Goal: Information Seeking & Learning: Learn about a topic

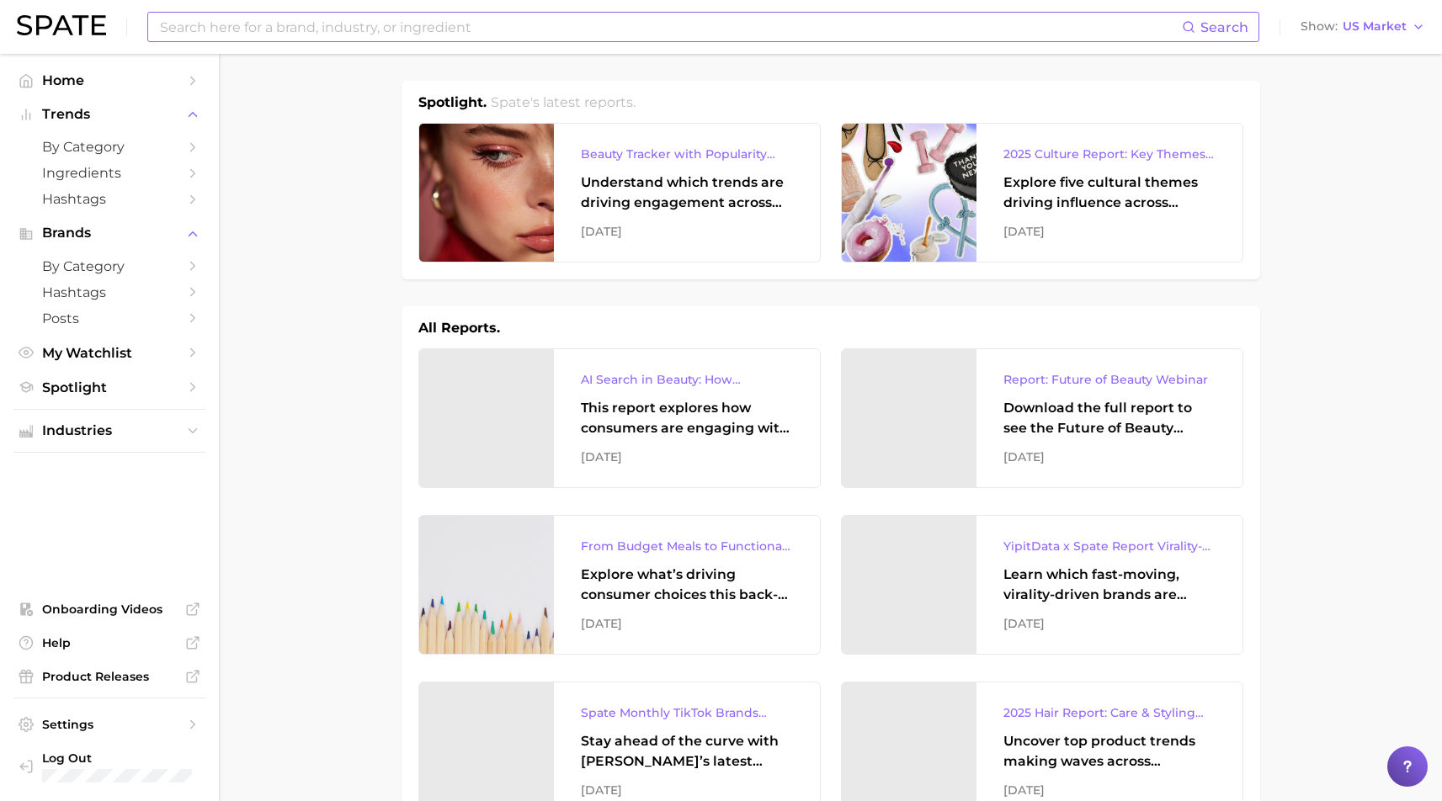
click at [317, 31] on input at bounding box center [670, 27] width 1024 height 29
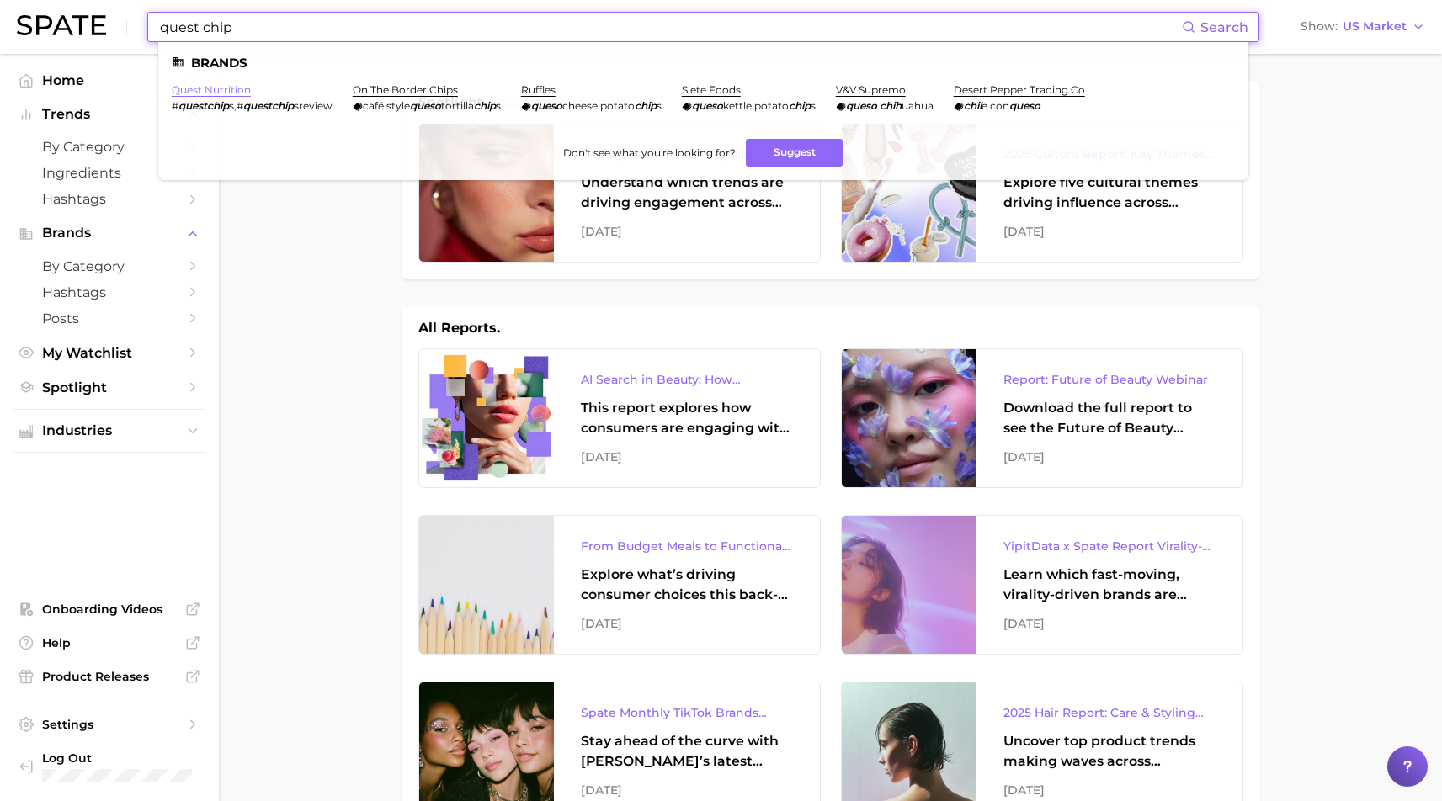
type input "quest chip"
click at [223, 90] on link "quest nutrition" at bounding box center [211, 89] width 79 height 13
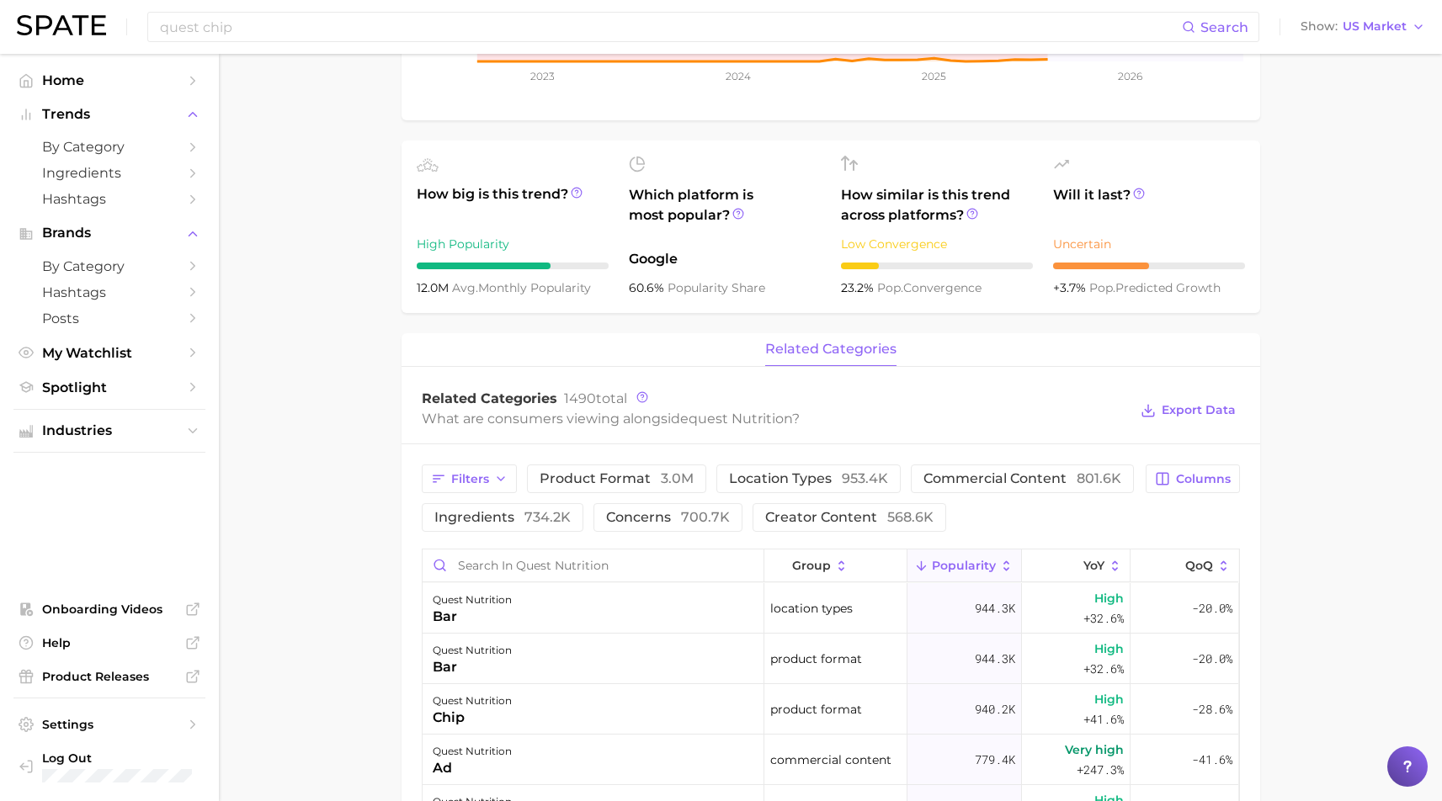
scroll to position [532, 0]
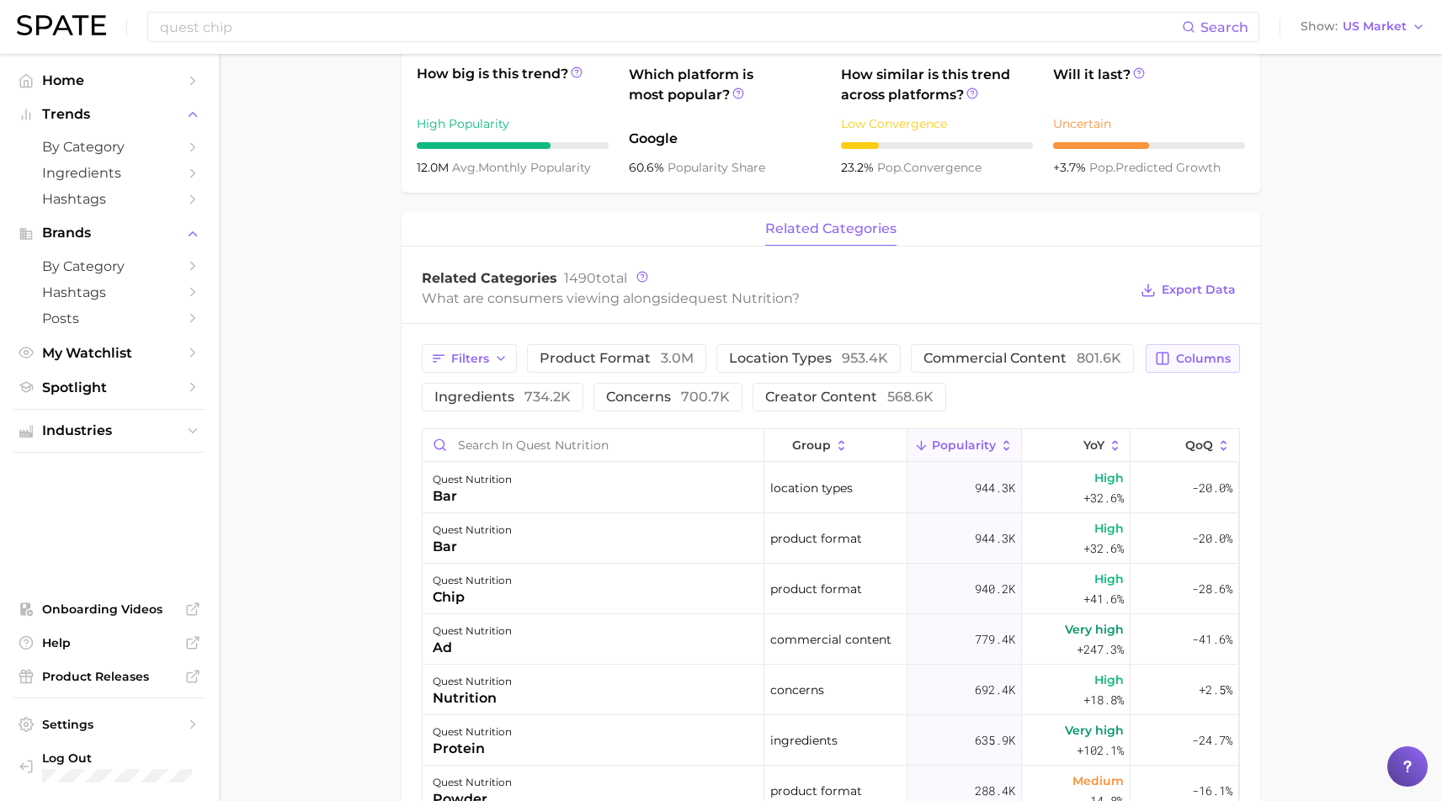
click at [1203, 353] on span "Columns" at bounding box center [1203, 359] width 55 height 14
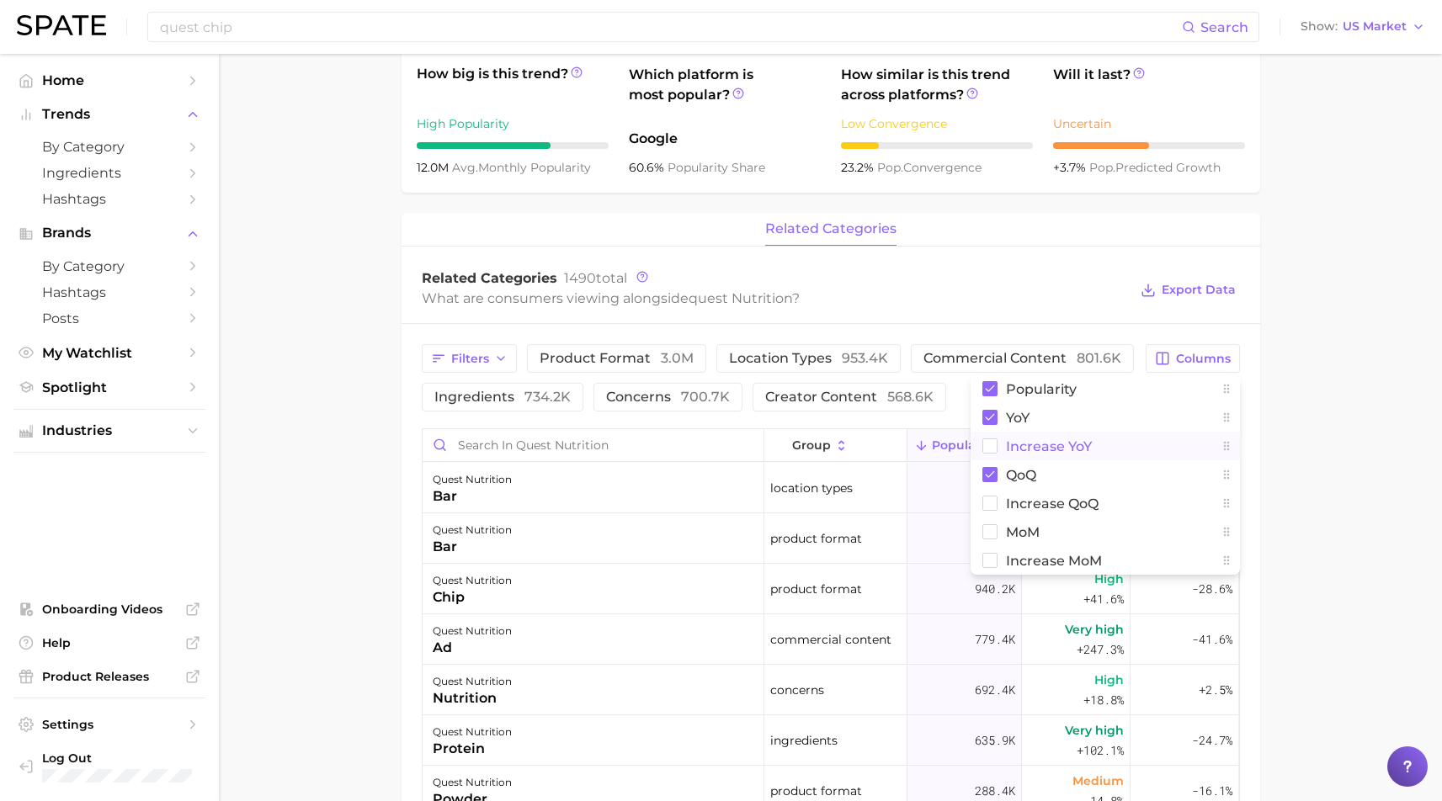
click at [1054, 450] on span "Increase YoY" at bounding box center [1049, 446] width 86 height 14
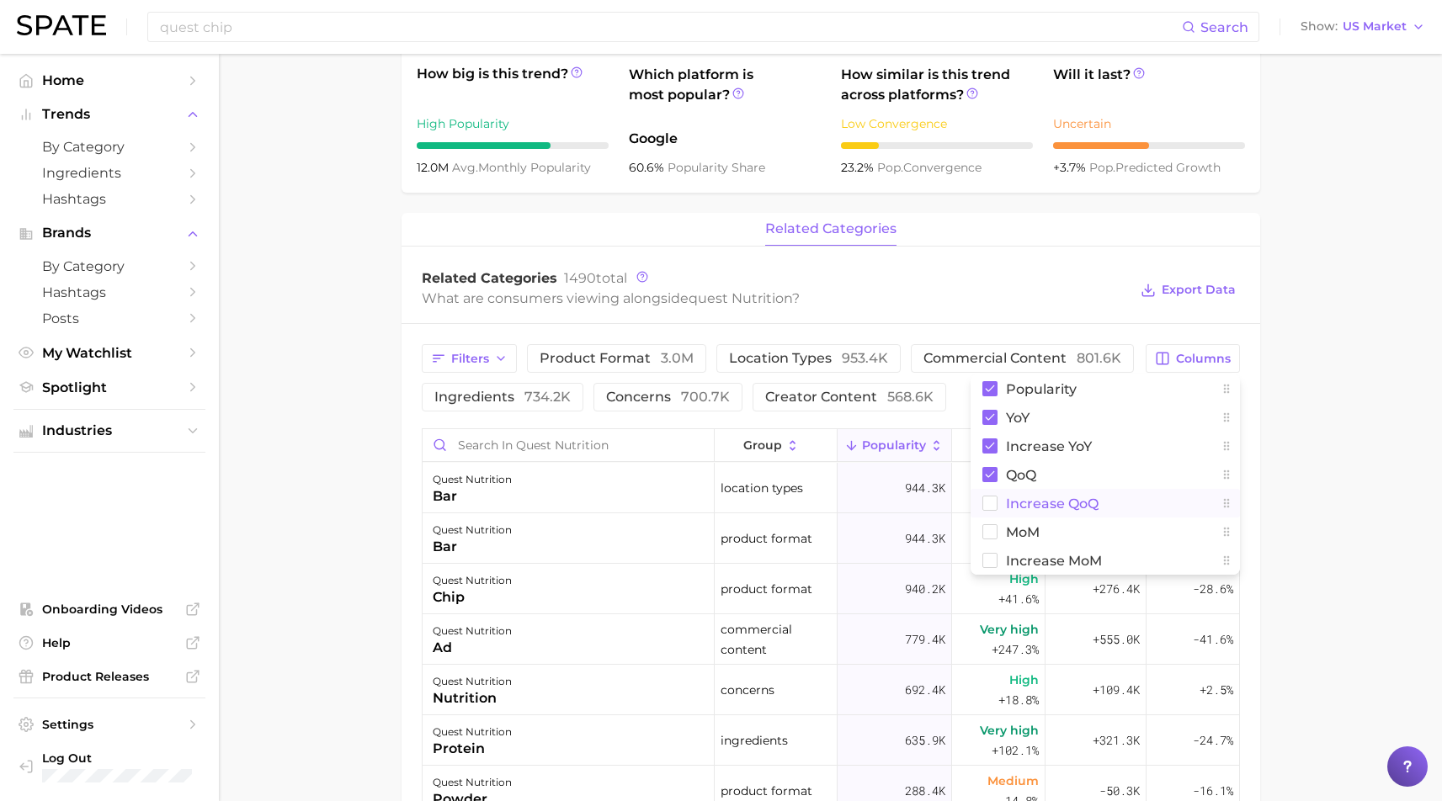
click at [1052, 503] on span "Increase QoQ" at bounding box center [1052, 504] width 93 height 14
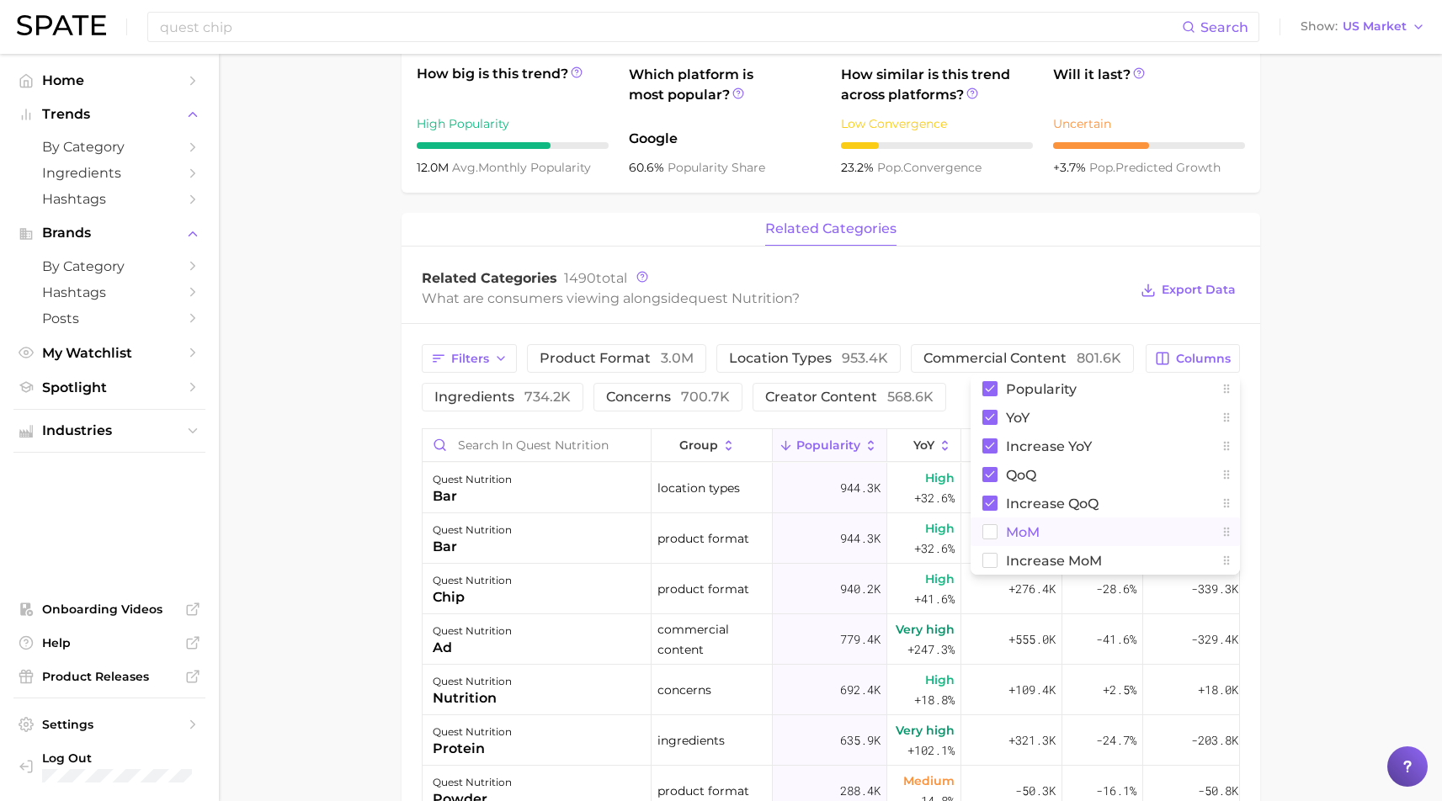
drag, startPoint x: 1012, startPoint y: 529, endPoint x: 1025, endPoint y: 535, distance: 14.3
click at [1014, 529] on span "MoM" at bounding box center [1023, 532] width 34 height 14
click at [1050, 561] on span "Increase MoM" at bounding box center [1054, 561] width 96 height 14
click at [1361, 540] on main "Overview Google TikTok Instagram Beta brand quest nutrition Add to Watchlist Ex…" at bounding box center [830, 428] width 1223 height 1812
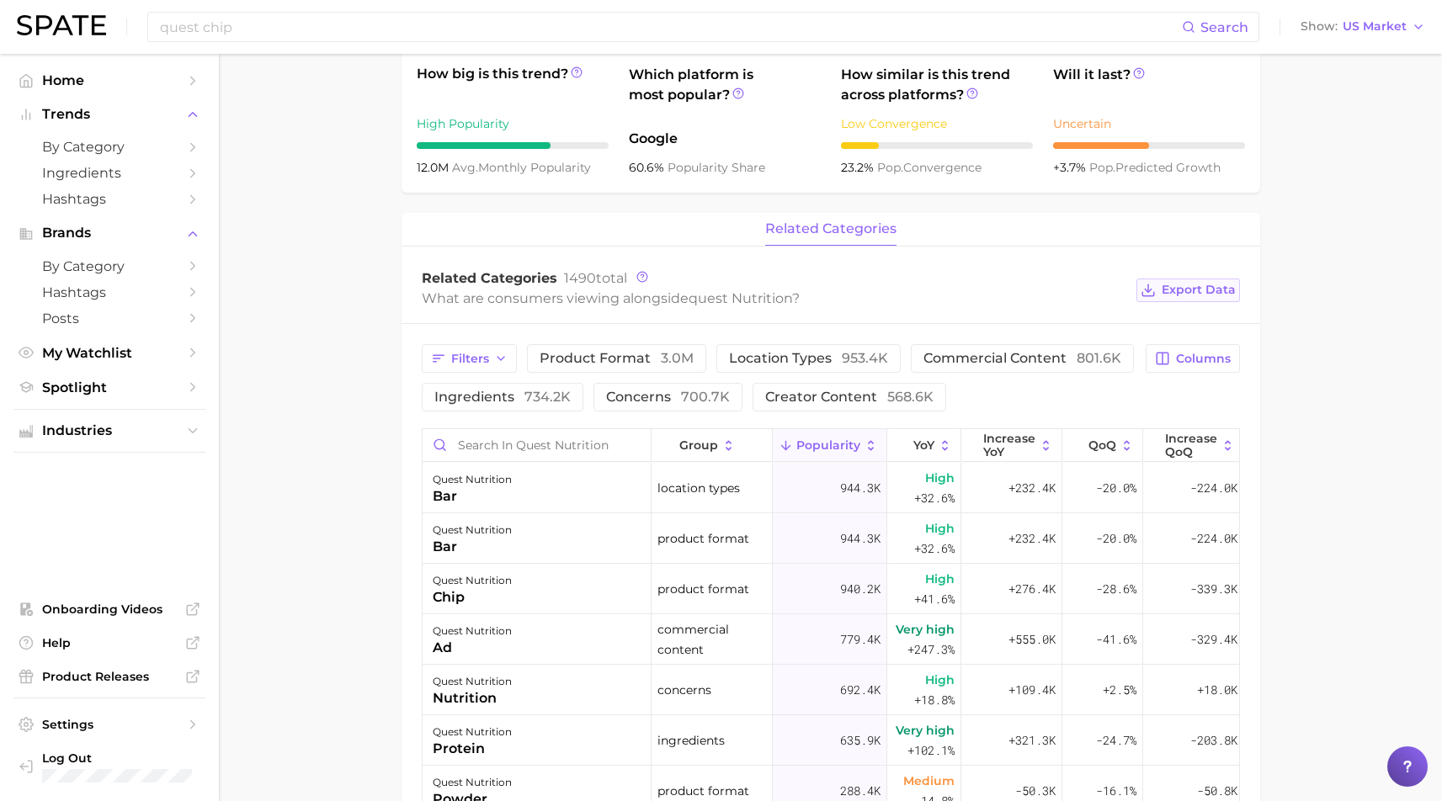
click at [1212, 290] on span "Export Data" at bounding box center [1199, 290] width 74 height 14
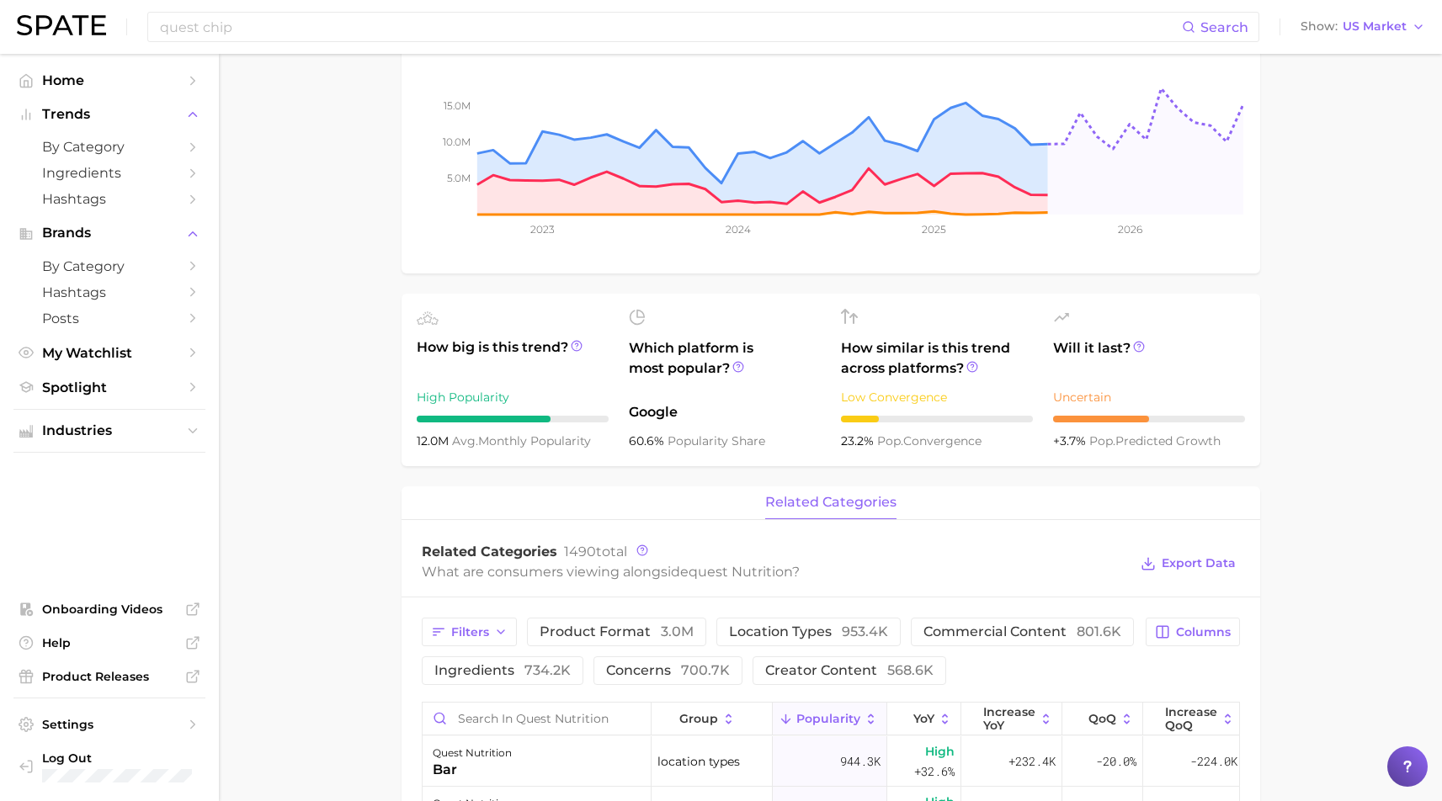
scroll to position [0, 0]
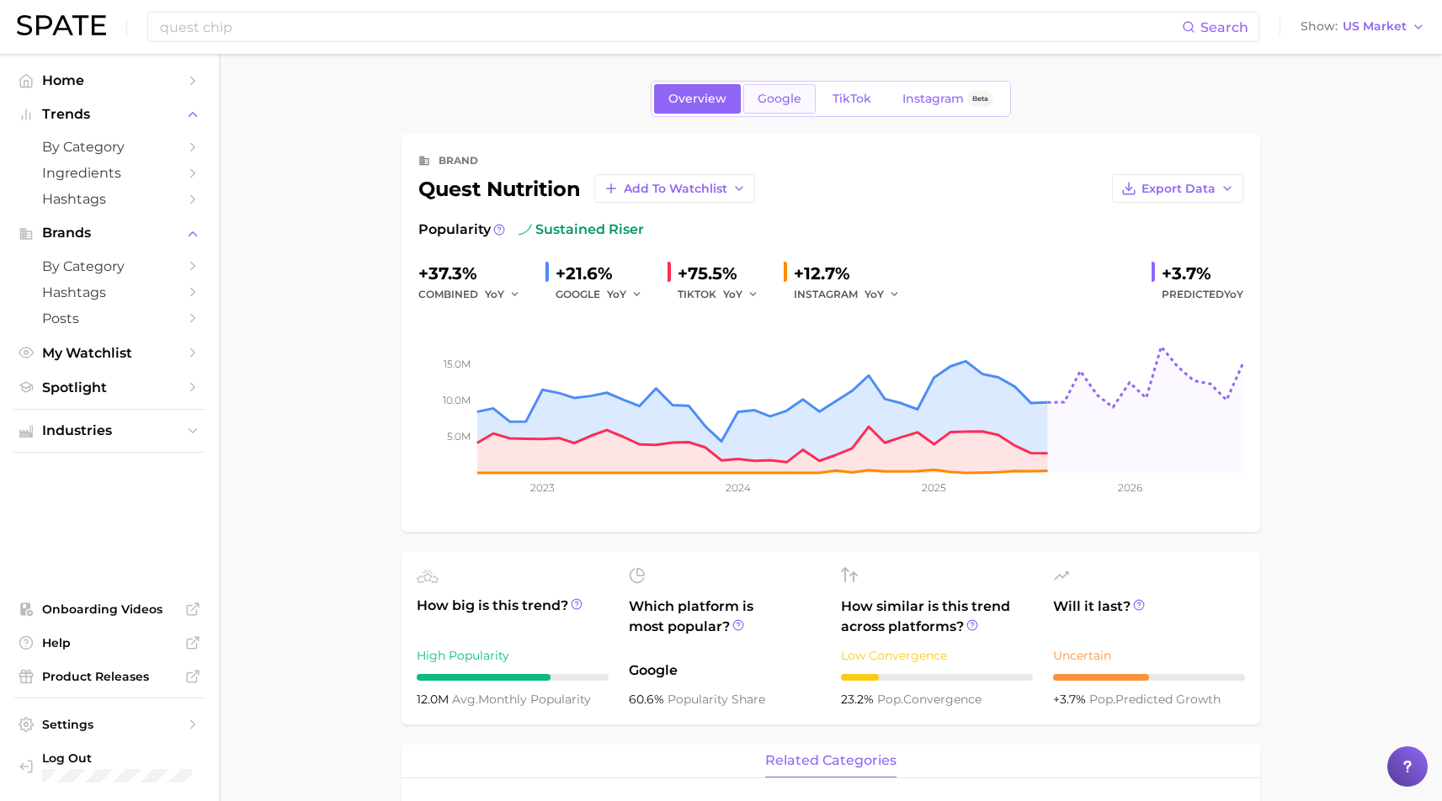
click at [796, 95] on span "Google" at bounding box center [780, 99] width 44 height 14
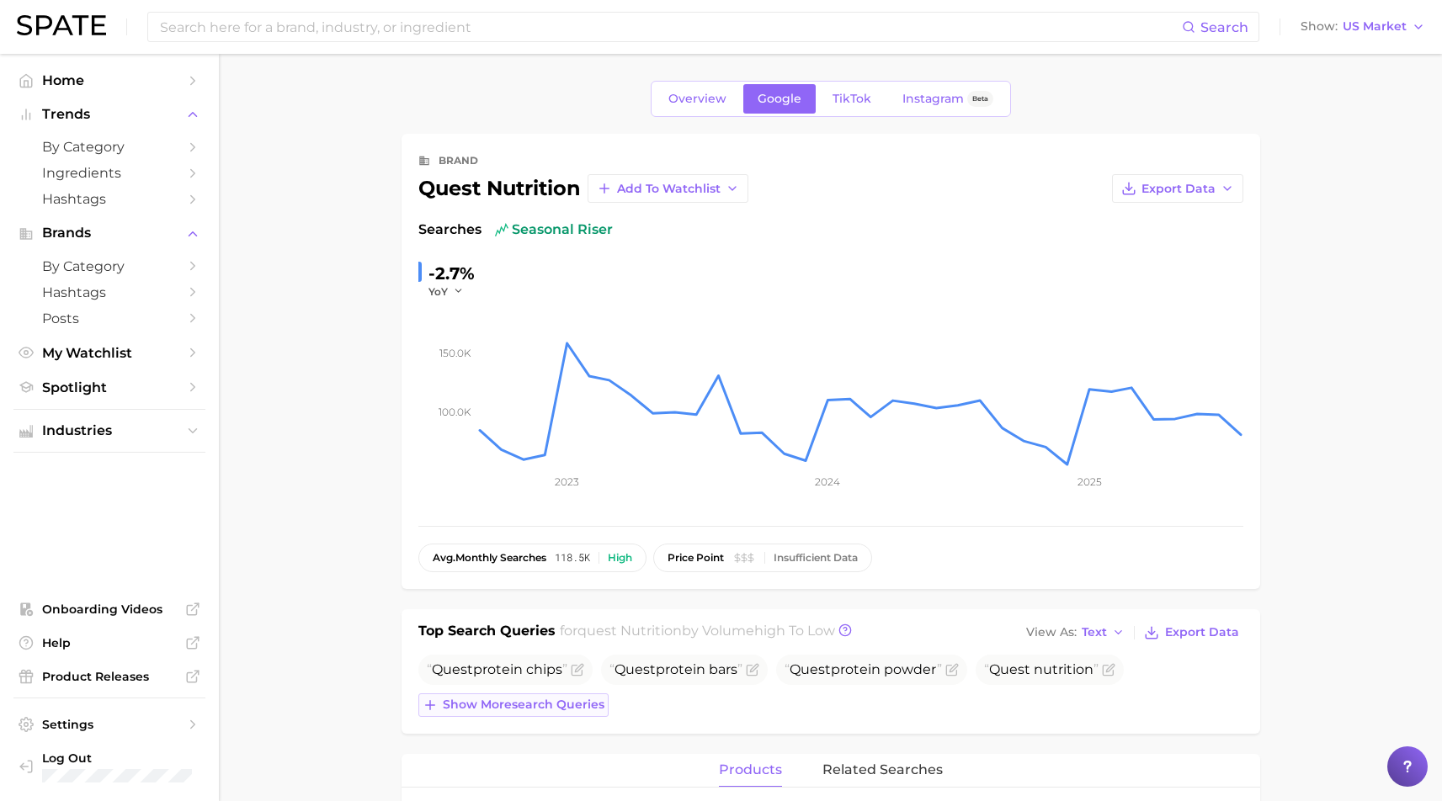
click at [540, 700] on span "Show more search queries" at bounding box center [524, 705] width 162 height 14
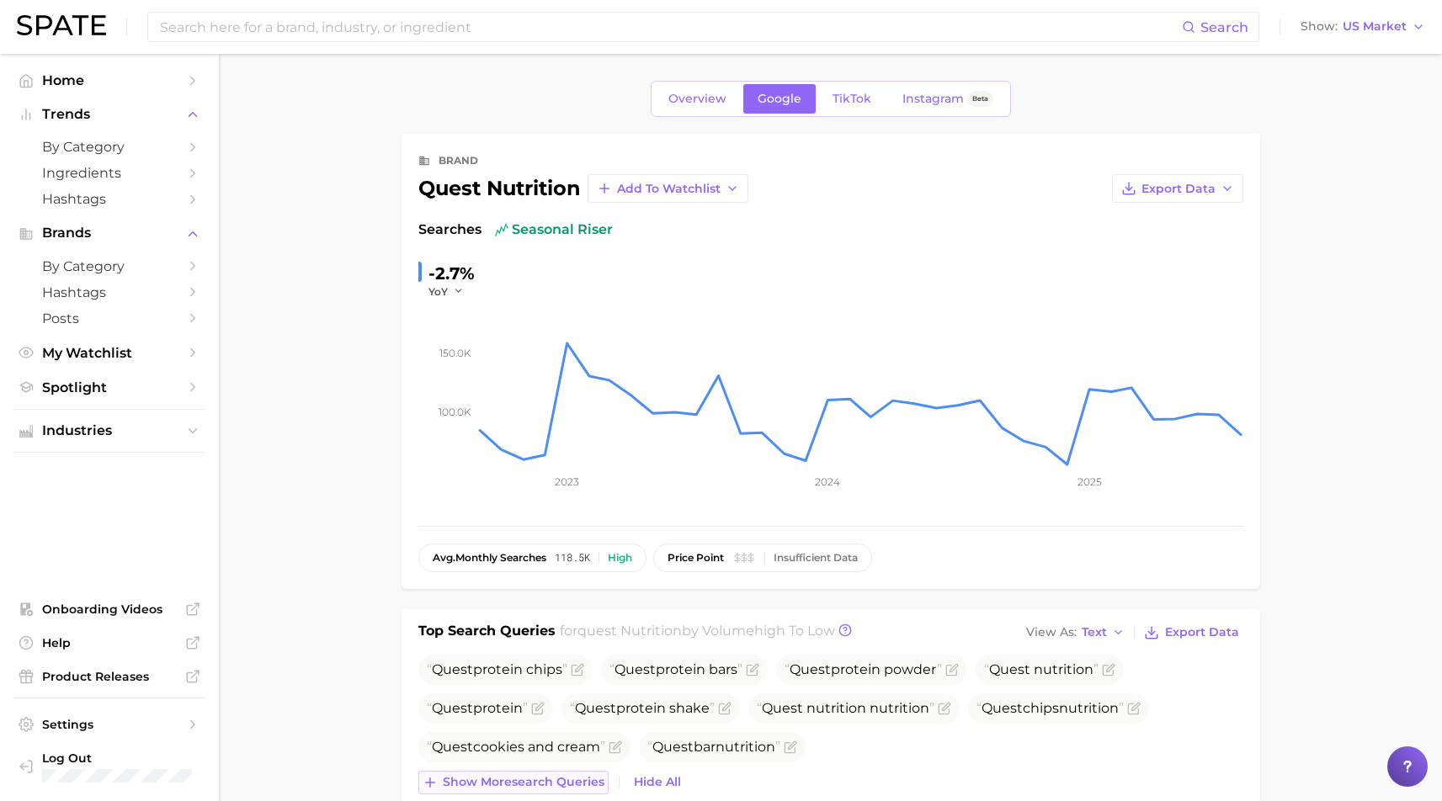
click at [564, 785] on span "Show more search queries" at bounding box center [524, 782] width 162 height 14
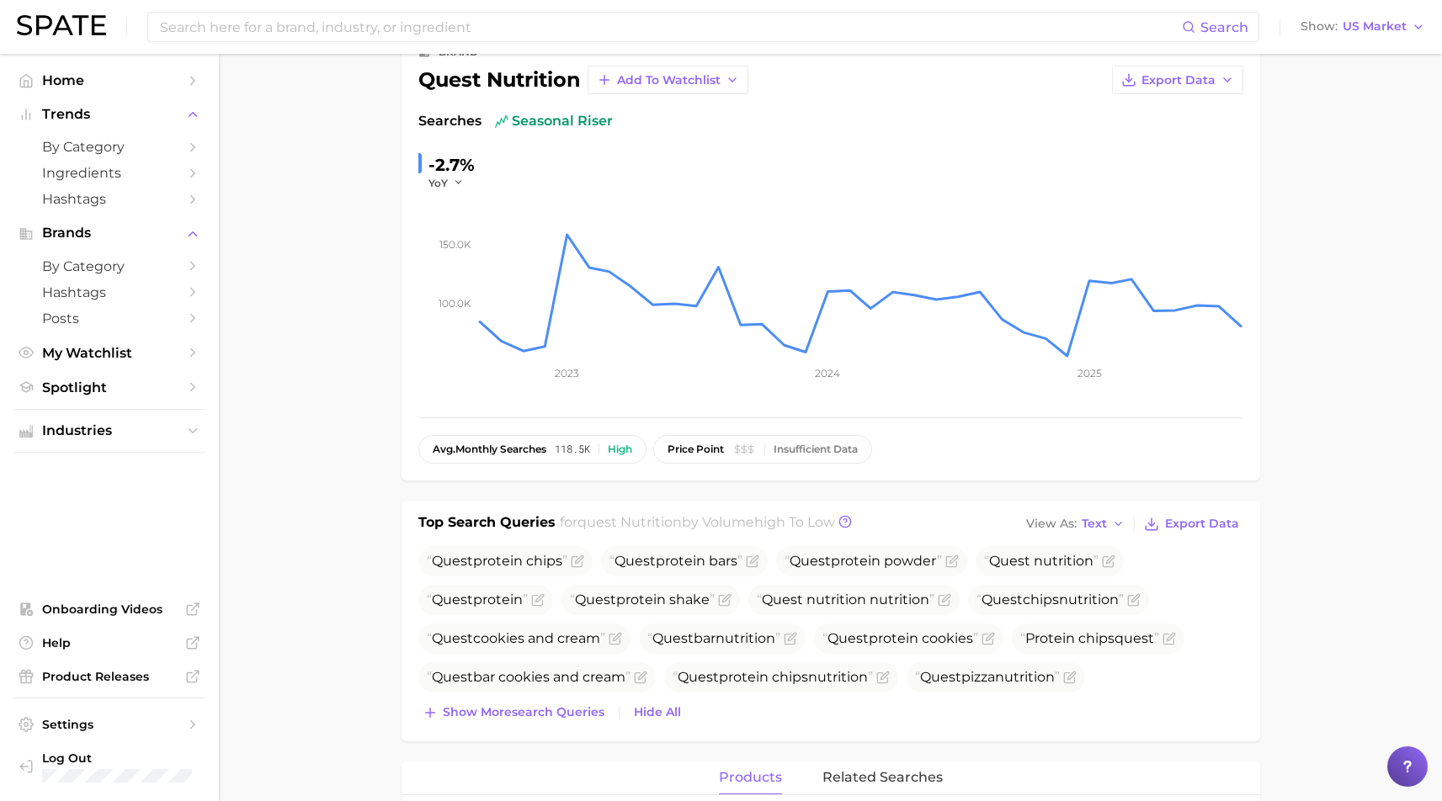
scroll to position [205, 0]
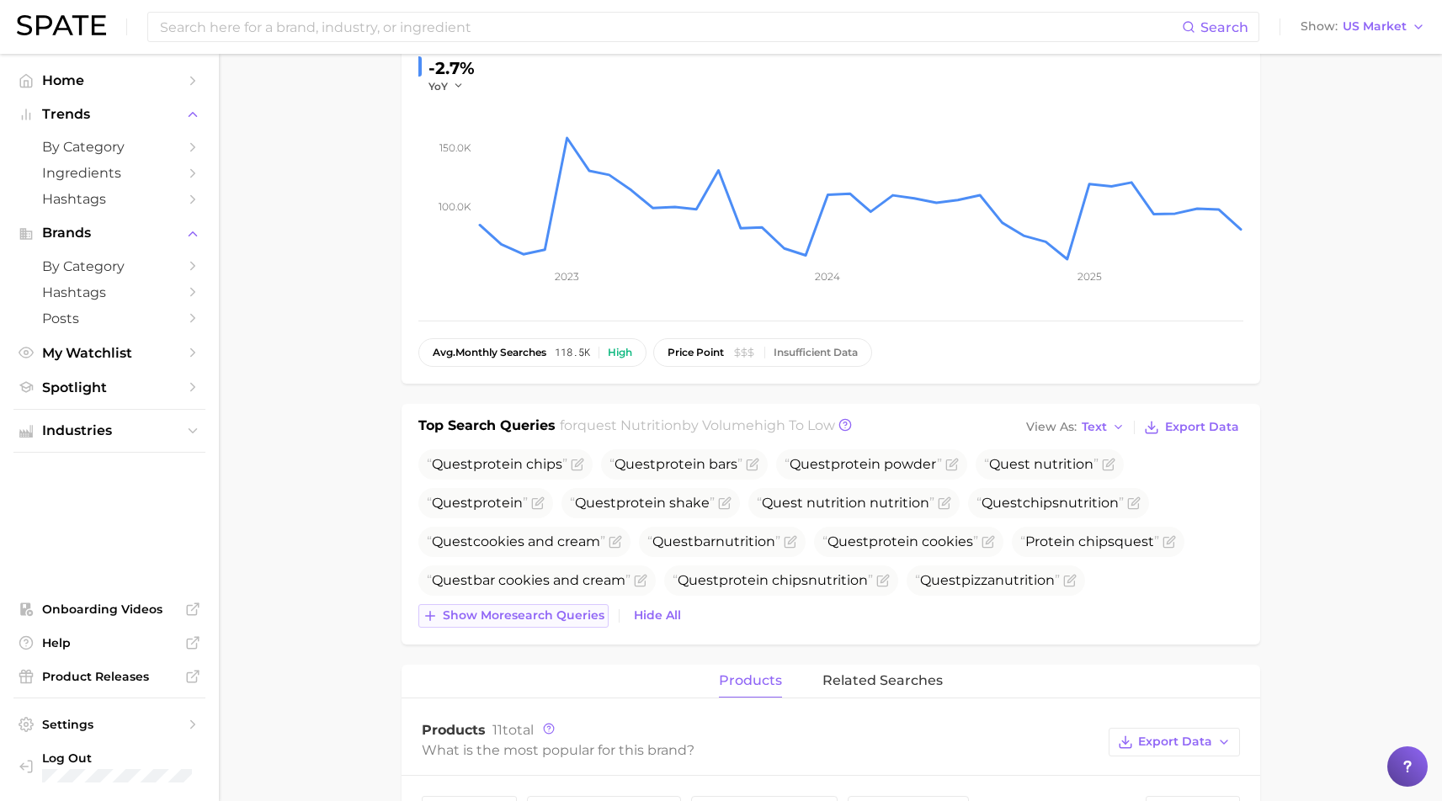
click at [562, 615] on span "Show more search queries" at bounding box center [524, 616] width 162 height 14
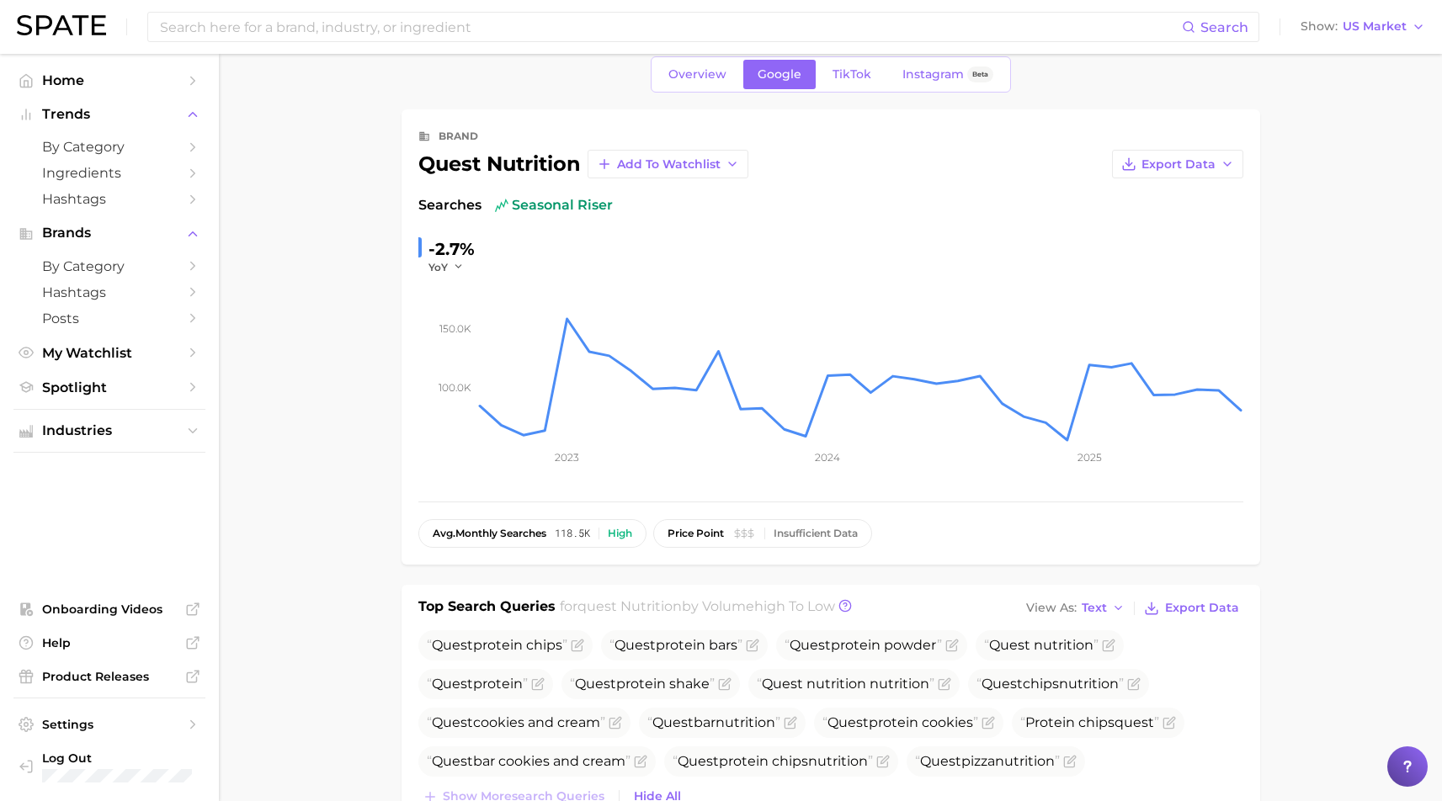
scroll to position [21, 0]
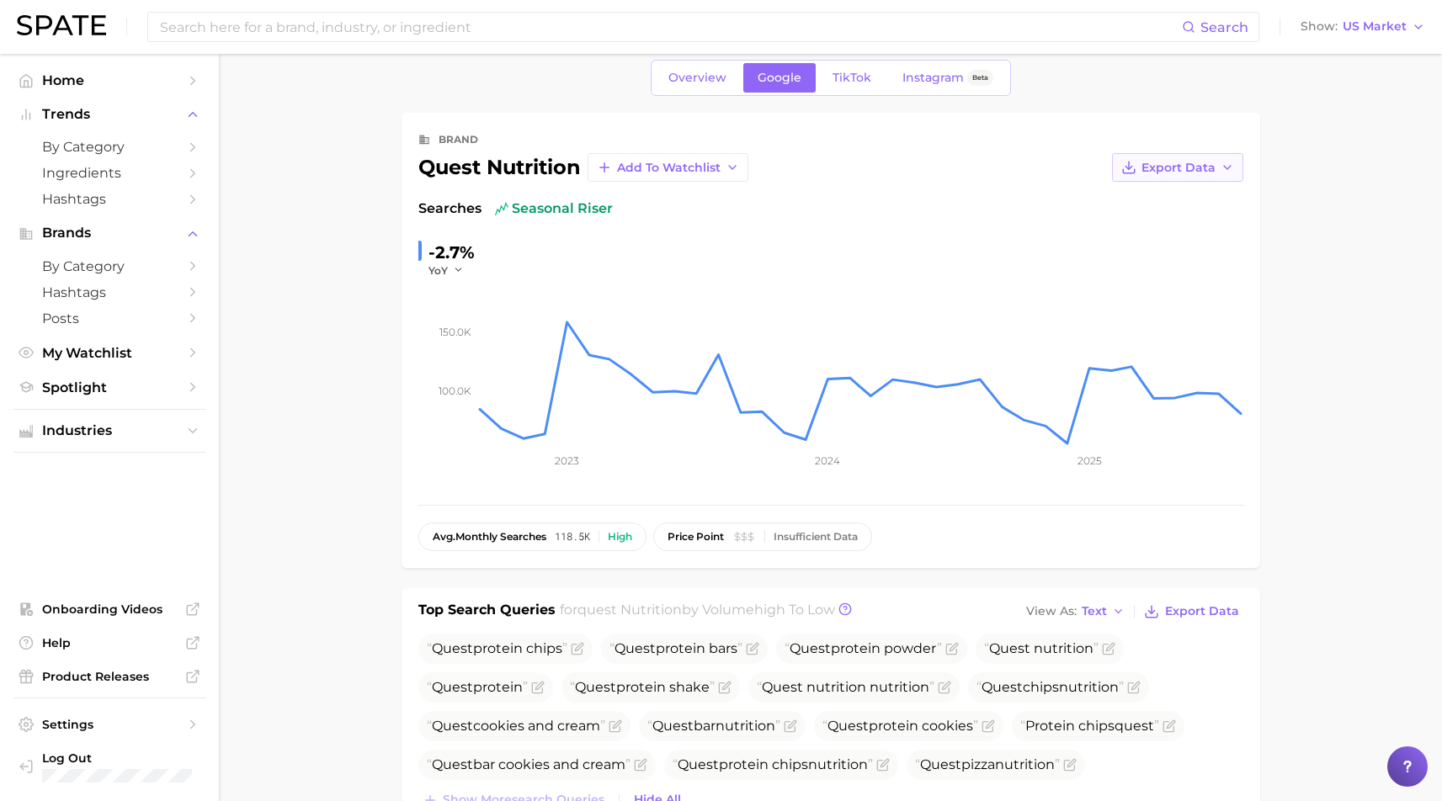
click at [1179, 164] on span "Export Data" at bounding box center [1179, 168] width 74 height 14
click at [1134, 200] on span "Time Series CSV" at bounding box center [1136, 199] width 98 height 14
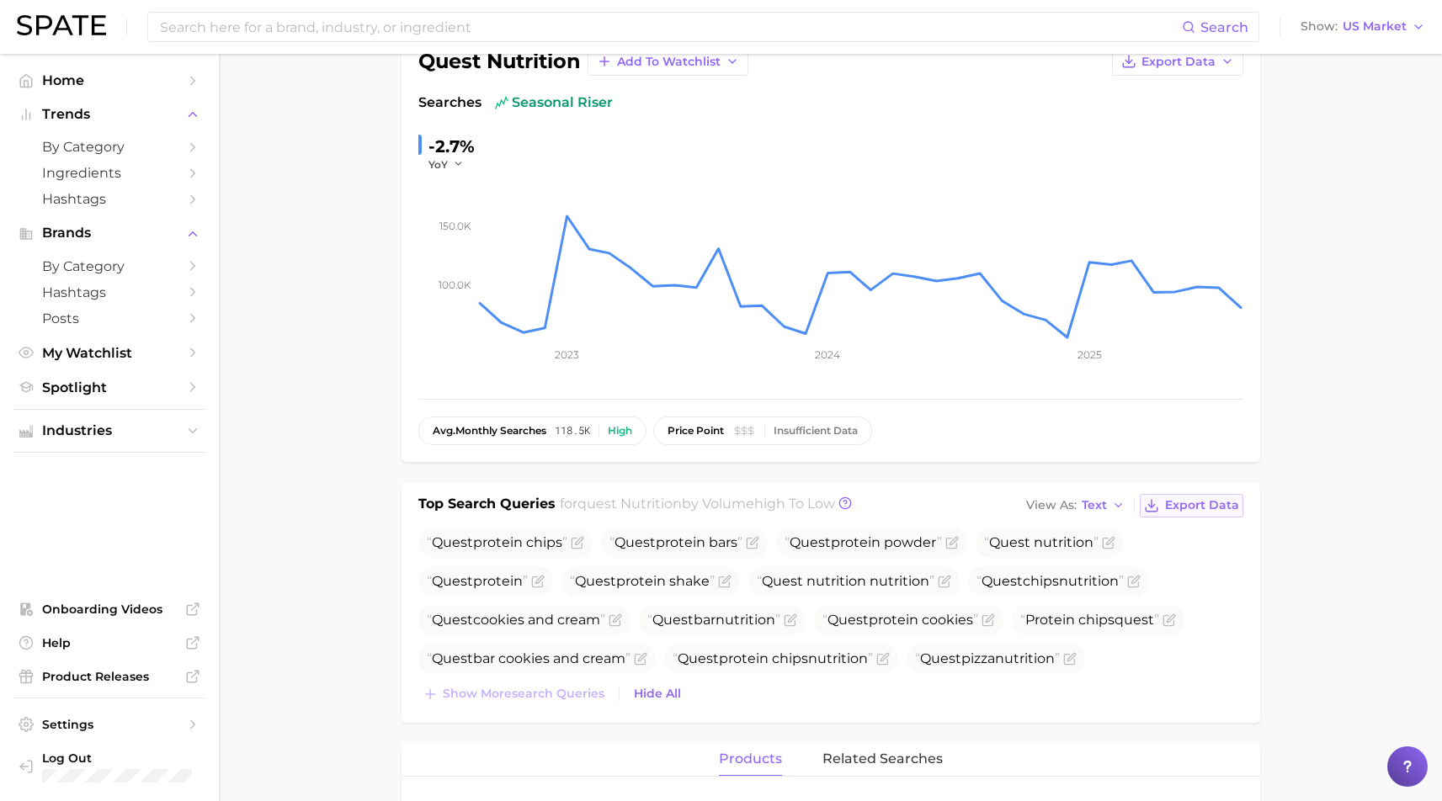
click at [1215, 507] on span "Export Data" at bounding box center [1202, 505] width 74 height 14
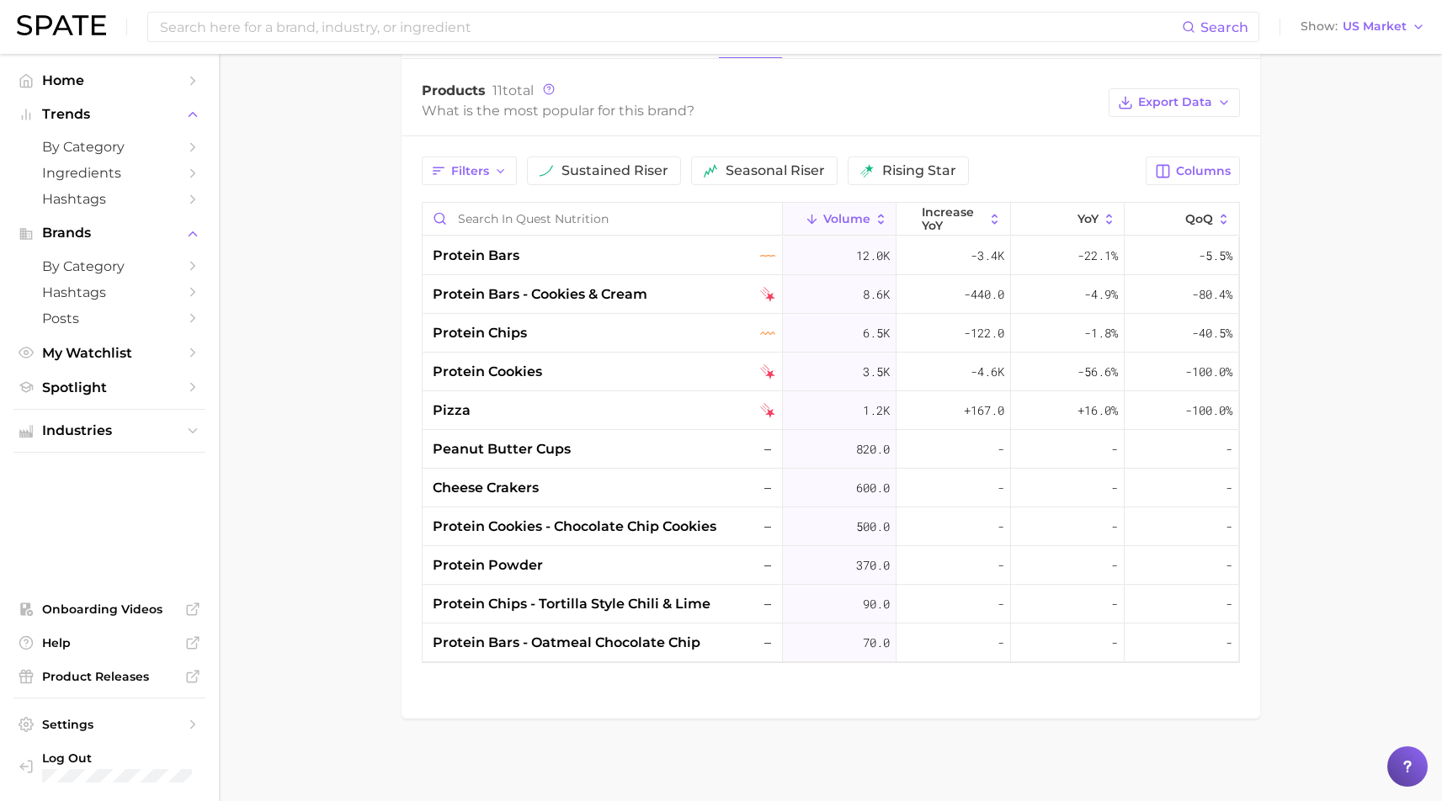
scroll to position [743, 0]
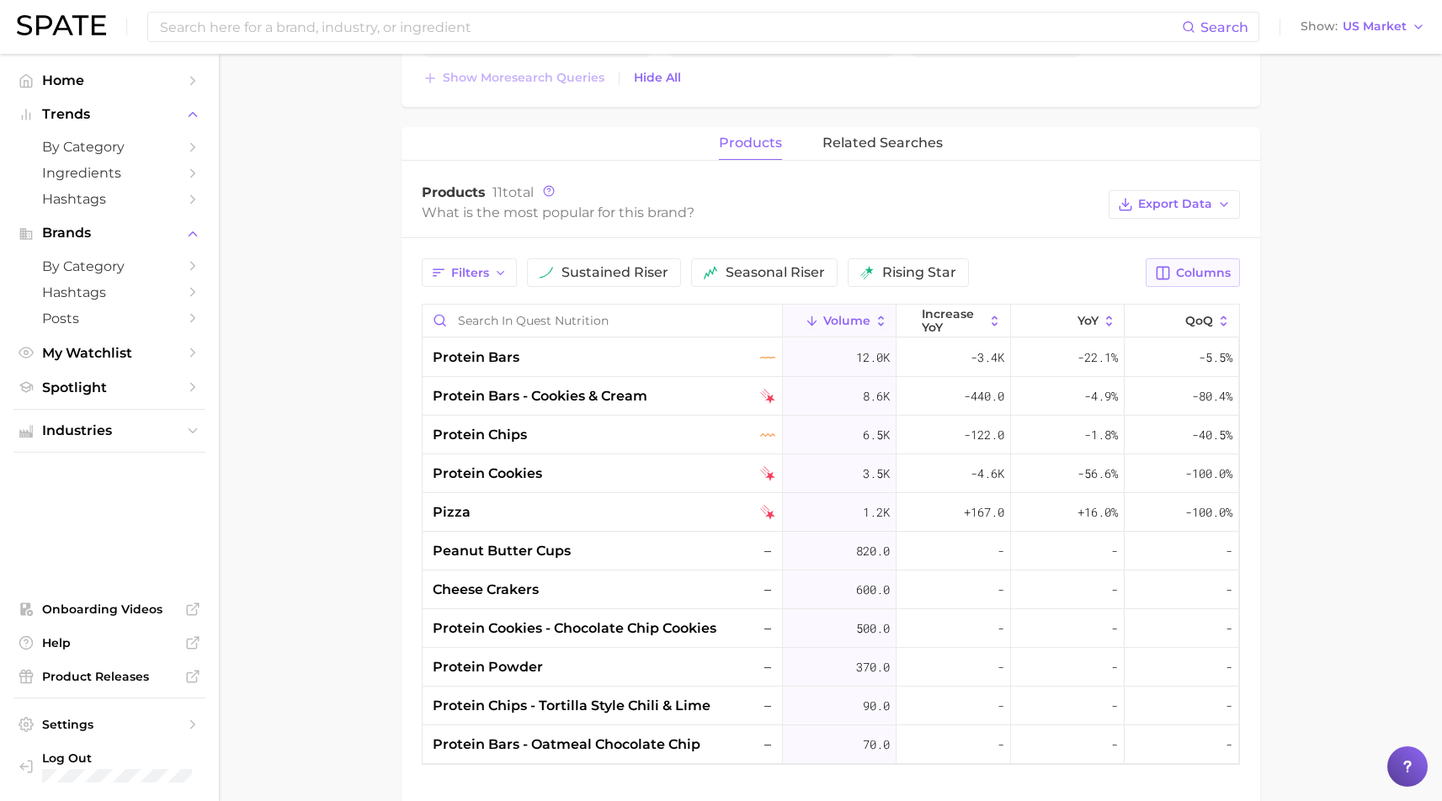
click at [1210, 267] on span "Columns" at bounding box center [1203, 273] width 55 height 14
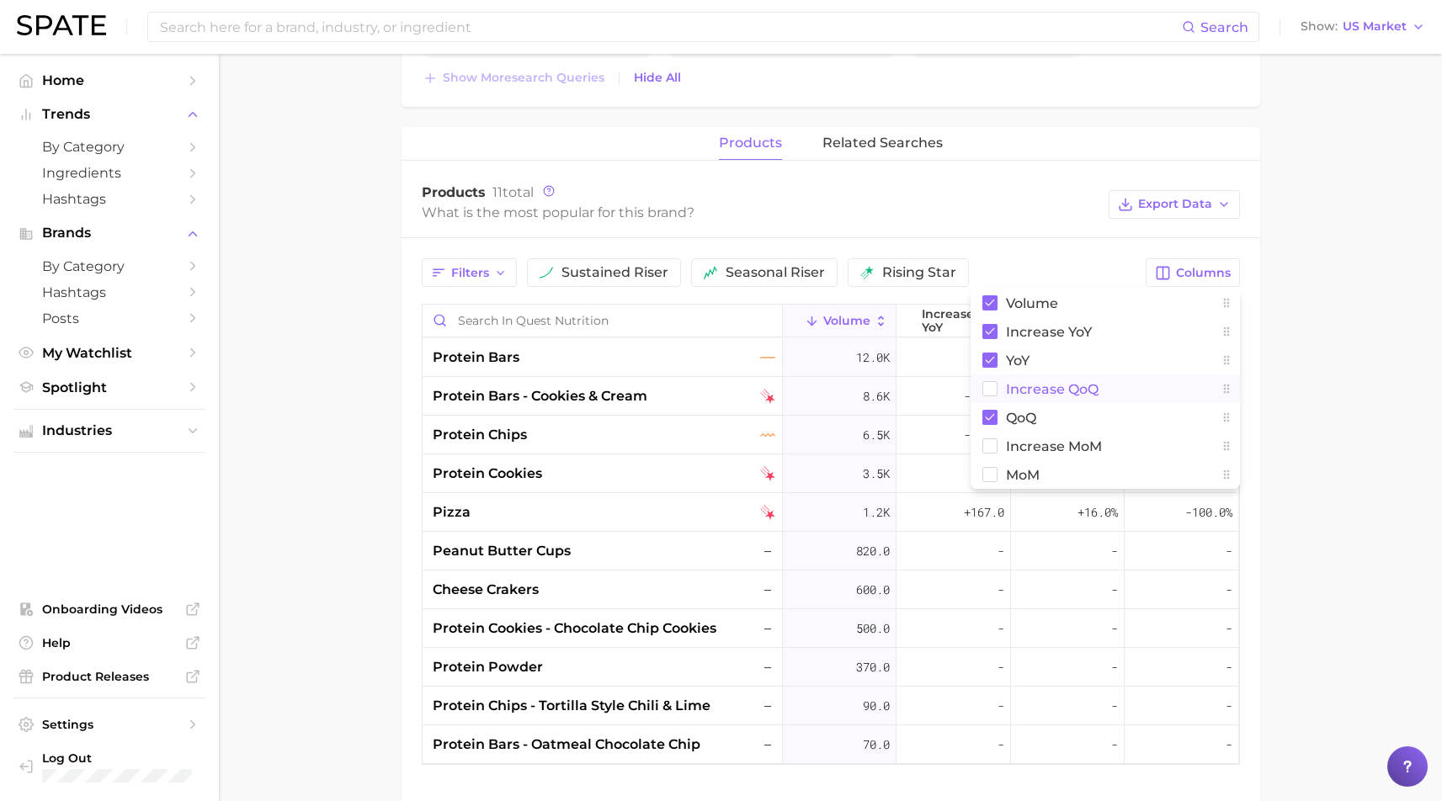
click at [1019, 380] on button "increase QoQ" at bounding box center [1105, 389] width 269 height 29
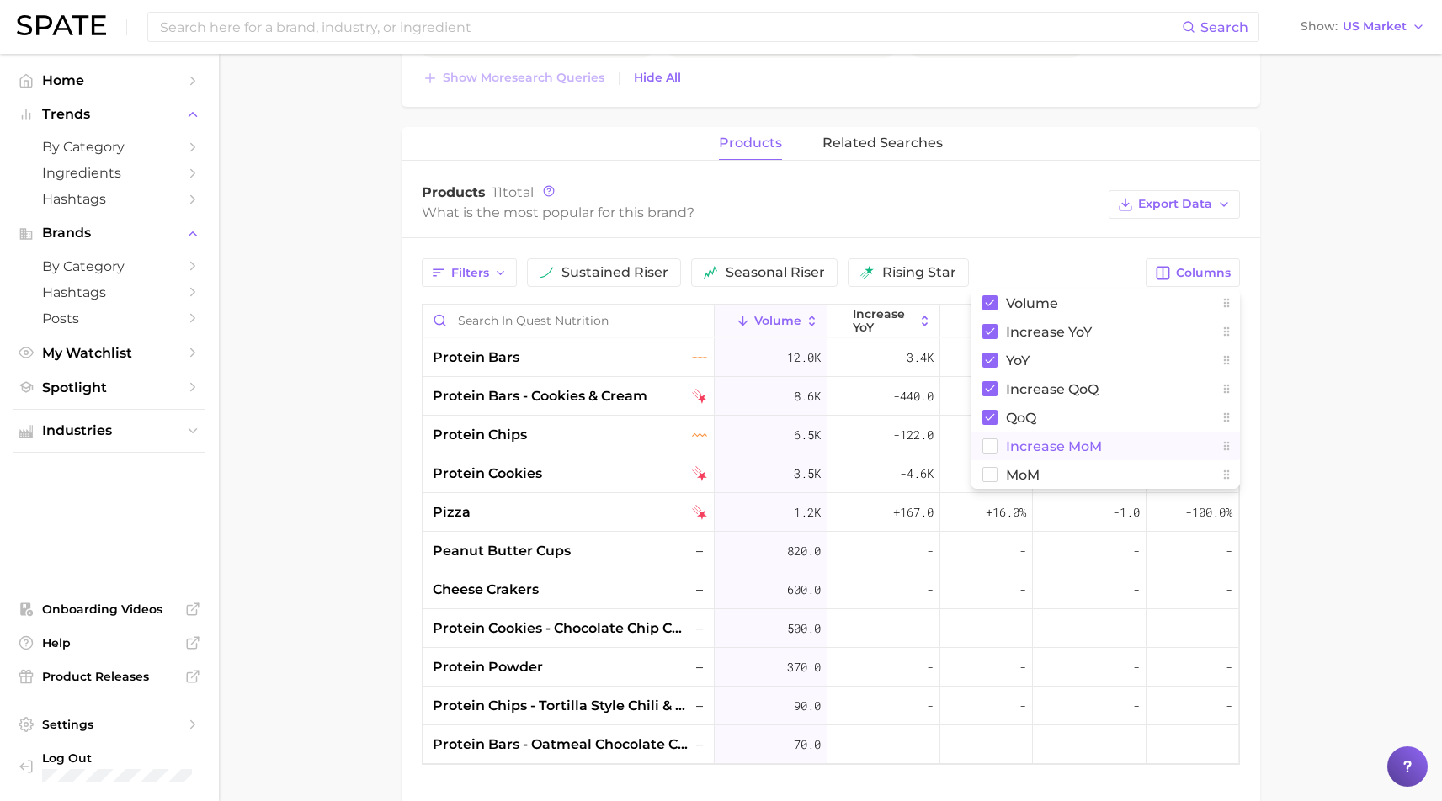
click at [1040, 437] on button "increase MoM" at bounding box center [1105, 446] width 269 height 29
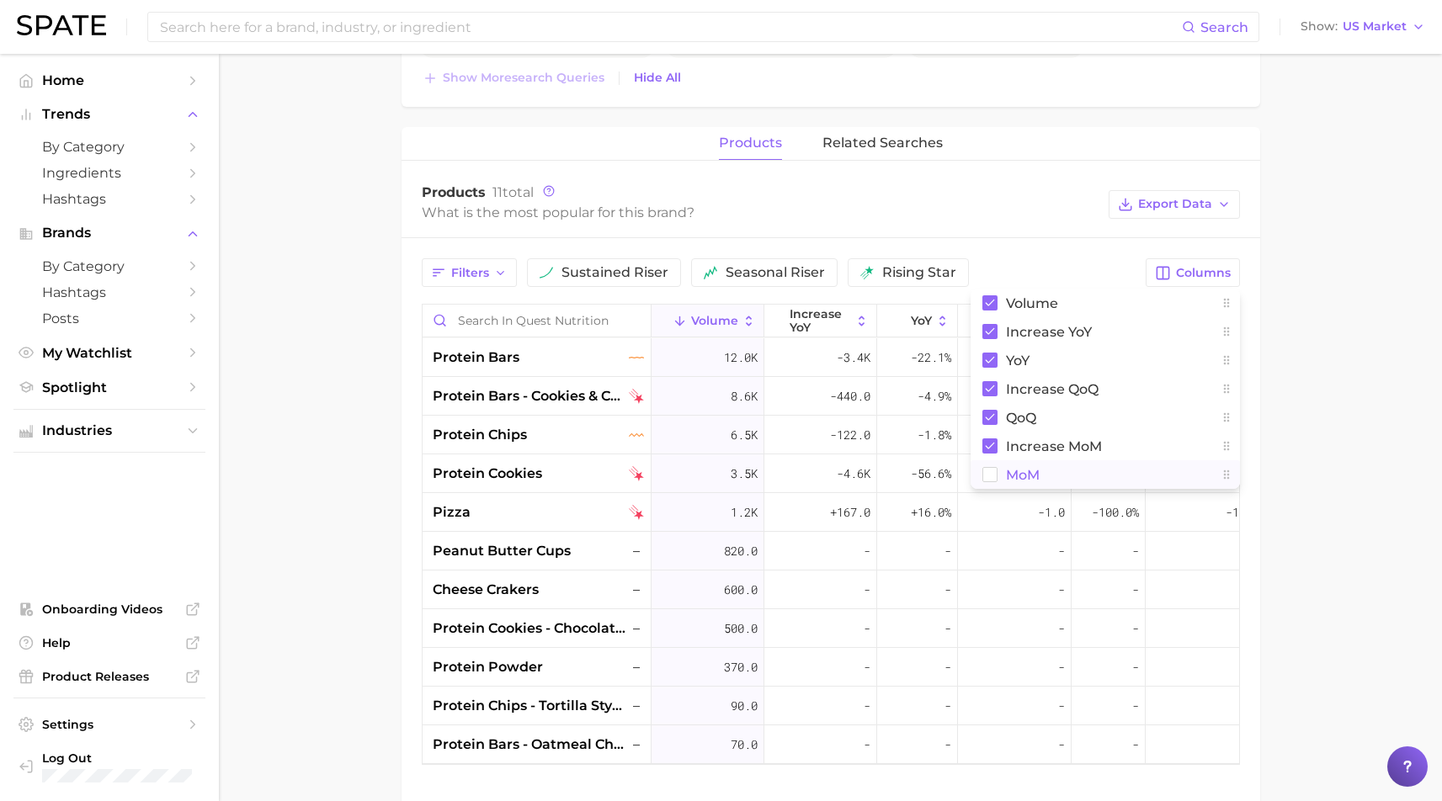
click at [1009, 468] on span "MoM" at bounding box center [1023, 475] width 34 height 14
click at [1346, 424] on main "Overview Google TikTok Instagram Beta brand quest nutrition Add to Watchlist Ex…" at bounding box center [830, 108] width 1223 height 1594
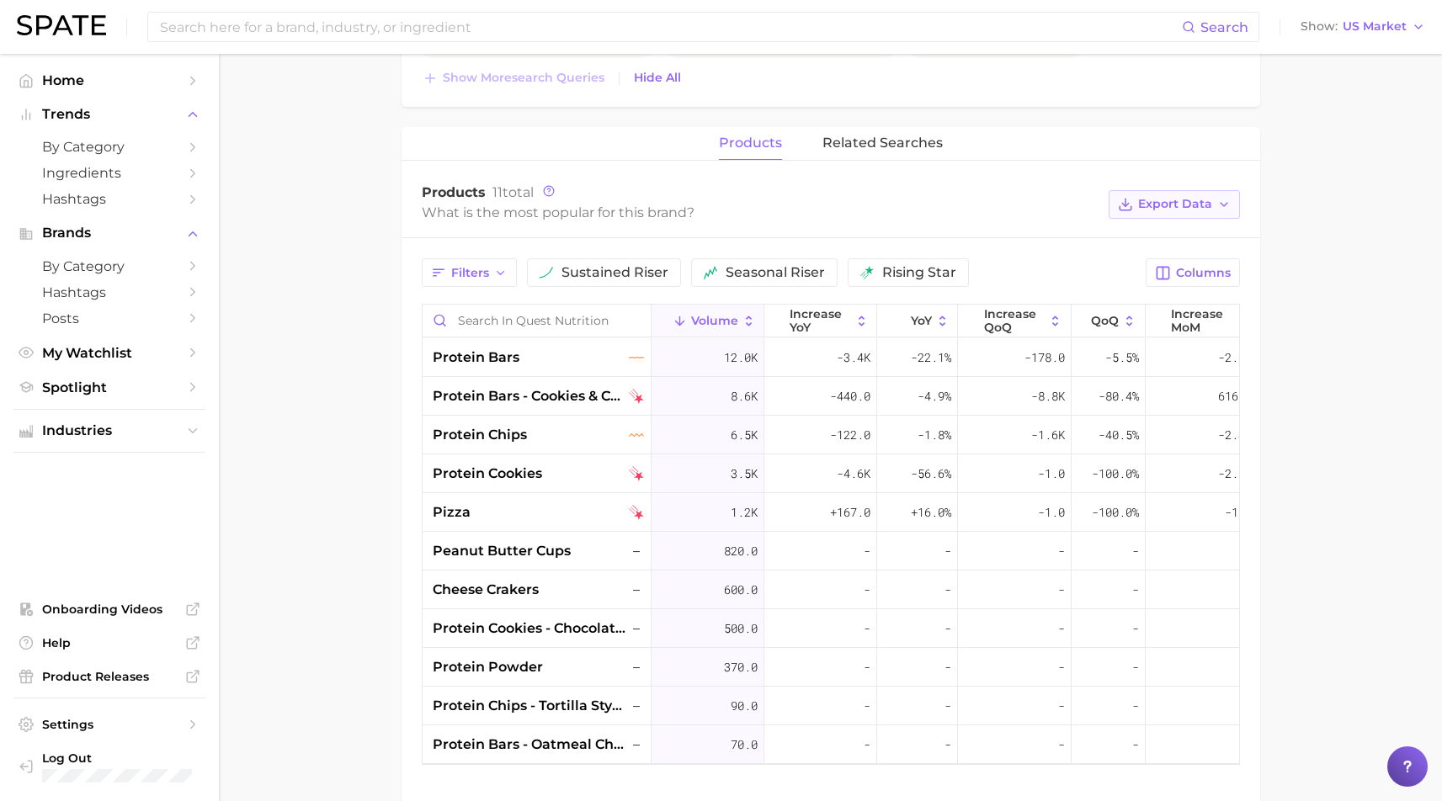
click at [1183, 211] on button "Export Data" at bounding box center [1174, 204] width 131 height 29
click at [1137, 235] on span "Table Data CSV" at bounding box center [1129, 235] width 93 height 14
click at [873, 138] on span "related searches" at bounding box center [882, 143] width 120 height 15
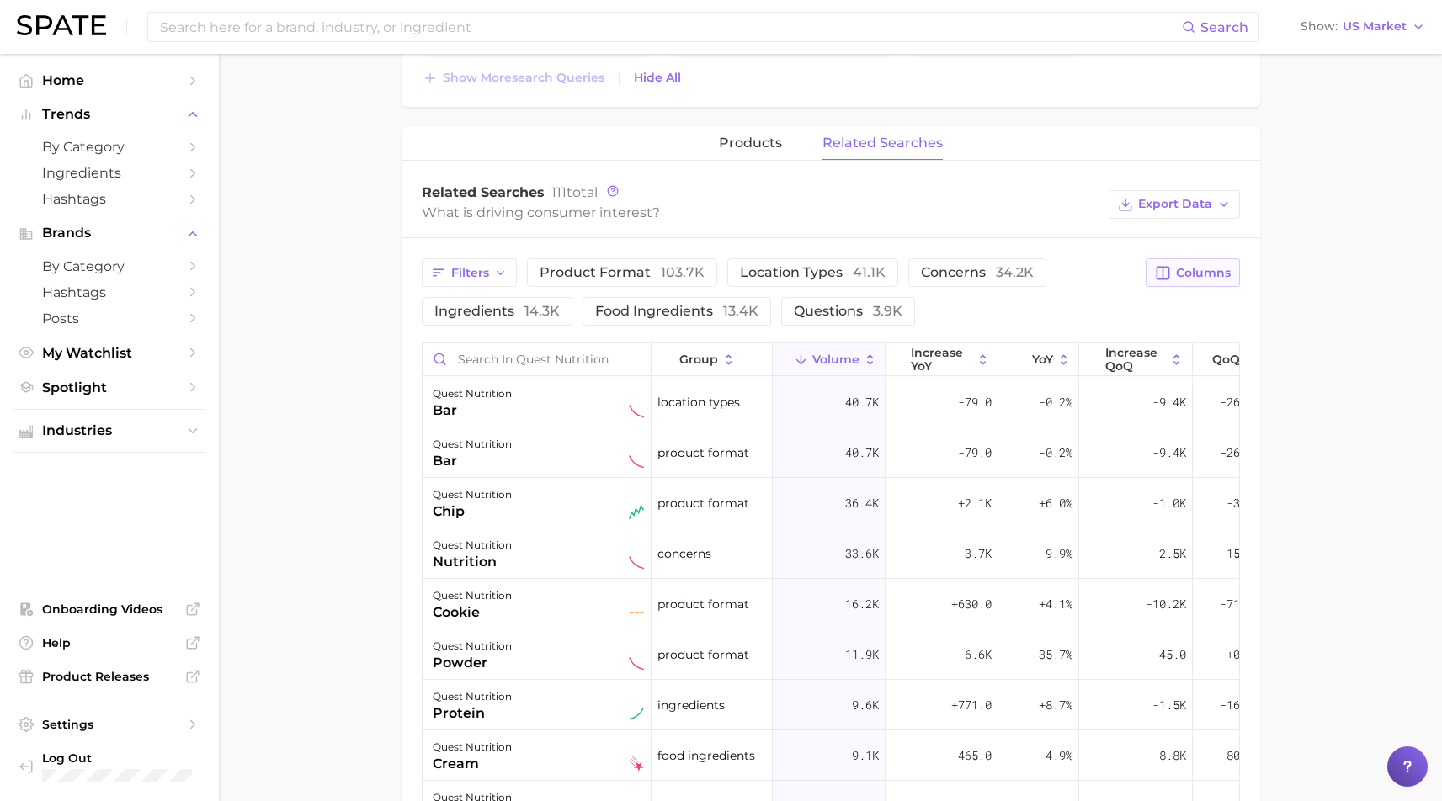
click at [1195, 270] on span "Columns" at bounding box center [1203, 273] width 55 height 14
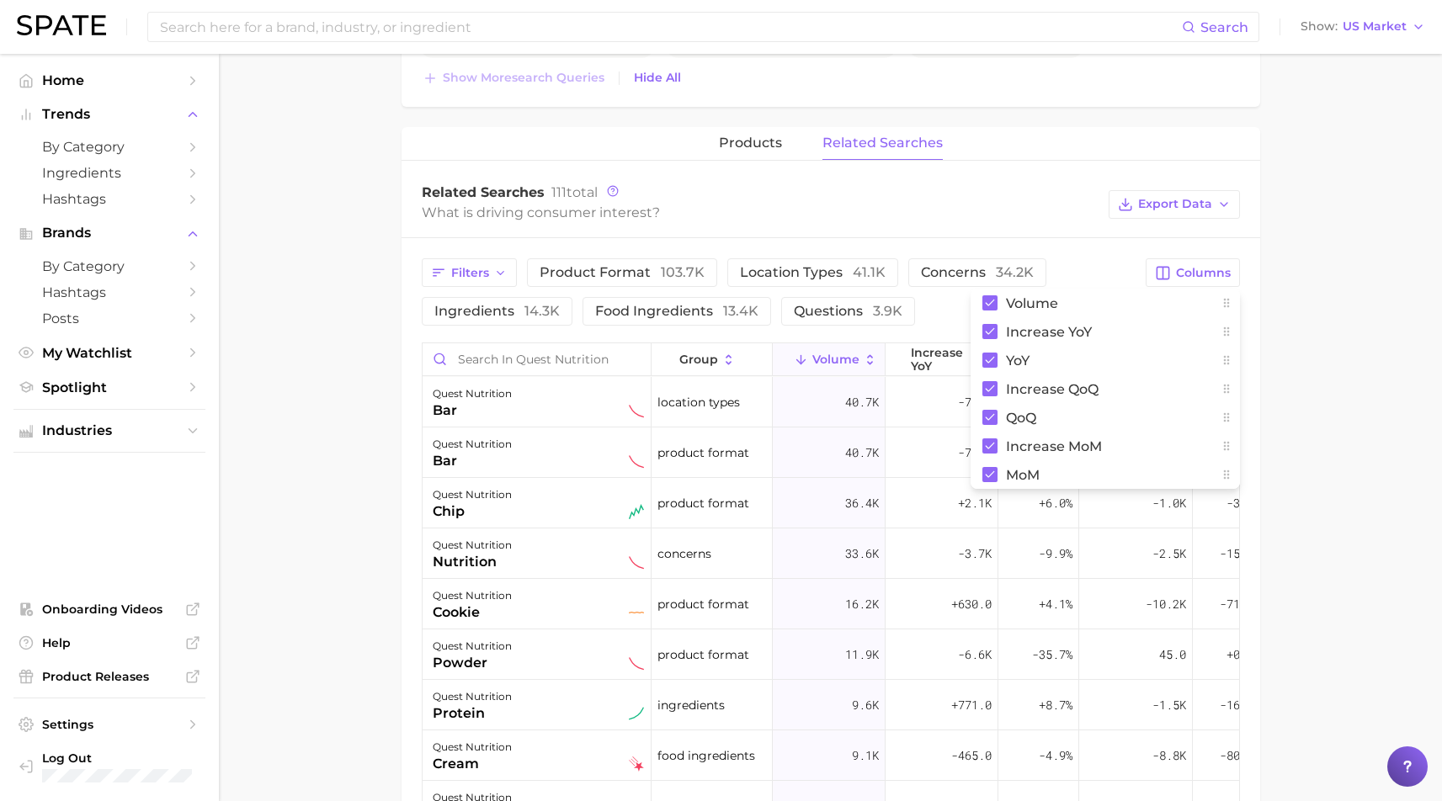
click at [1358, 282] on main "Overview Google TikTok Instagram Beta brand quest nutrition Add to Watchlist Ex…" at bounding box center [830, 280] width 1223 height 1938
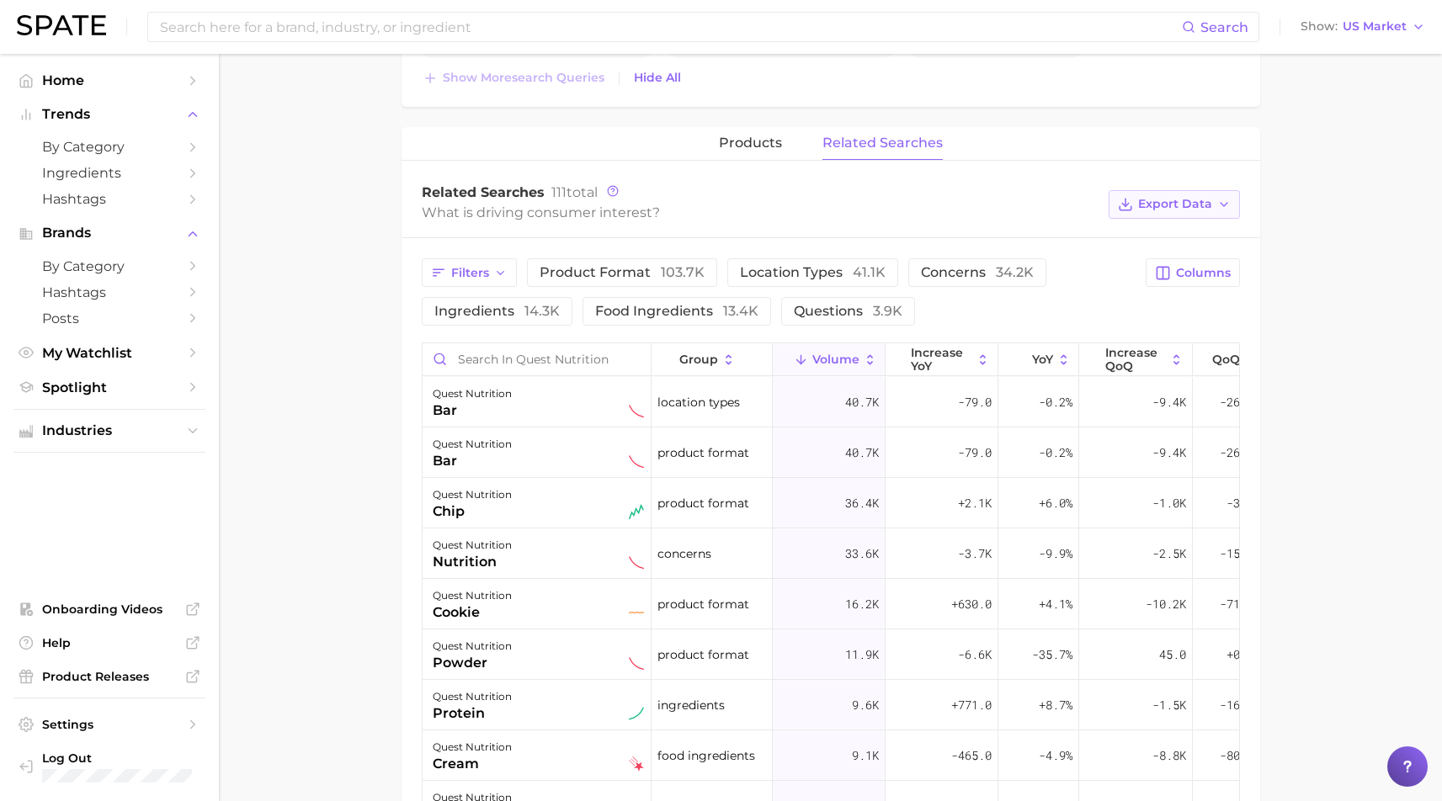
click at [1201, 202] on span "Export Data" at bounding box center [1175, 204] width 74 height 14
click at [1127, 235] on span "Table Data CSV" at bounding box center [1129, 235] width 93 height 14
click at [1373, 475] on main "Overview Google TikTok Instagram Beta brand quest nutrition Add to Watchlist Ex…" at bounding box center [830, 280] width 1223 height 1938
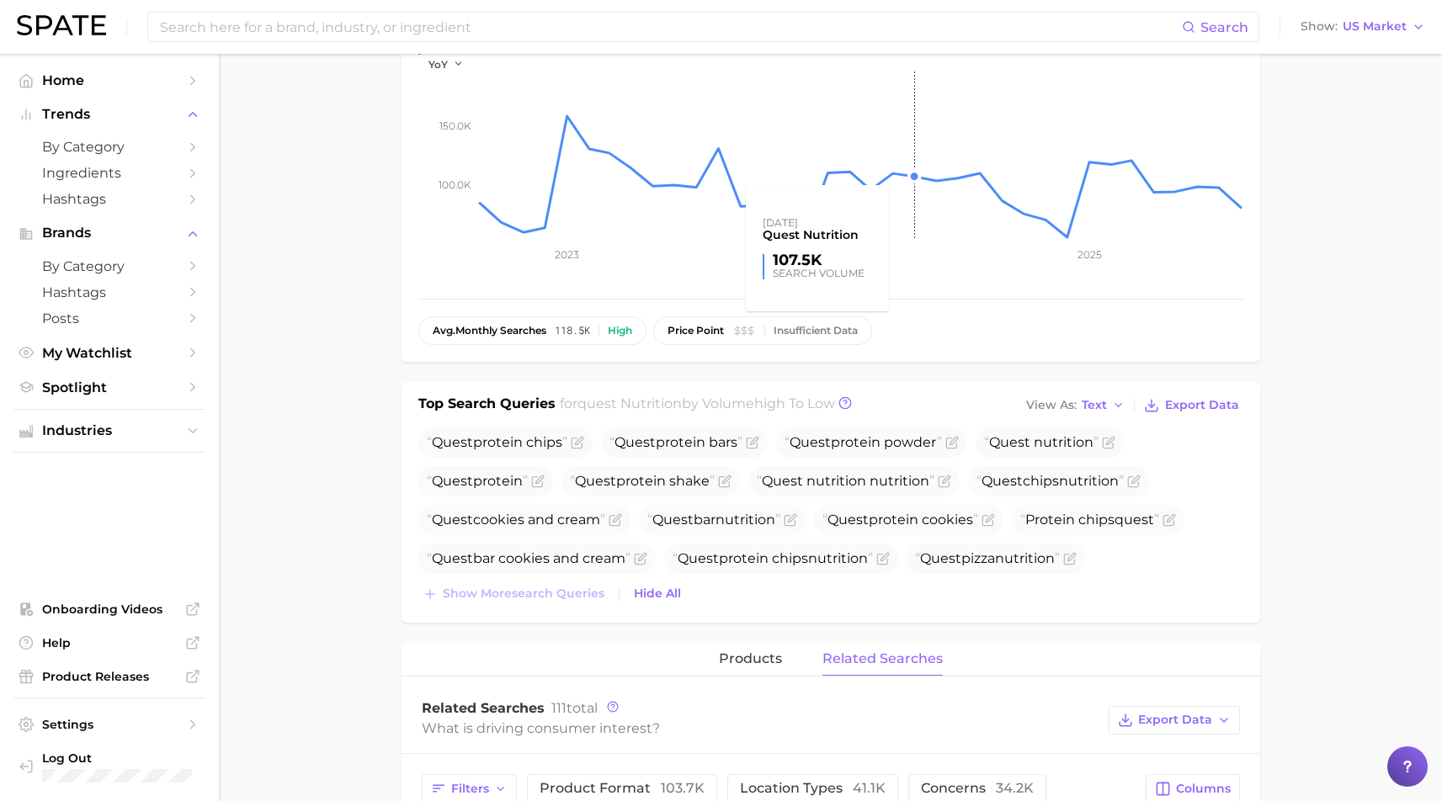
scroll to position [0, 0]
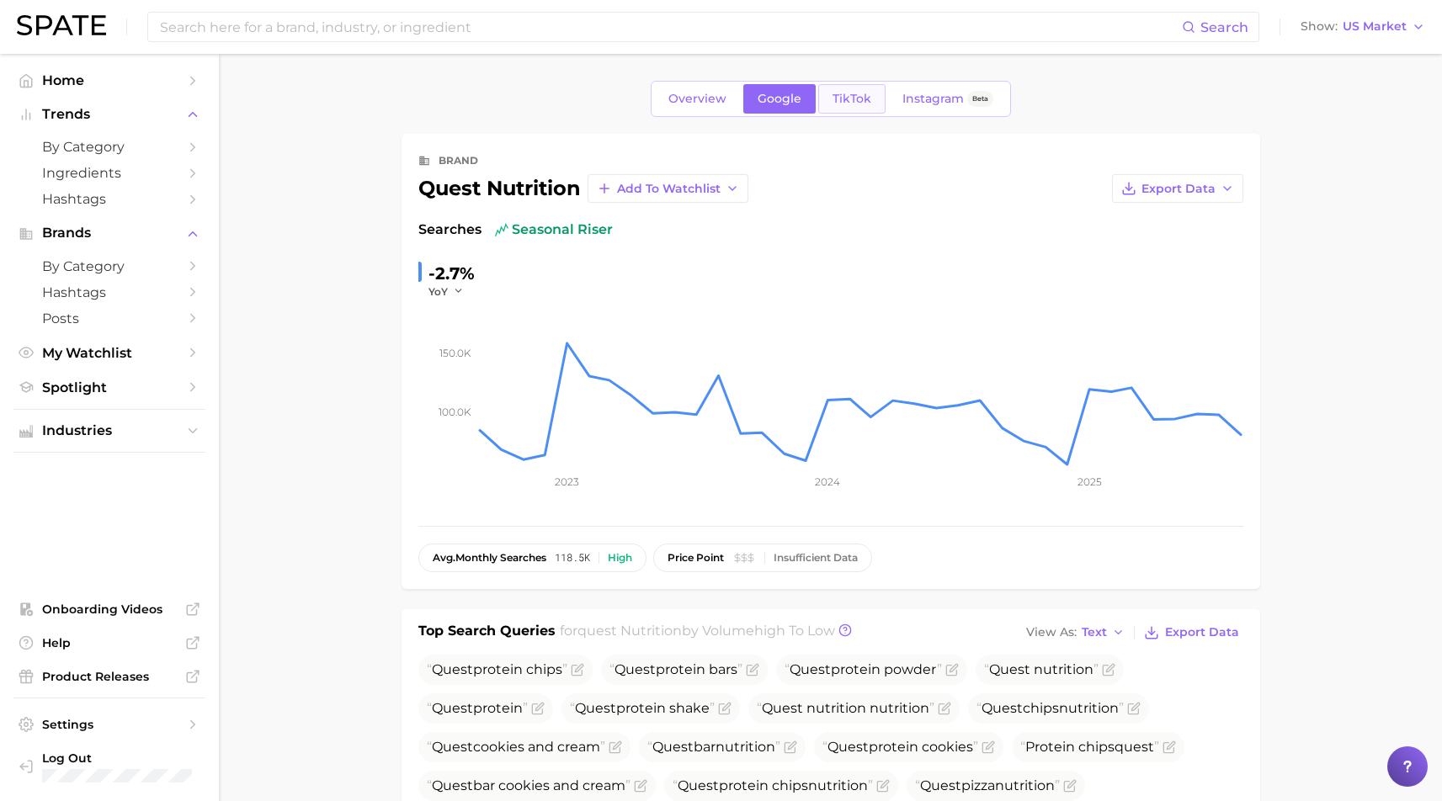
click at [854, 93] on span "TikTok" at bounding box center [852, 99] width 39 height 14
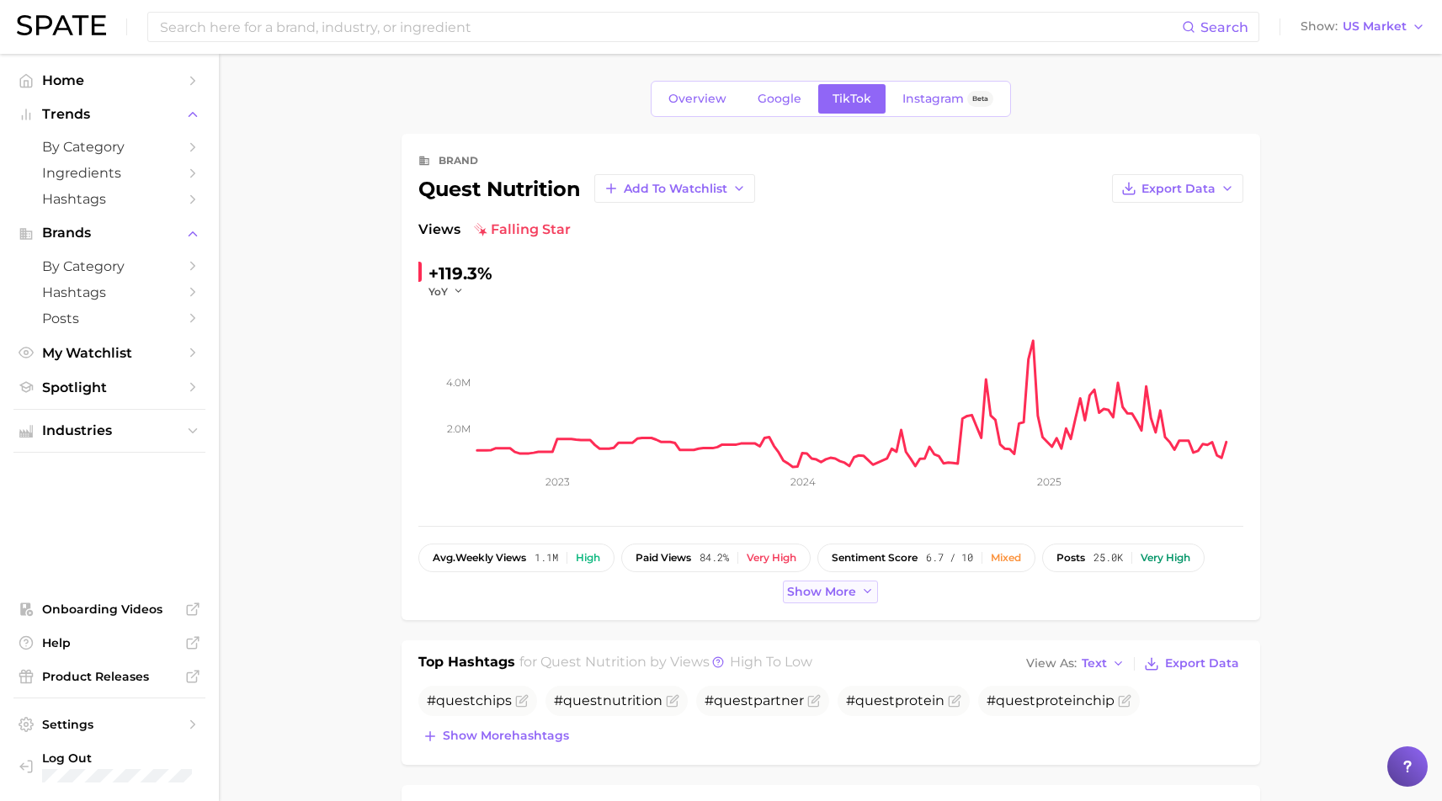
click at [806, 583] on button "Show more" at bounding box center [831, 592] width 96 height 23
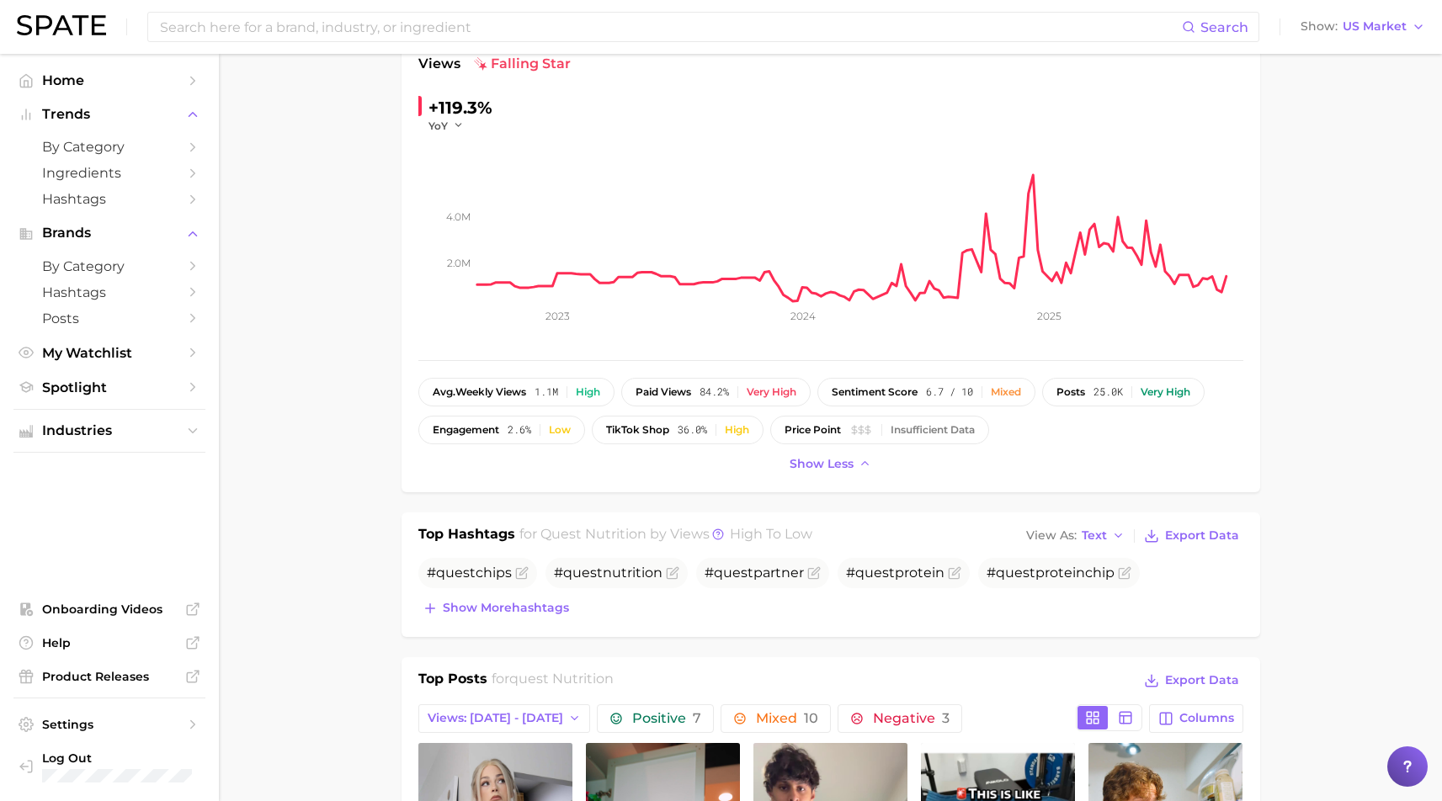
scroll to position [272, 0]
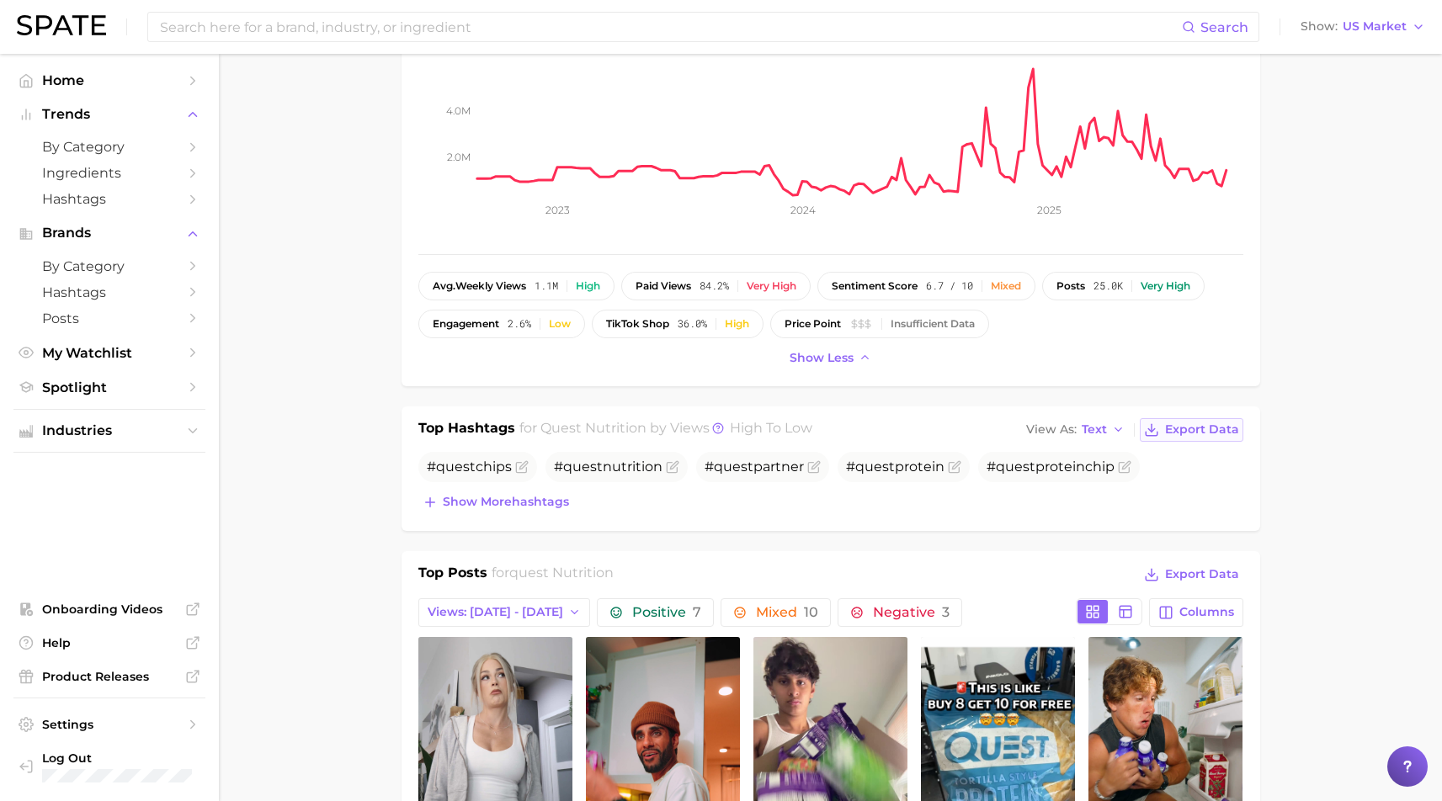
click at [1207, 427] on span "Export Data" at bounding box center [1202, 430] width 74 height 14
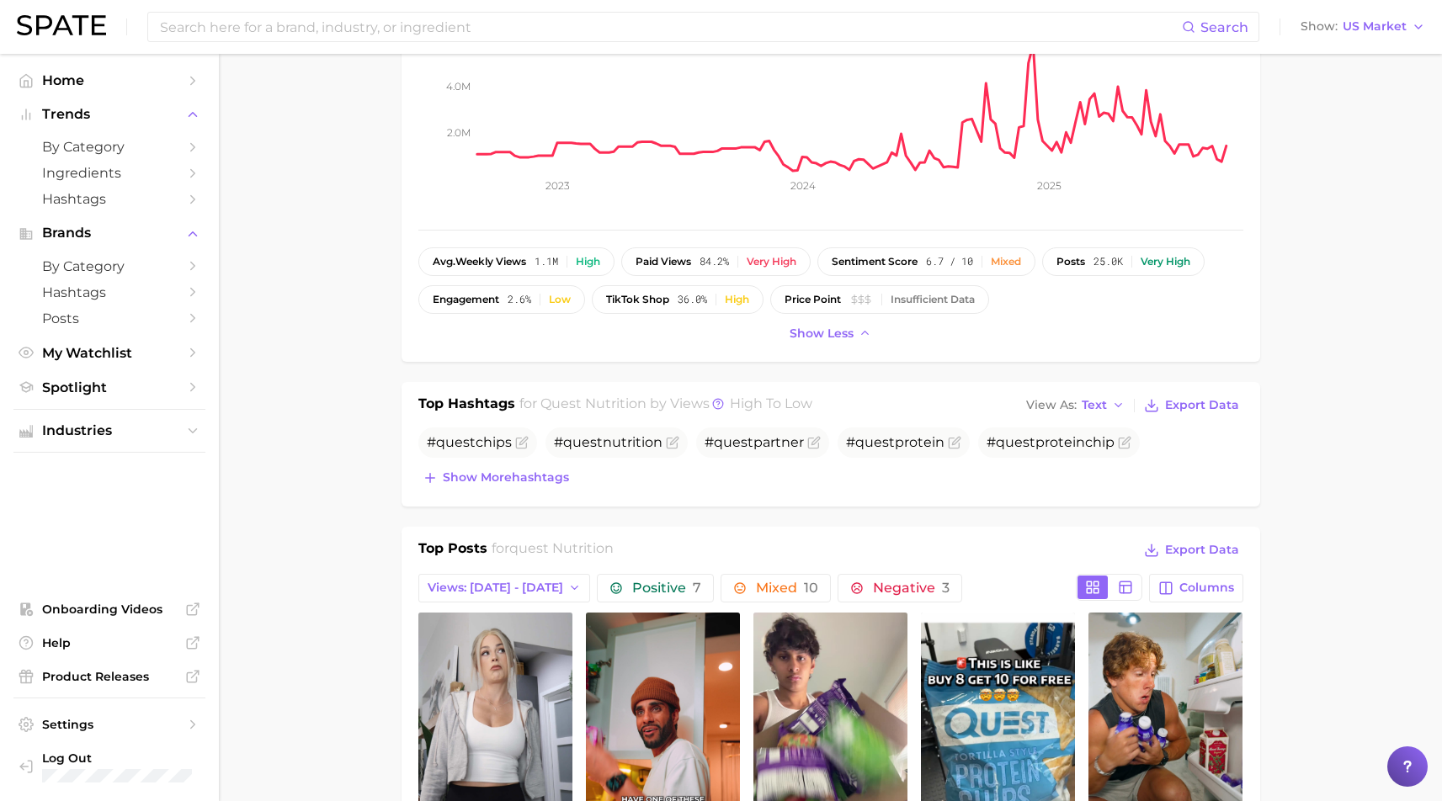
scroll to position [503, 0]
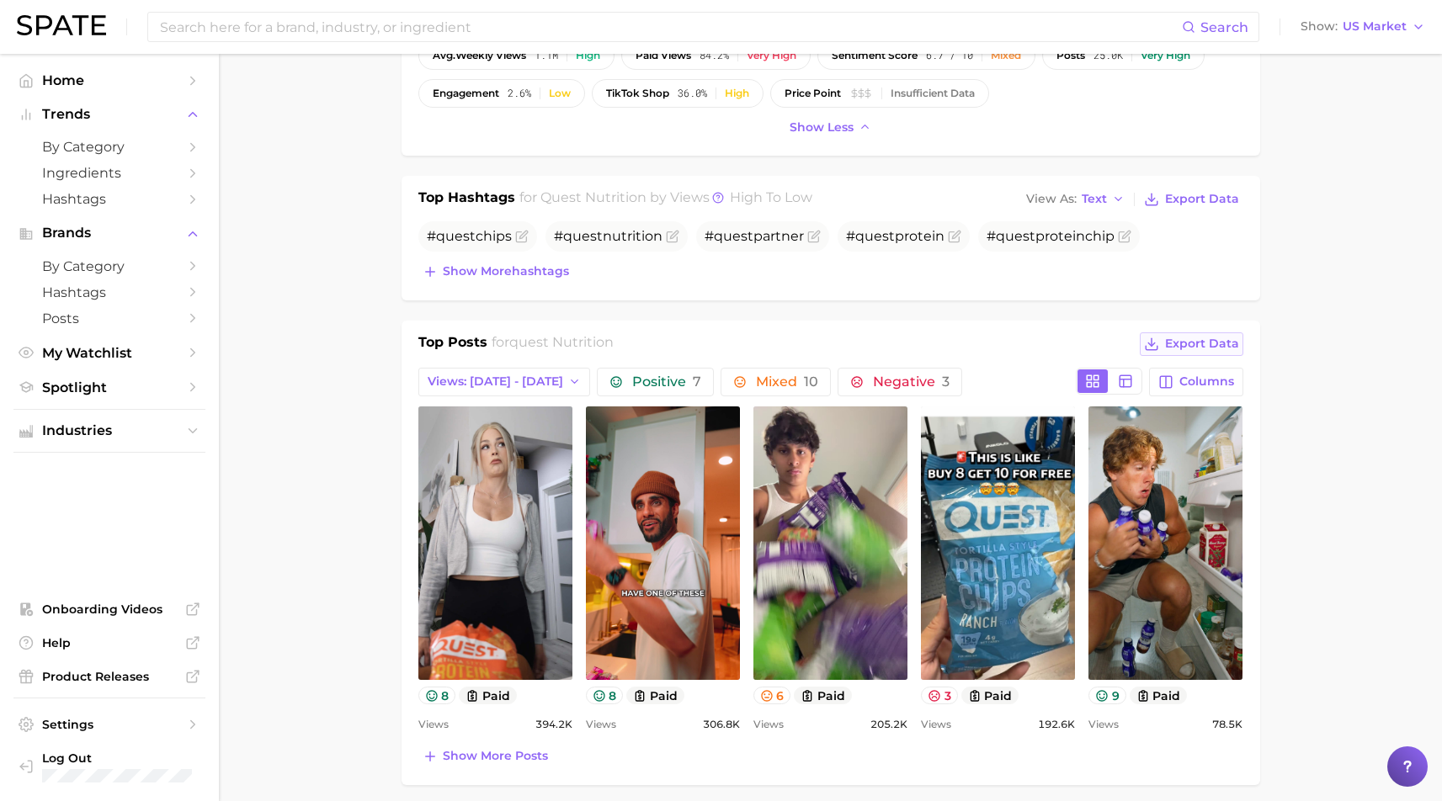
click at [1219, 343] on span "Export Data" at bounding box center [1202, 344] width 74 height 14
click at [1401, 600] on main "Overview Google TikTok Instagram Beta brand quest nutrition Add to Watchlist Ex…" at bounding box center [830, 739] width 1223 height 2376
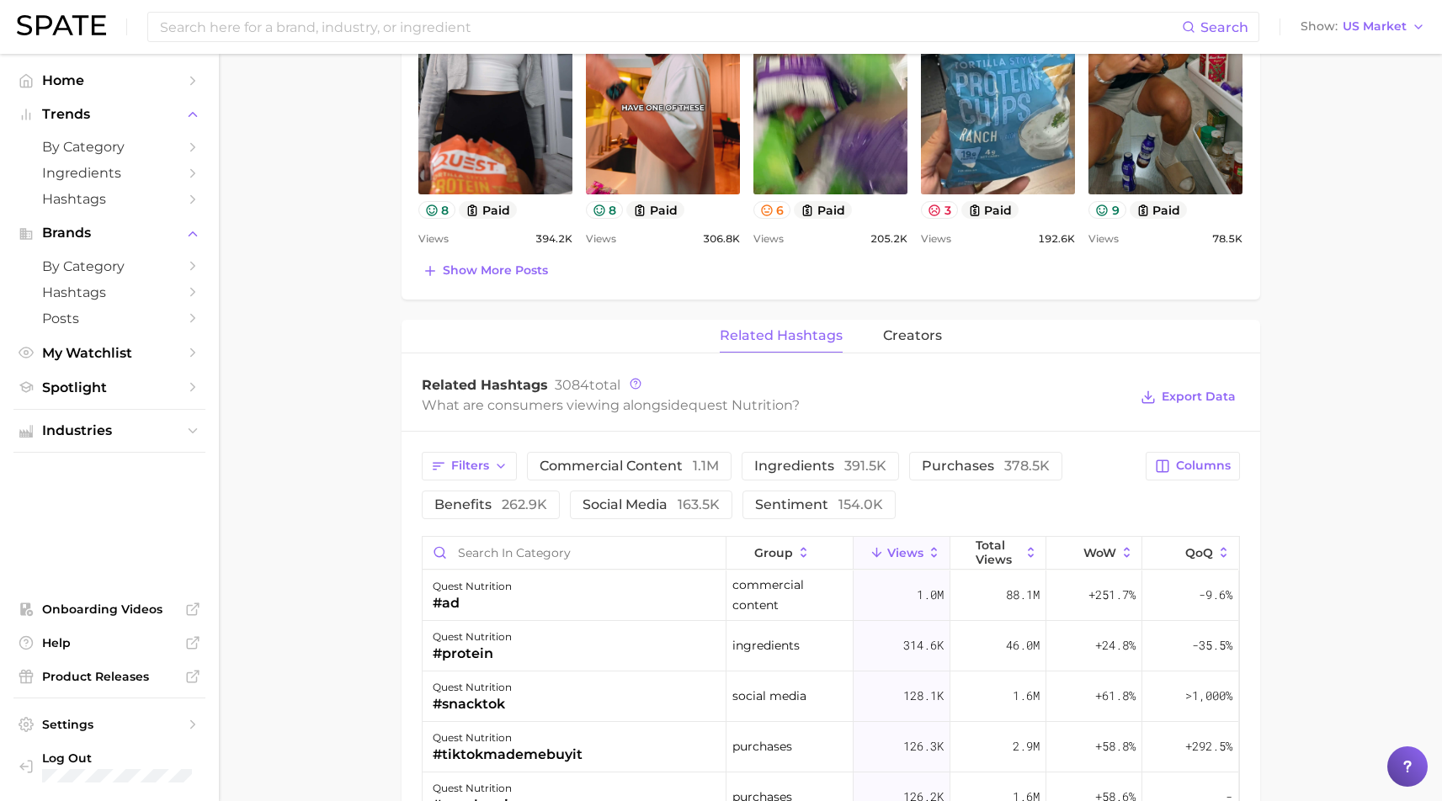
scroll to position [1264, 0]
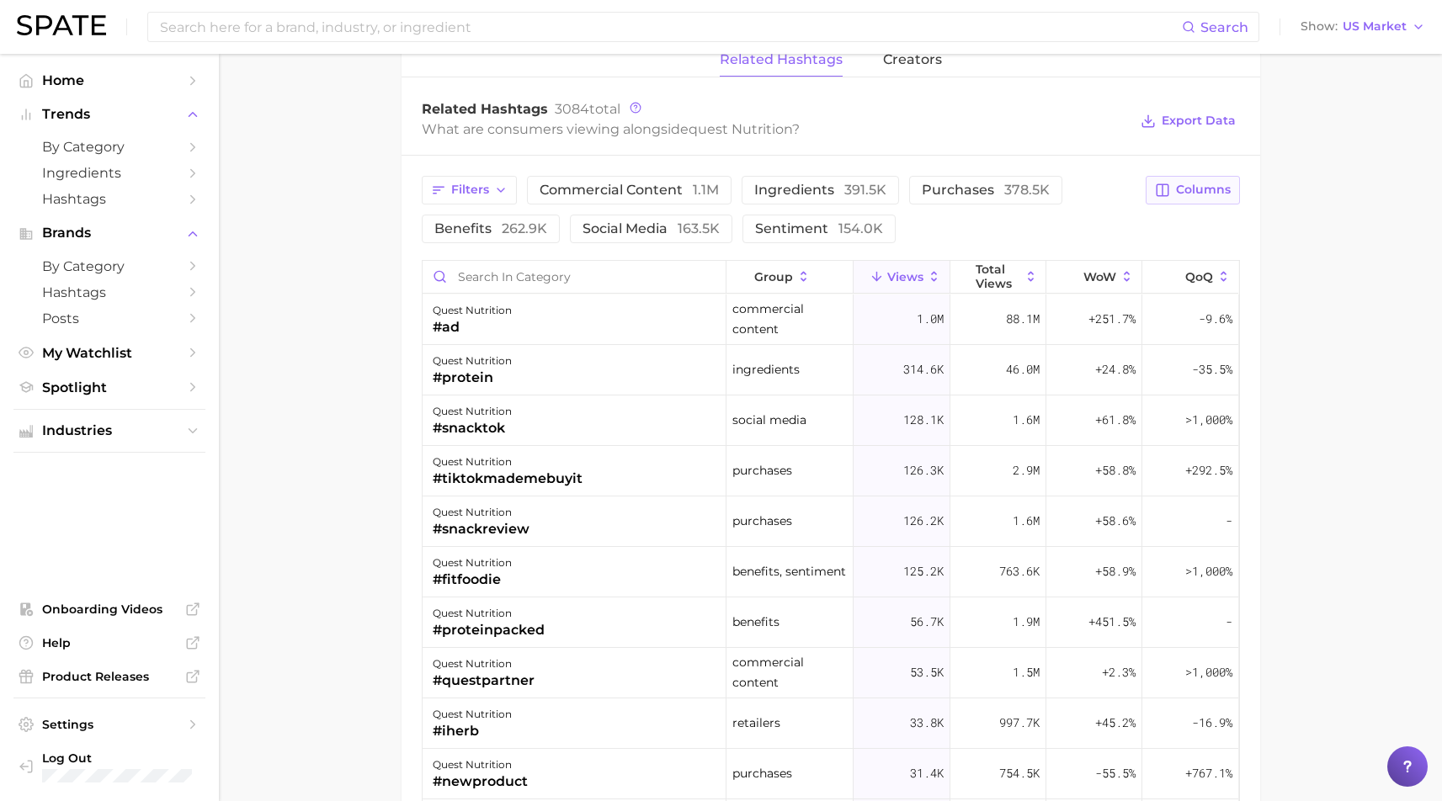
click at [1222, 187] on span "Columns" at bounding box center [1203, 190] width 55 height 14
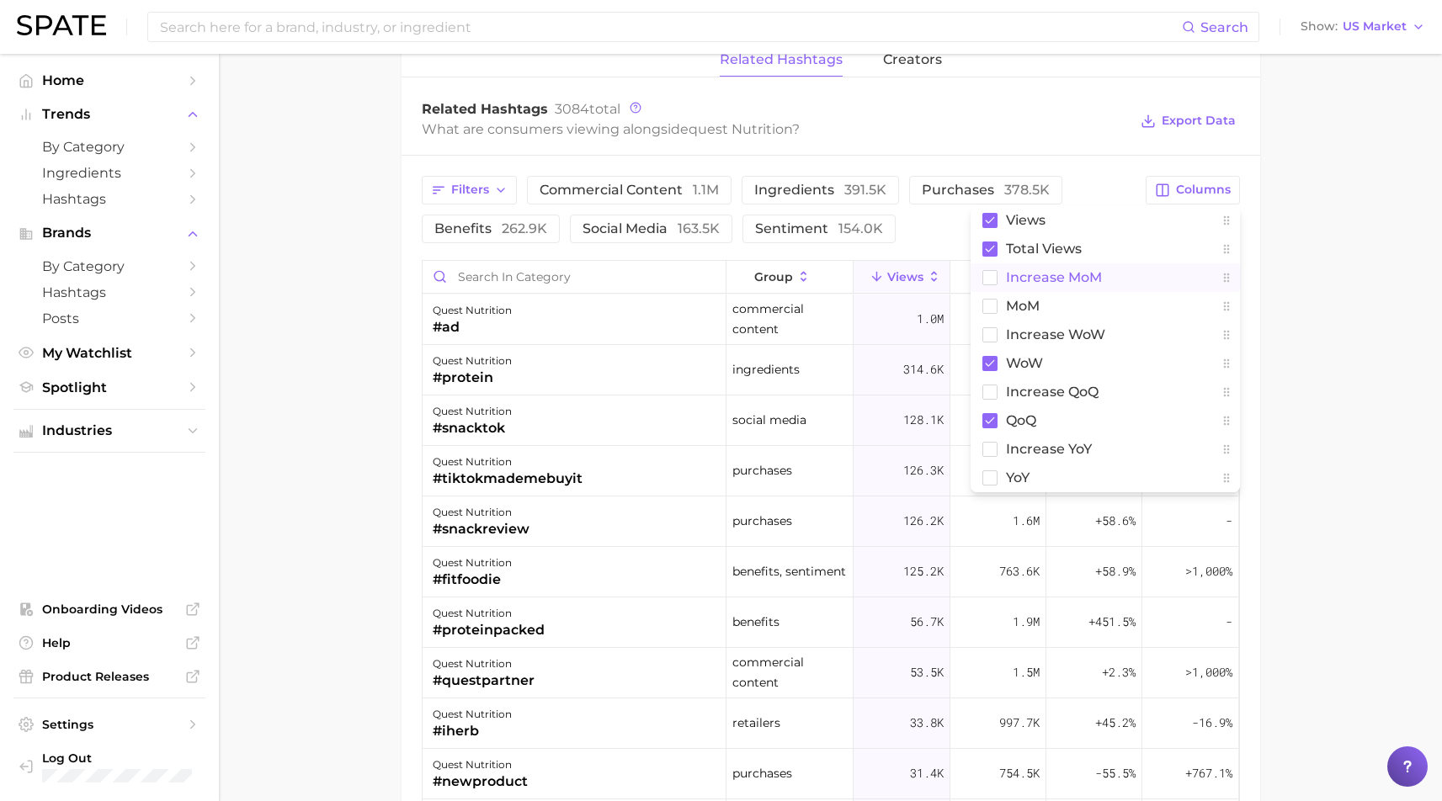
click at [1059, 270] on span "increase MoM" at bounding box center [1054, 277] width 96 height 14
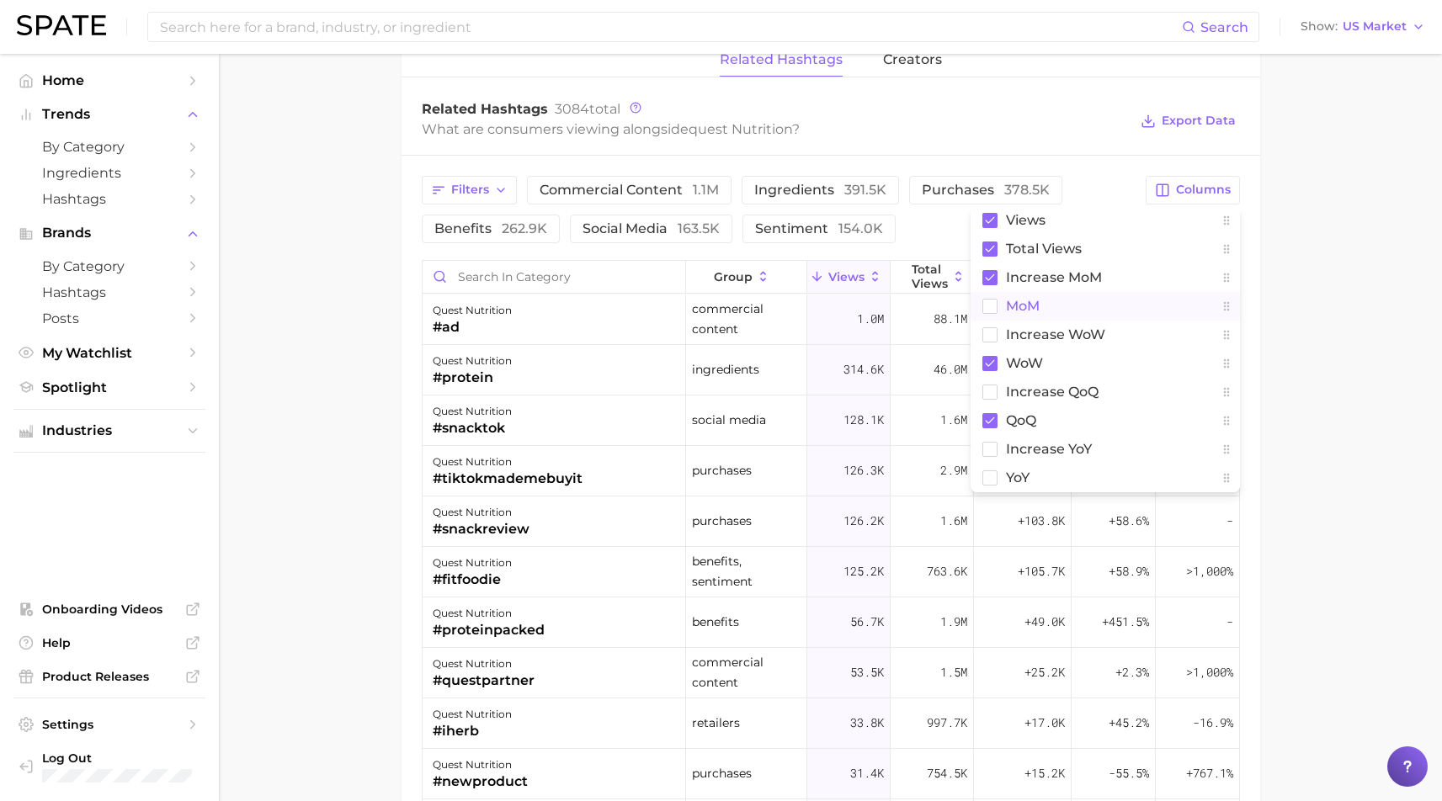
click at [1020, 306] on span "MoM" at bounding box center [1023, 306] width 34 height 14
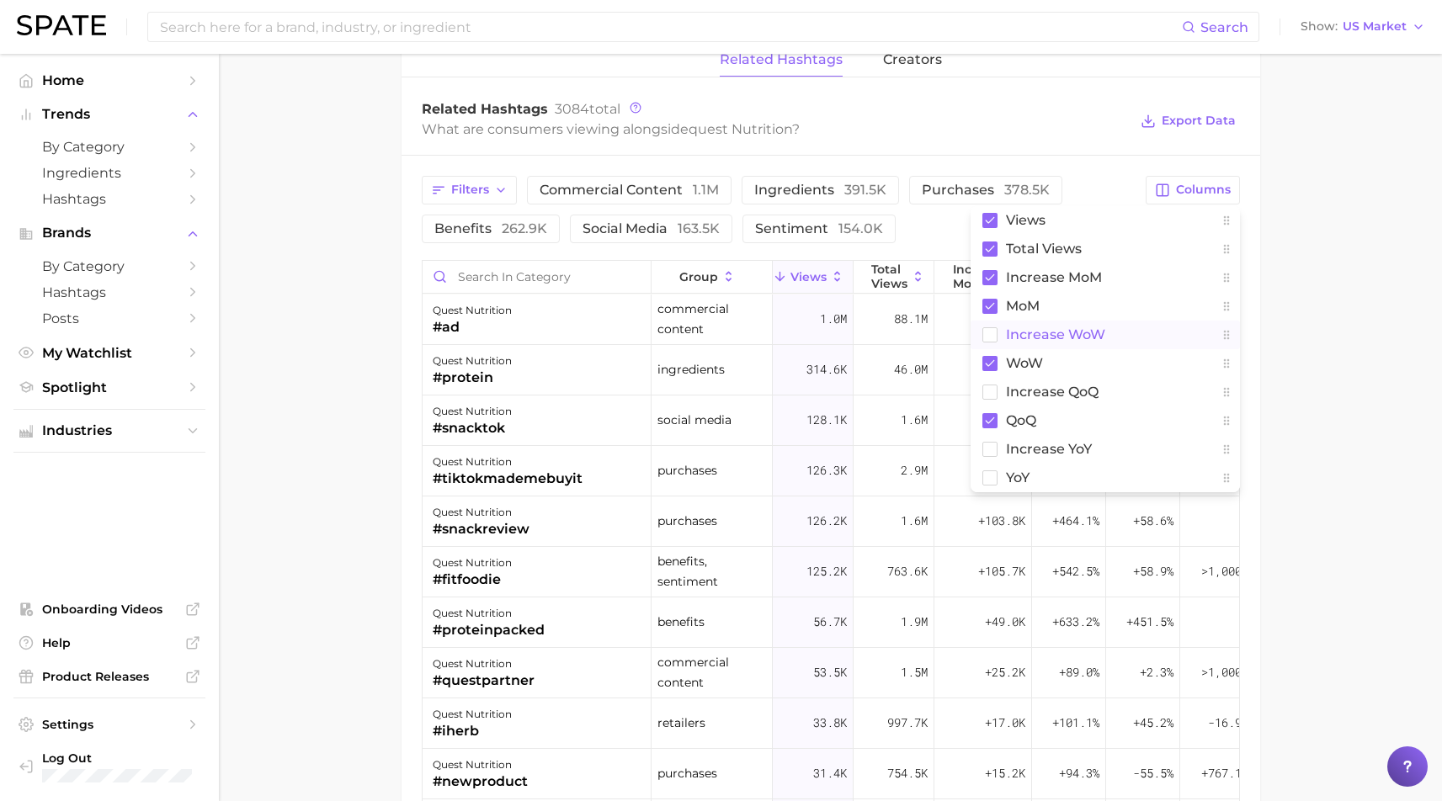
click at [1029, 343] on button "Increase WoW" at bounding box center [1105, 335] width 269 height 29
click at [1063, 397] on span "increase QoQ" at bounding box center [1052, 392] width 93 height 14
drag, startPoint x: 1052, startPoint y: 444, endPoint x: 1035, endPoint y: 450, distance: 17.8
click at [1052, 444] on span "increase YoY" at bounding box center [1049, 449] width 86 height 14
click at [1019, 471] on span "YoY" at bounding box center [1018, 478] width 24 height 14
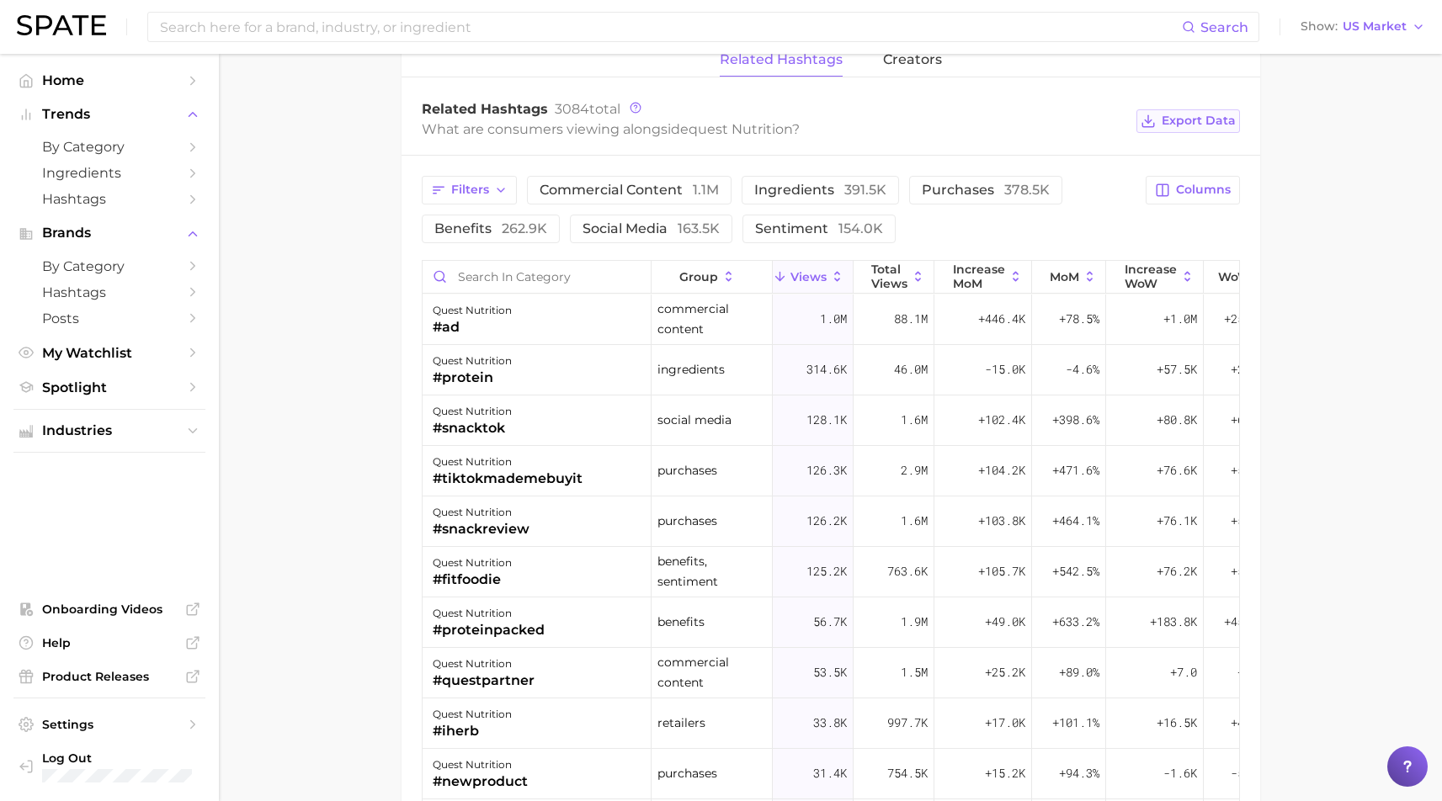
click at [1216, 123] on span "Export Data" at bounding box center [1199, 121] width 74 height 14
drag, startPoint x: 916, startPoint y: 63, endPoint x: 926, endPoint y: 67, distance: 10.9
click at [918, 63] on span "creators" at bounding box center [912, 59] width 59 height 15
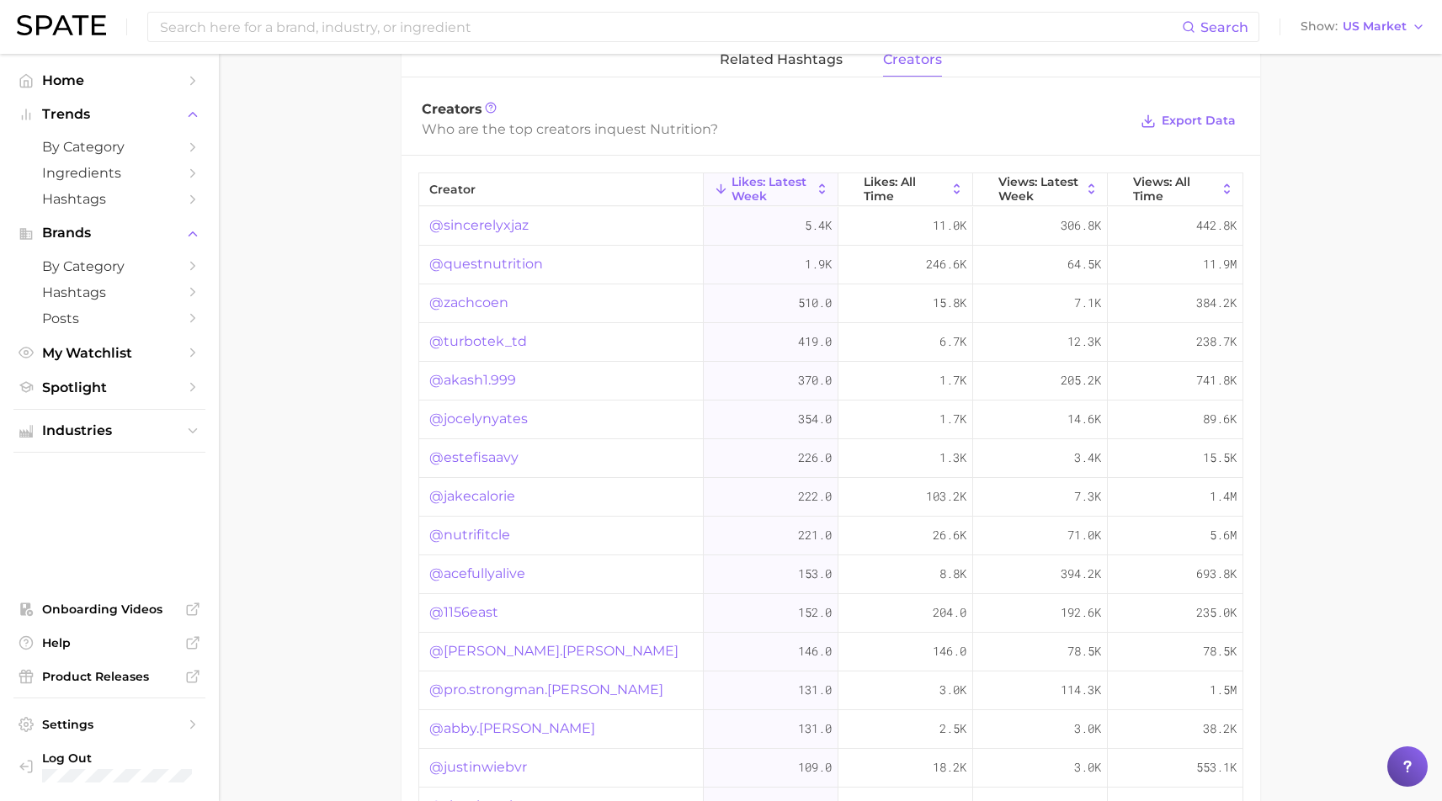
click at [1175, 108] on span "Export Data" at bounding box center [1187, 121] width 103 height 40
click at [1208, 122] on span "Export Data" at bounding box center [1199, 121] width 74 height 14
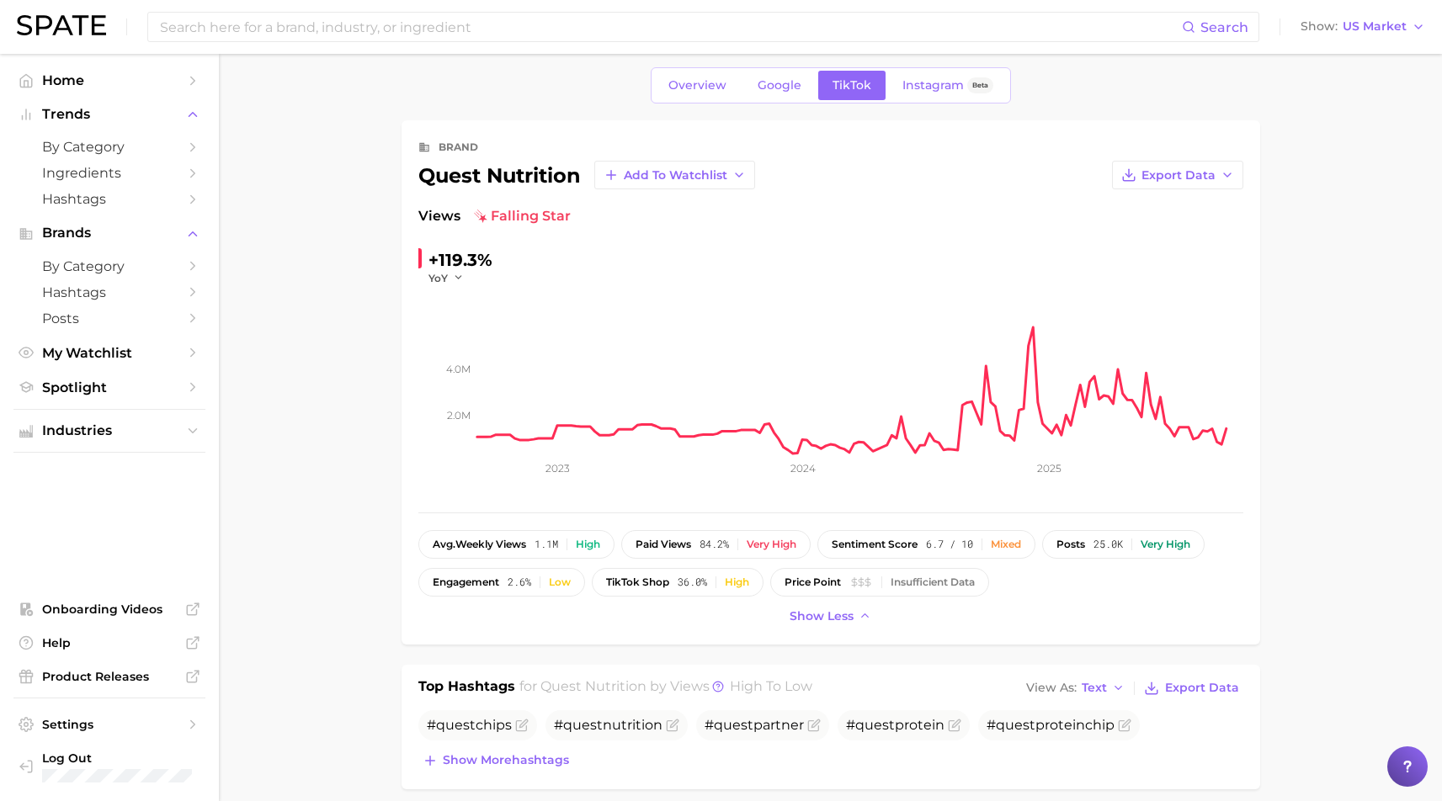
scroll to position [0, 0]
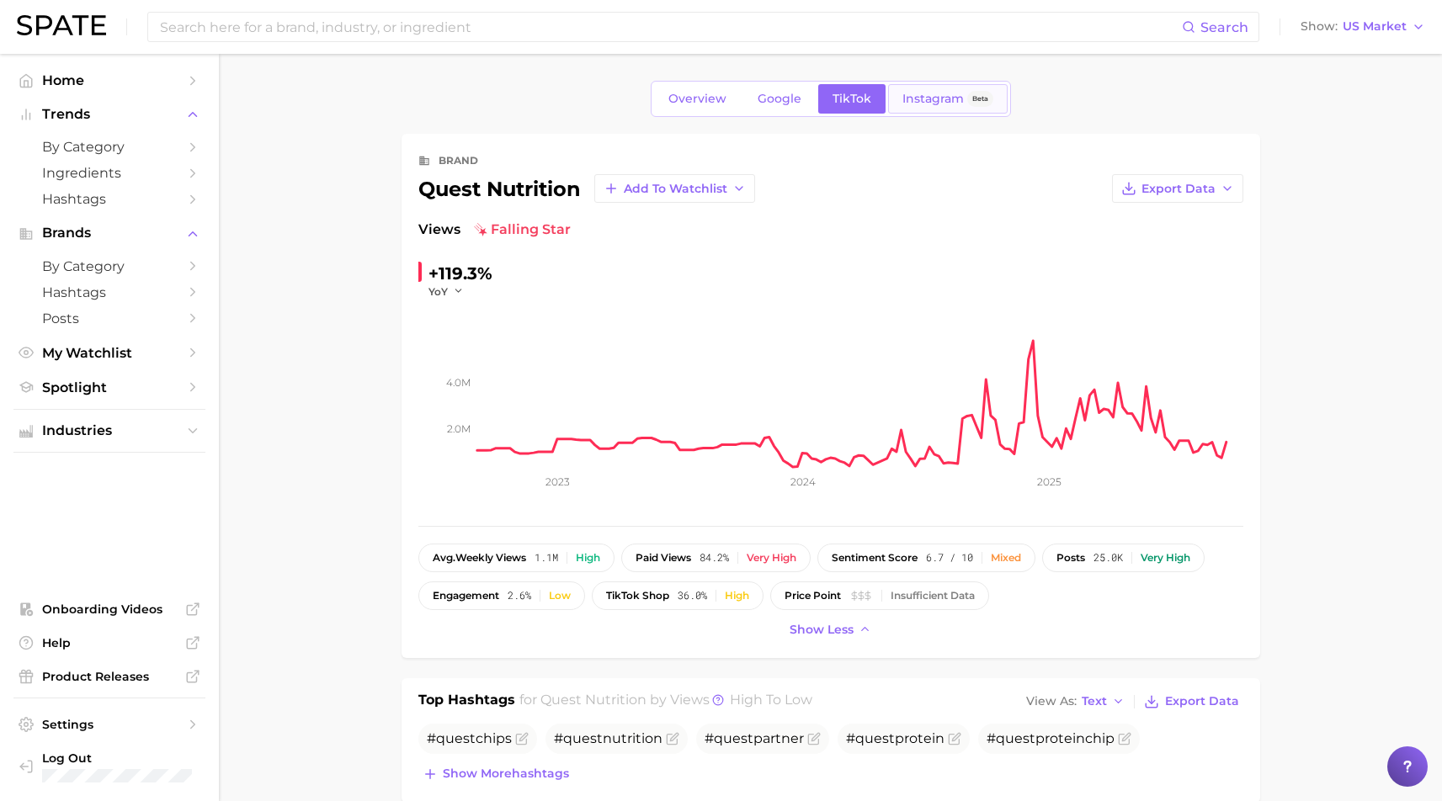
click at [942, 99] on span "Instagram" at bounding box center [932, 99] width 61 height 14
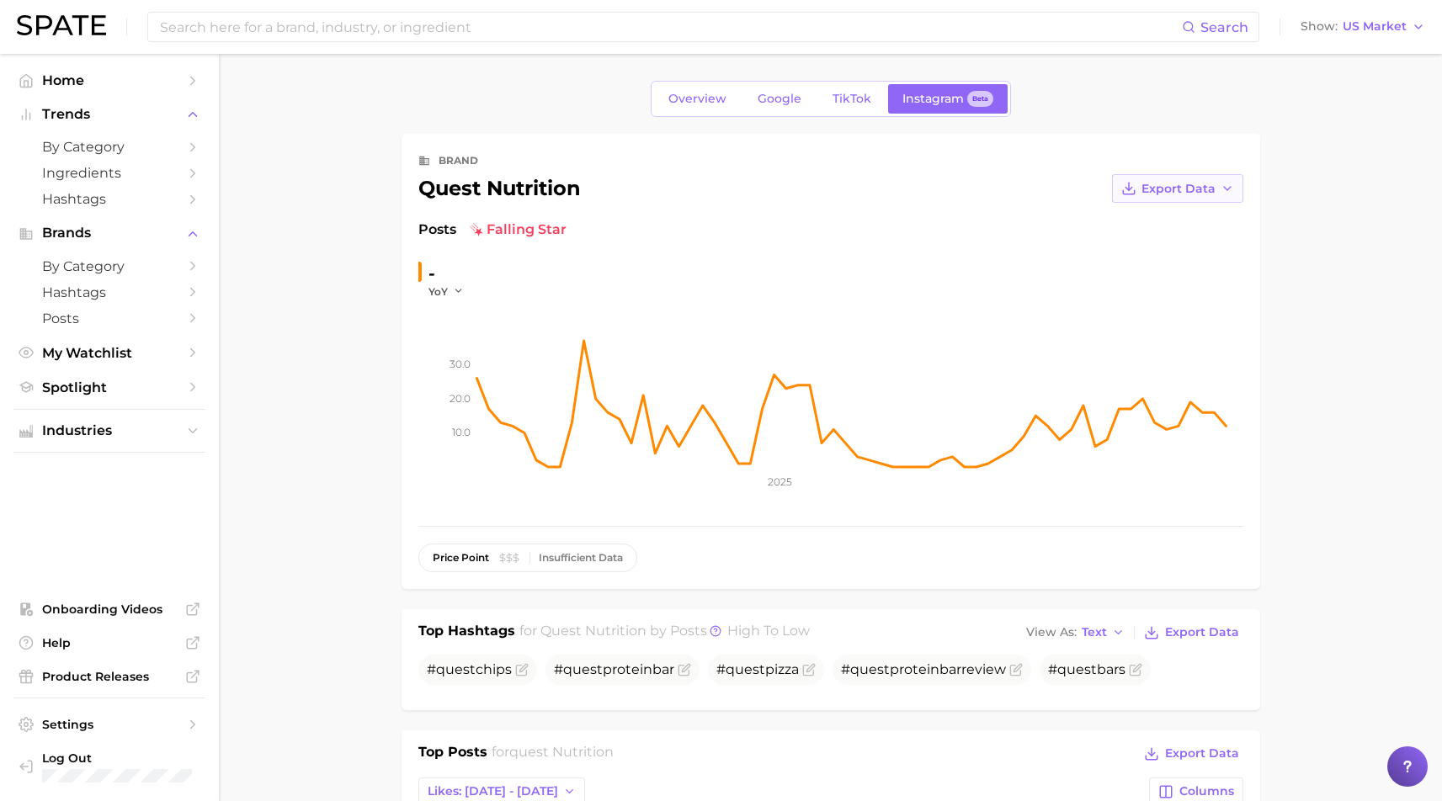
click at [1221, 187] on icon "button" at bounding box center [1227, 188] width 13 height 13
click at [1183, 255] on span "Time Series Image" at bounding box center [1143, 250] width 113 height 14
click at [1222, 635] on span "Export Data" at bounding box center [1202, 632] width 74 height 14
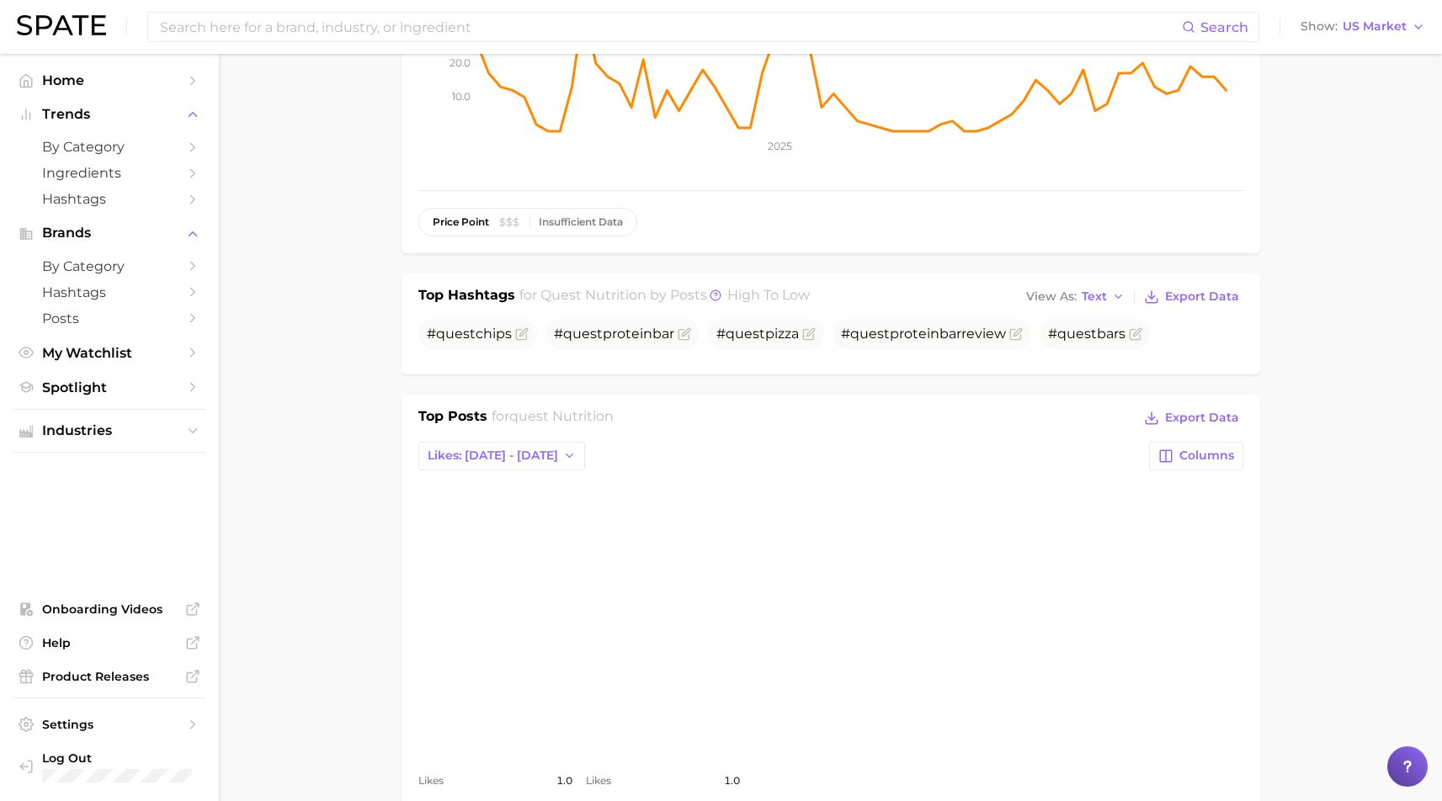
scroll to position [524, 0]
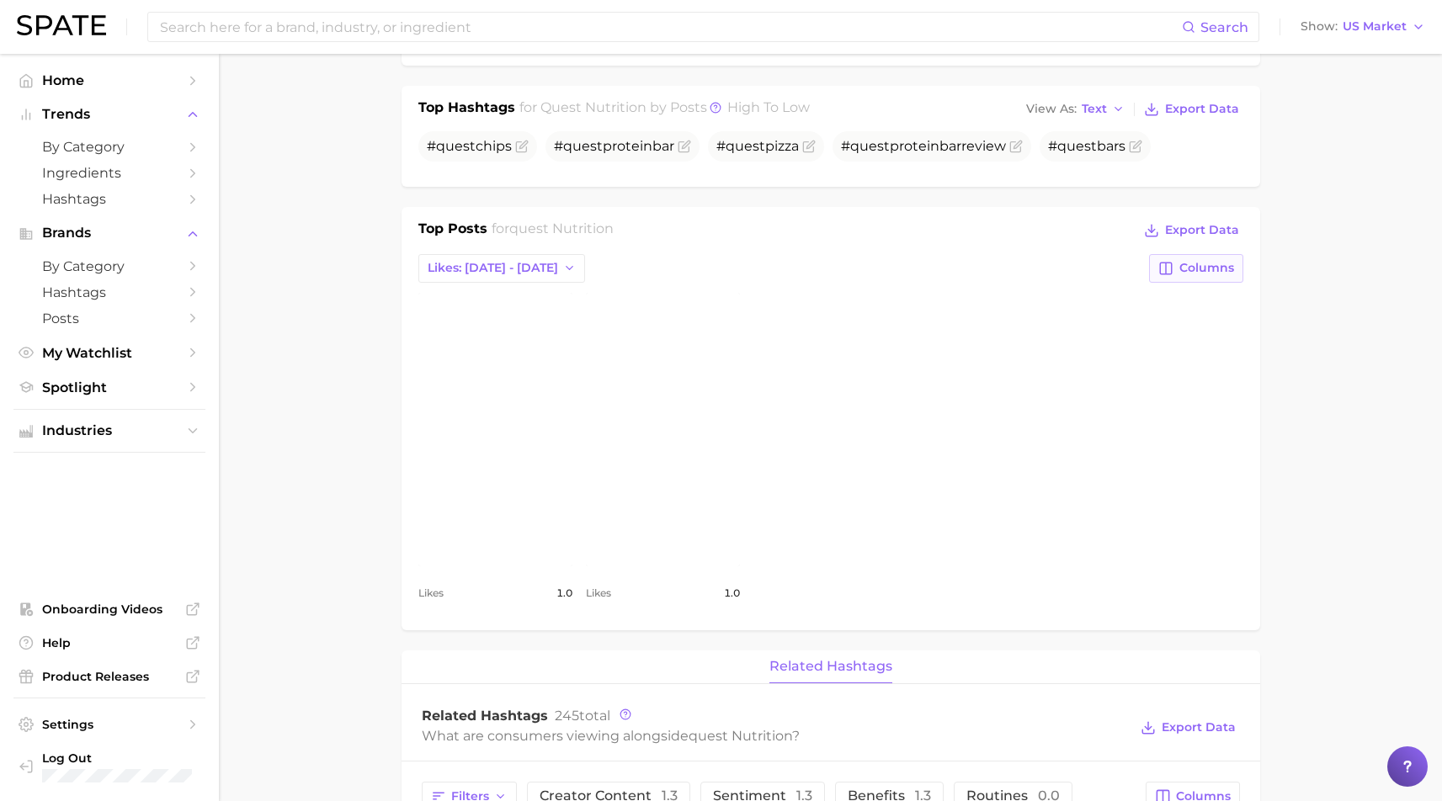
click at [1221, 262] on span "Columns" at bounding box center [1206, 268] width 55 height 14
click at [1035, 317] on button "Total Likes" at bounding box center [1108, 327] width 269 height 29
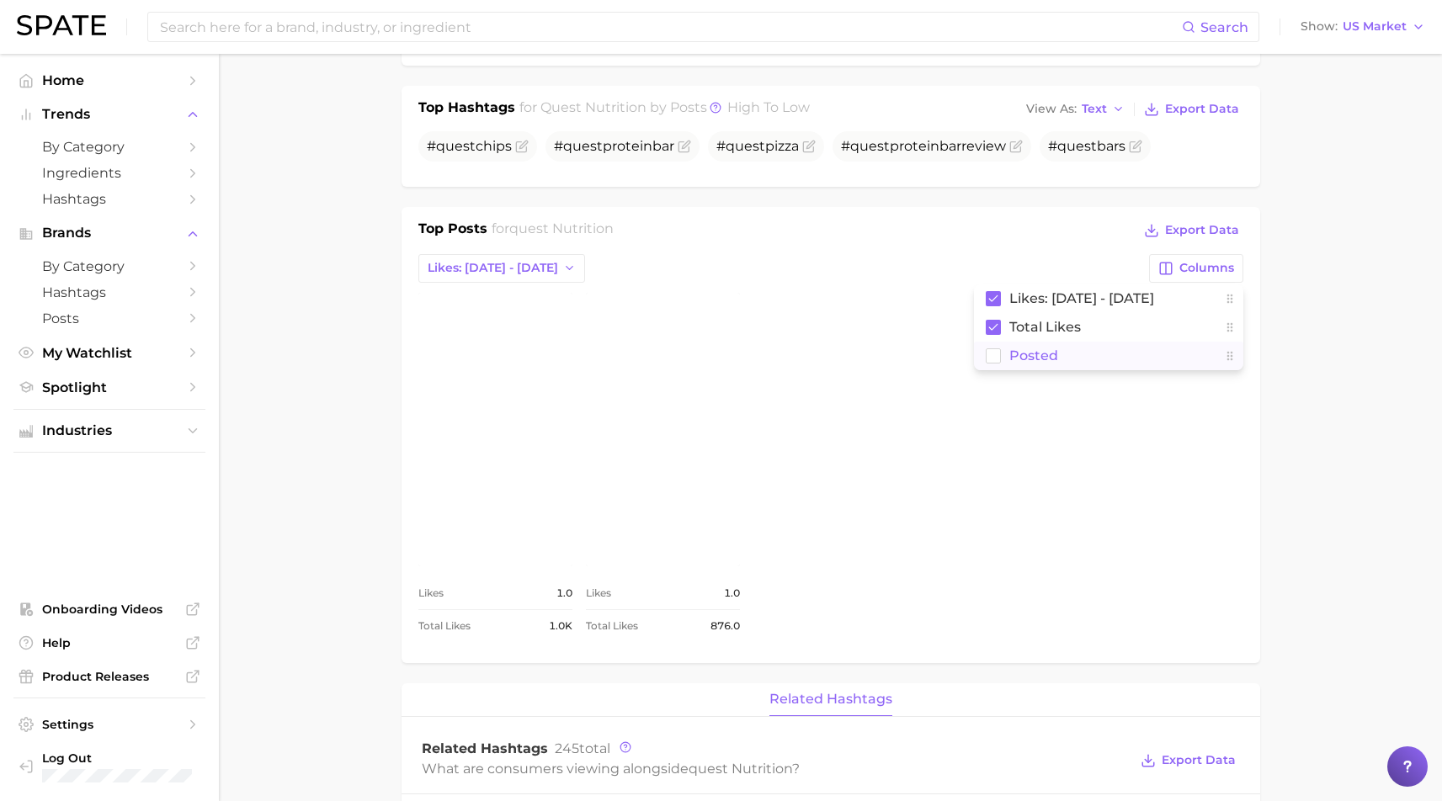
click at [1047, 354] on span "Posted" at bounding box center [1033, 356] width 49 height 14
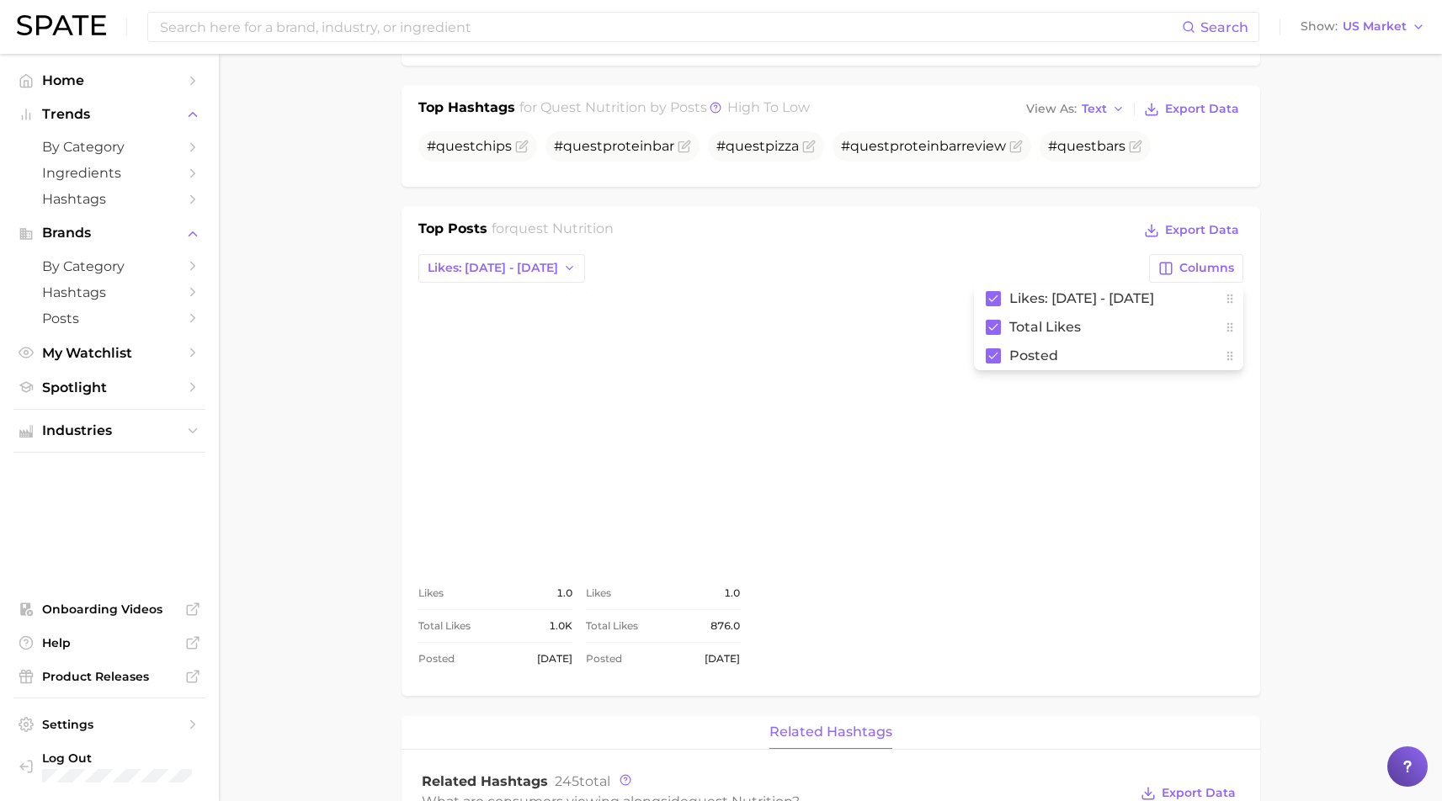
click at [1308, 349] on main "Overview Google TikTok Instagram Beta brand quest nutrition Export Data Posts f…" at bounding box center [830, 683] width 1223 height 2307
click at [1214, 225] on span "Export Data" at bounding box center [1202, 230] width 74 height 14
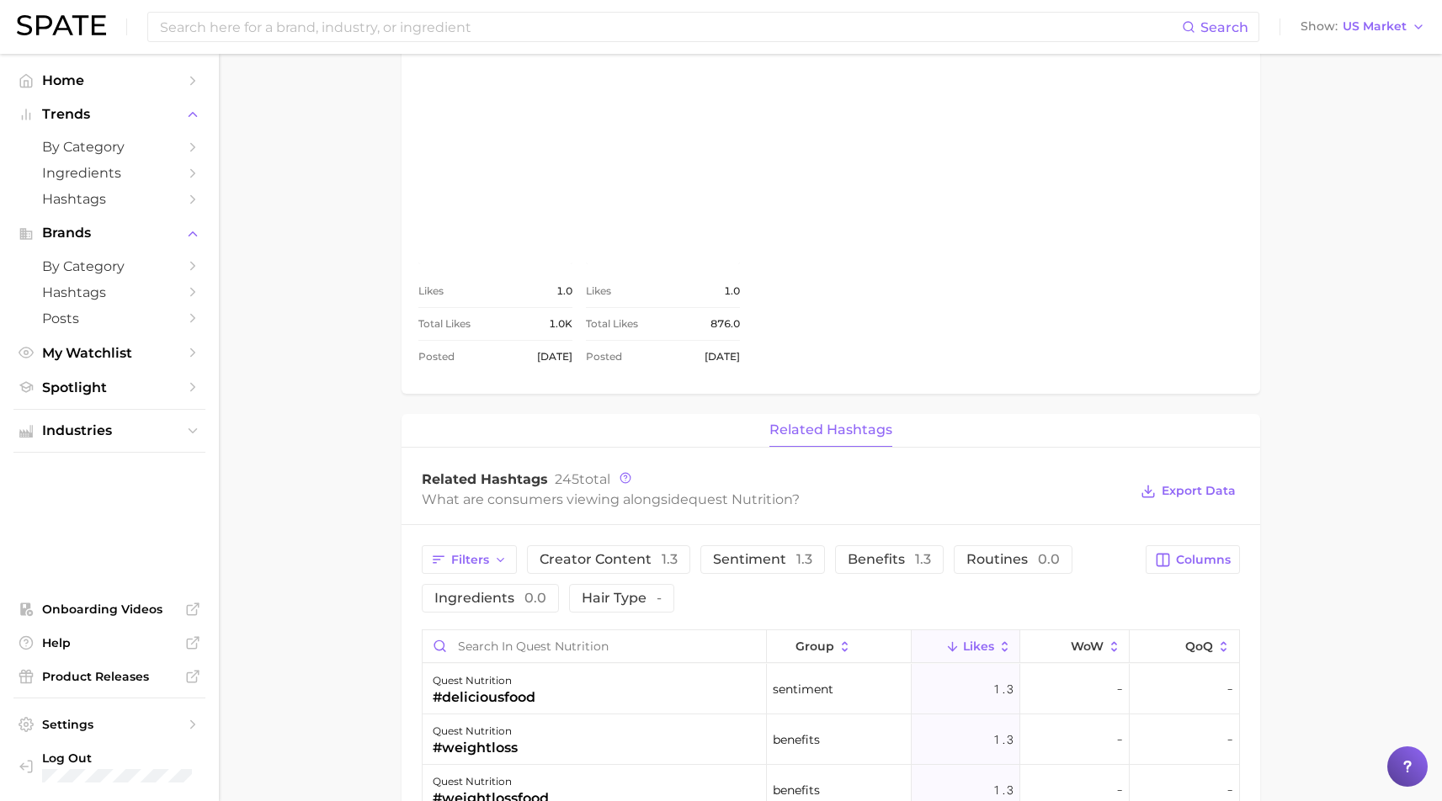
scroll to position [1025, 0]
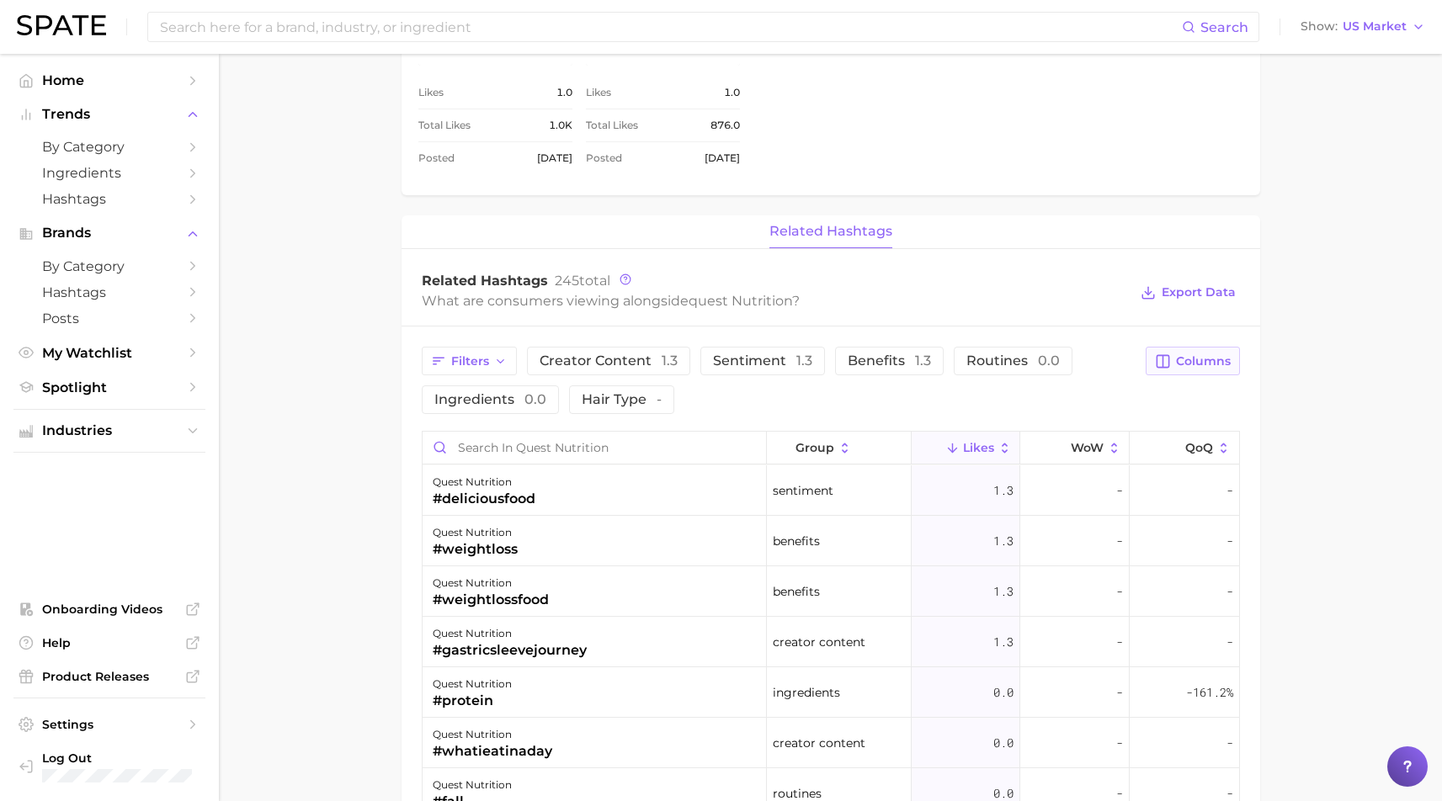
click at [1194, 353] on button "Columns" at bounding box center [1192, 361] width 93 height 29
click at [1083, 419] on span "Increase MoM" at bounding box center [1054, 420] width 96 height 14
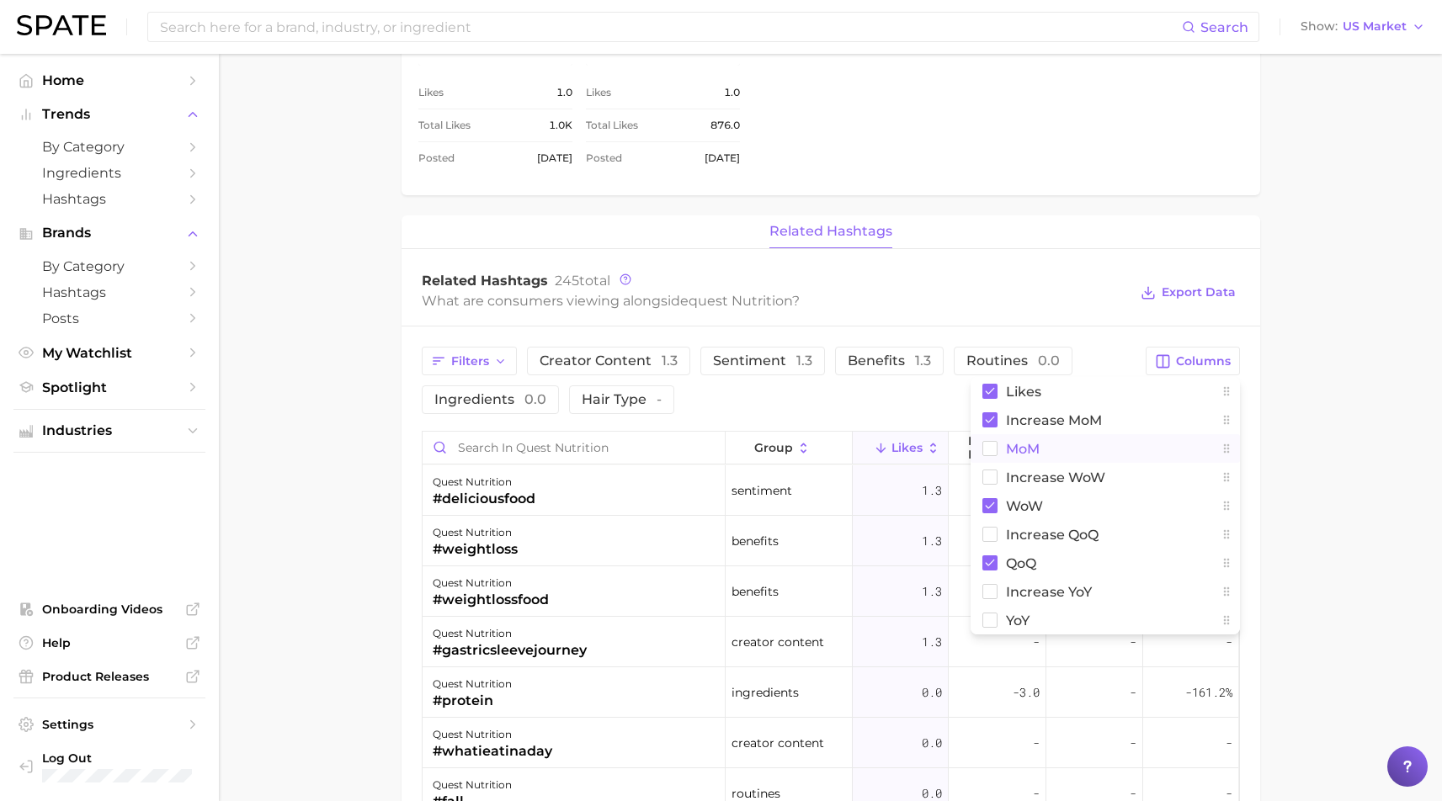
drag, startPoint x: 1027, startPoint y: 443, endPoint x: 1035, endPoint y: 453, distance: 12.6
click at [1027, 443] on span "MoM" at bounding box center [1023, 449] width 34 height 14
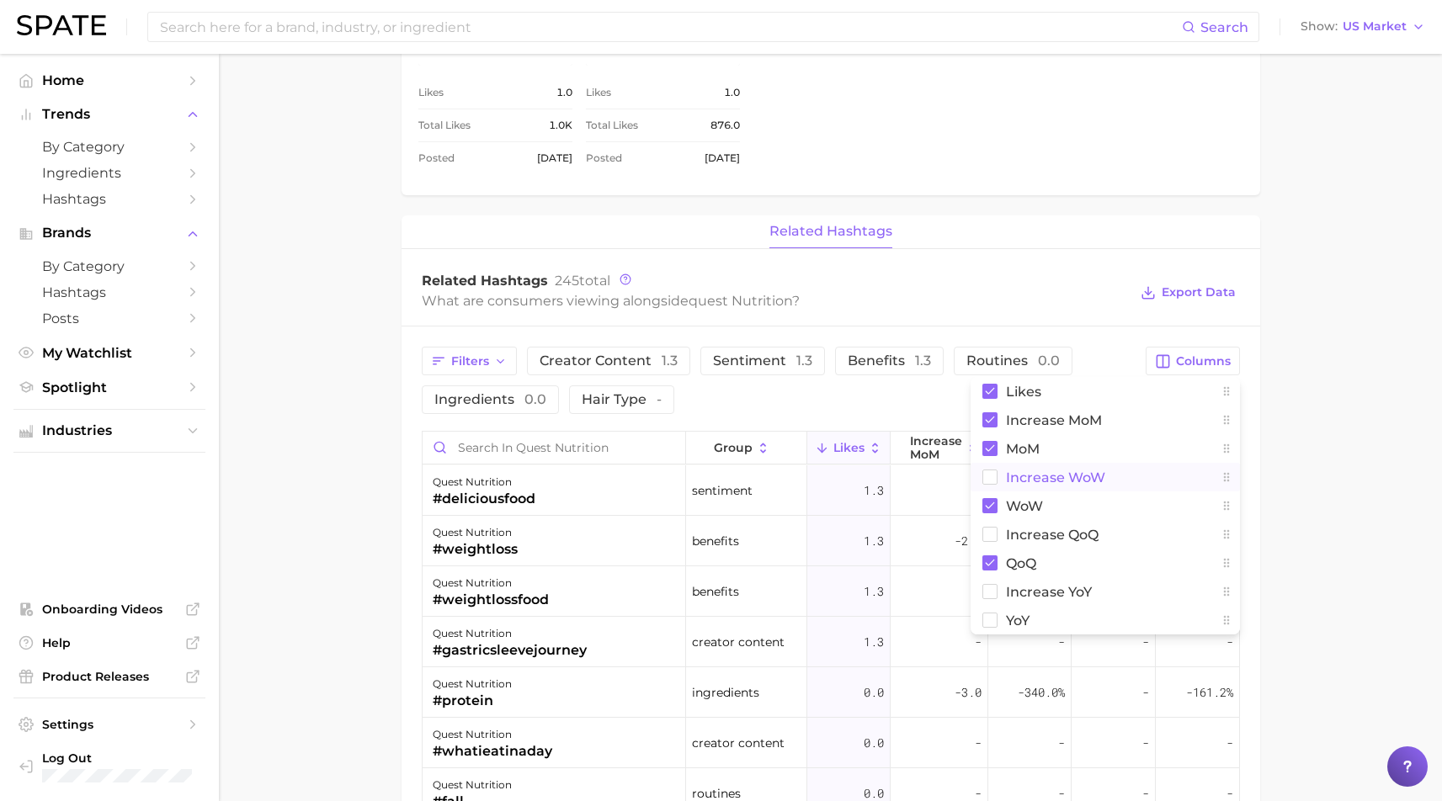
click at [1044, 477] on span "Increase WoW" at bounding box center [1055, 478] width 99 height 14
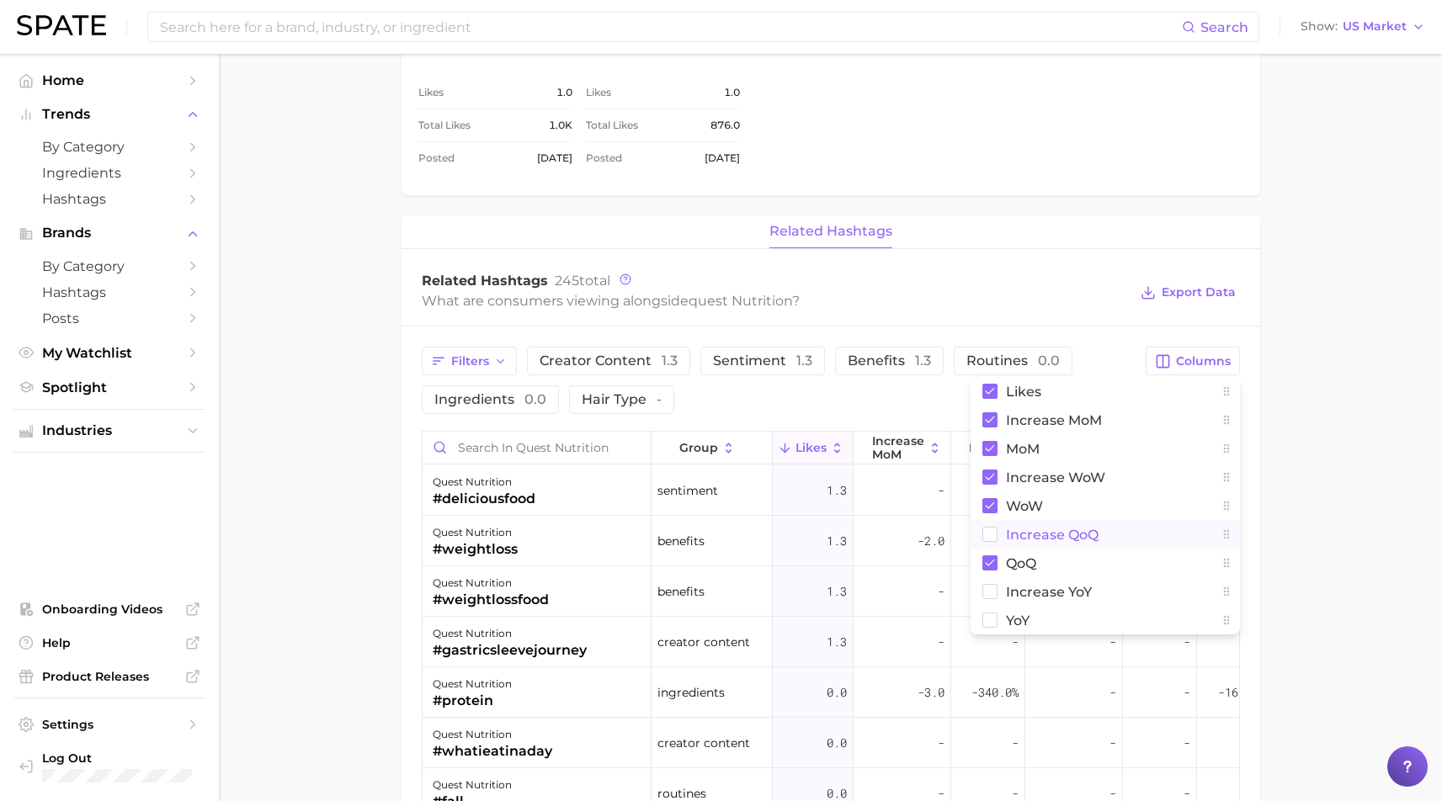
click at [1051, 532] on span "Increase QoQ" at bounding box center [1052, 535] width 93 height 14
click at [1050, 593] on span "Increase YoY" at bounding box center [1049, 592] width 86 height 14
drag, startPoint x: 1014, startPoint y: 621, endPoint x: 1060, endPoint y: 615, distance: 46.7
click at [1014, 621] on span "YoY" at bounding box center [1018, 621] width 24 height 14
click at [1324, 431] on main "Overview Google TikTok Instagram Beta brand quest nutrition Export Data Posts f…" at bounding box center [830, 182] width 1223 height 2307
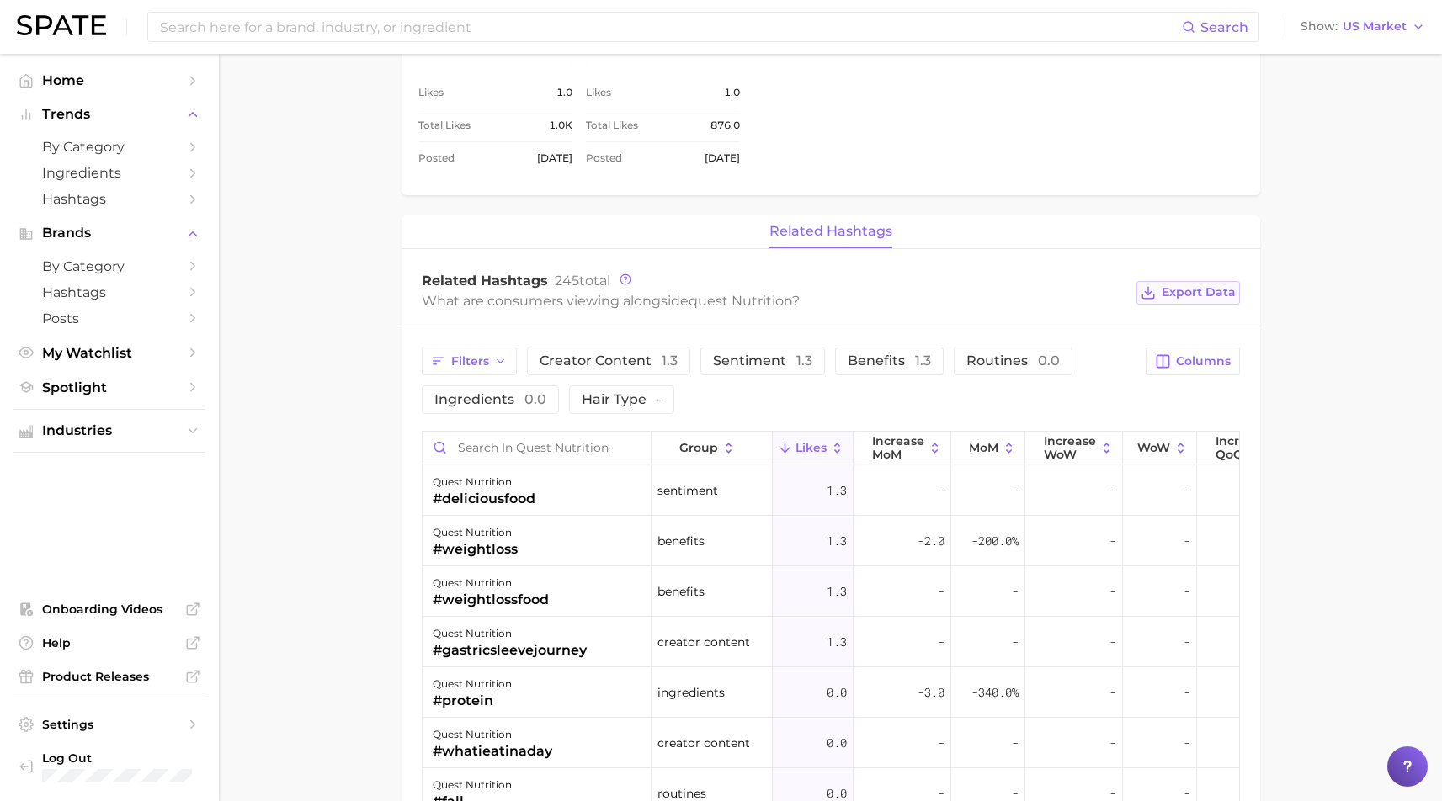
click at [1209, 296] on span "Export Data" at bounding box center [1199, 292] width 74 height 14
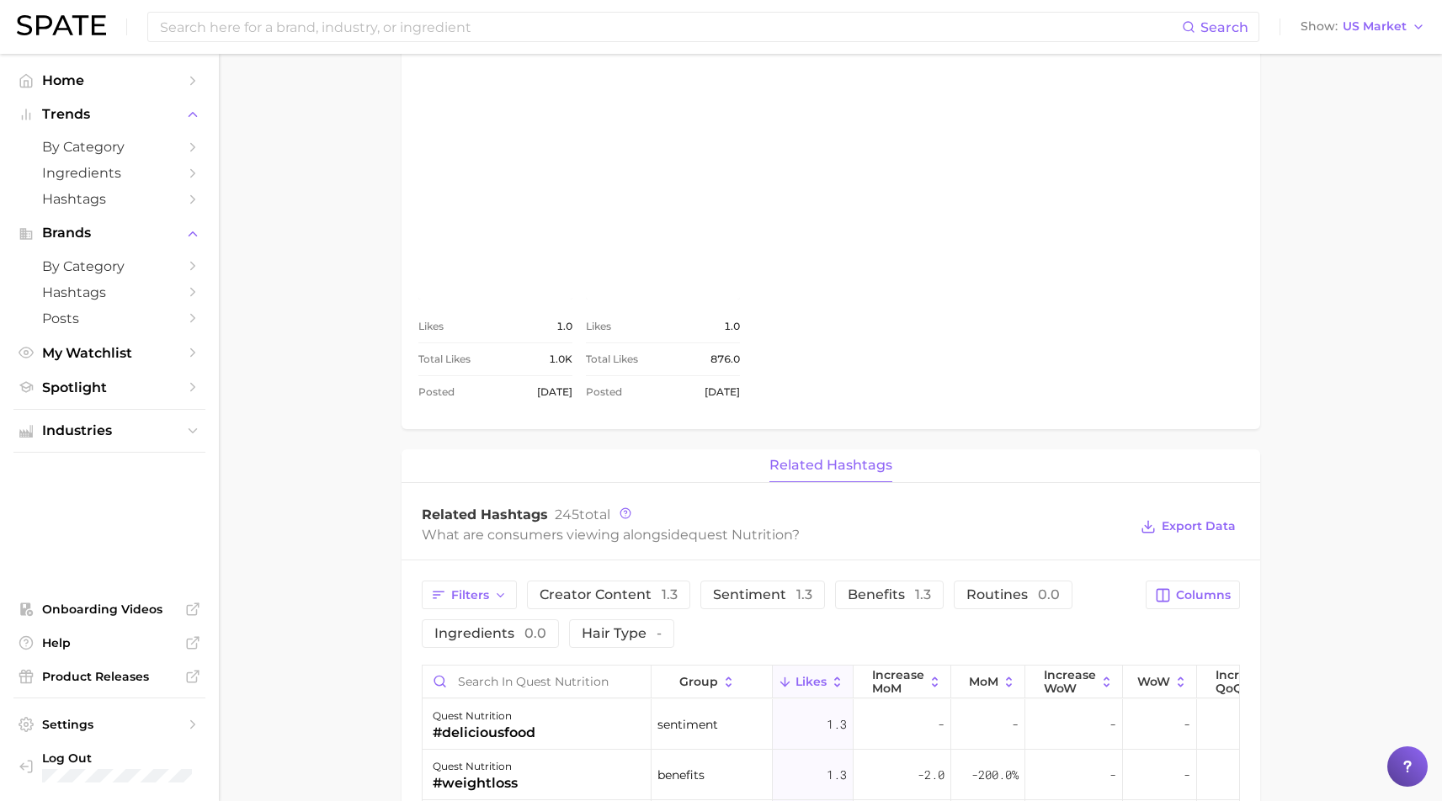
scroll to position [0, 0]
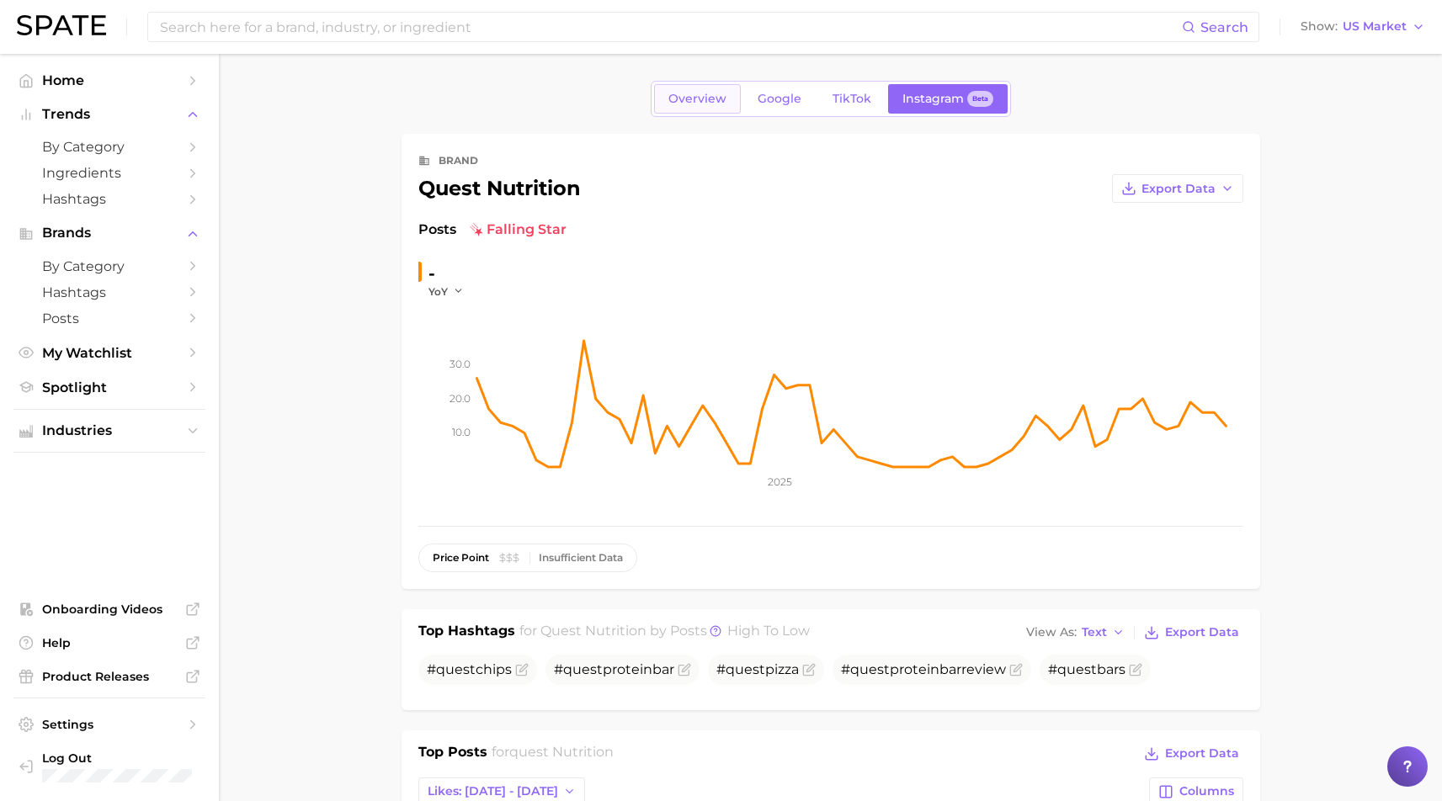
click at [715, 101] on span "Overview" at bounding box center [697, 99] width 58 height 14
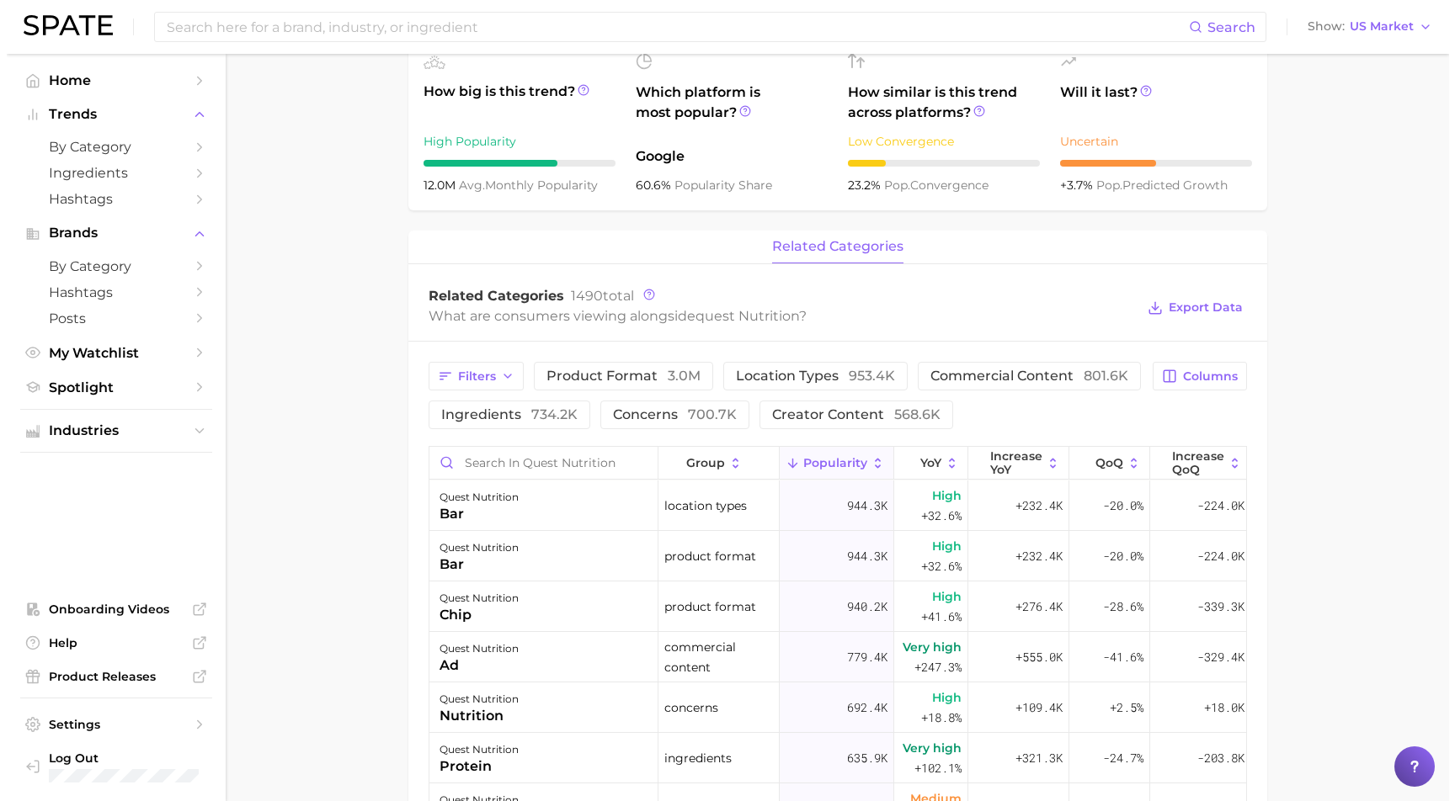
scroll to position [560, 0]
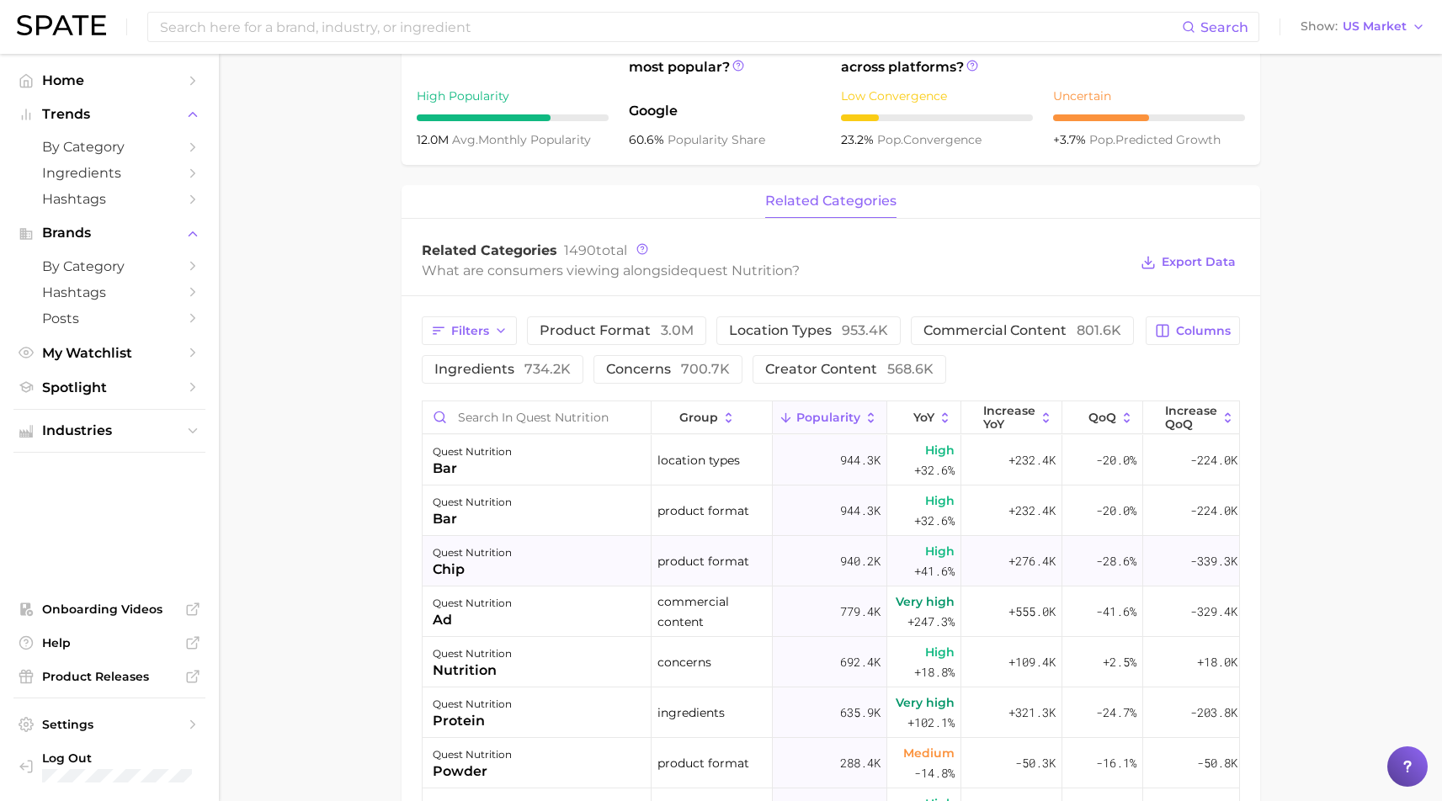
click at [599, 579] on div "quest nutrition chip" at bounding box center [537, 561] width 229 height 51
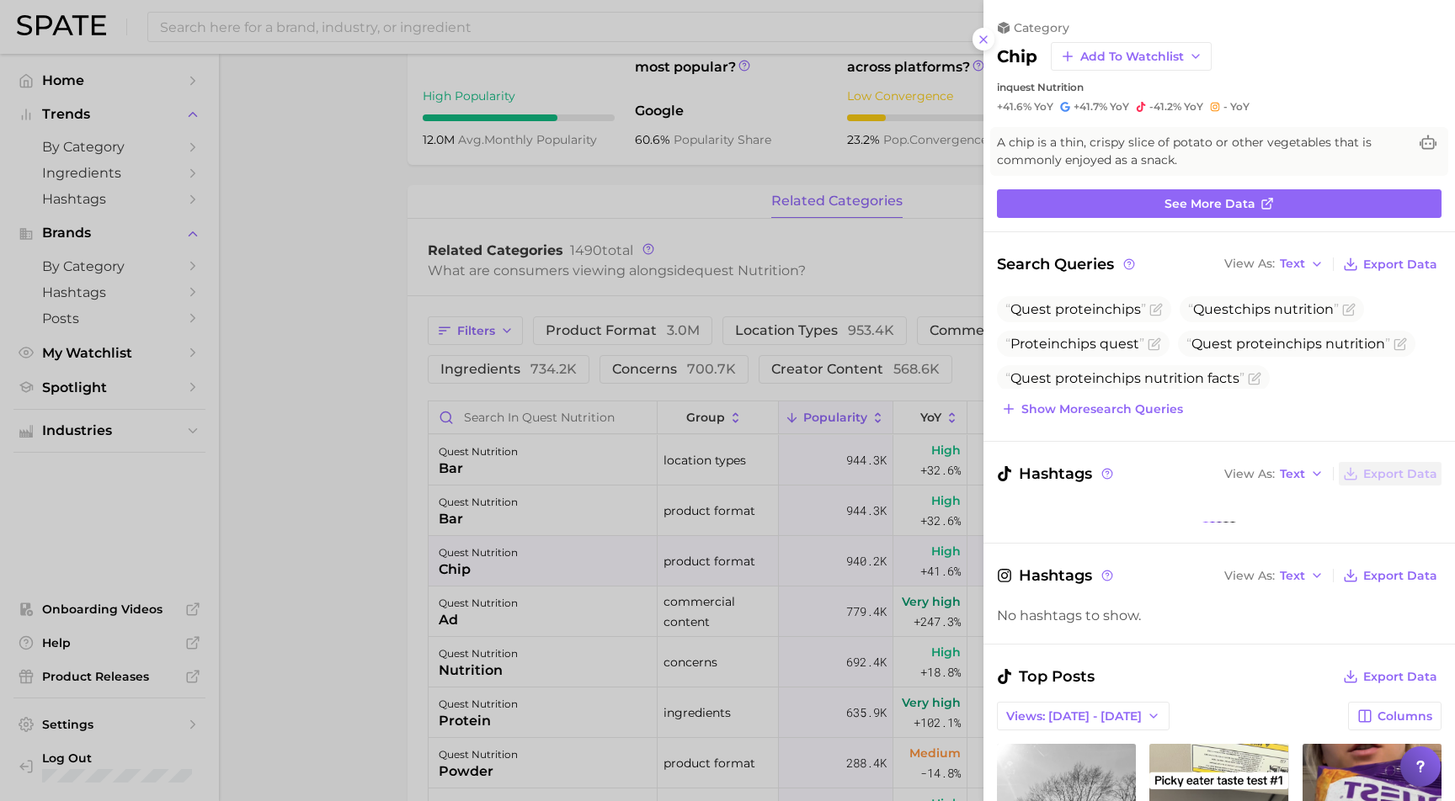
scroll to position [0, 0]
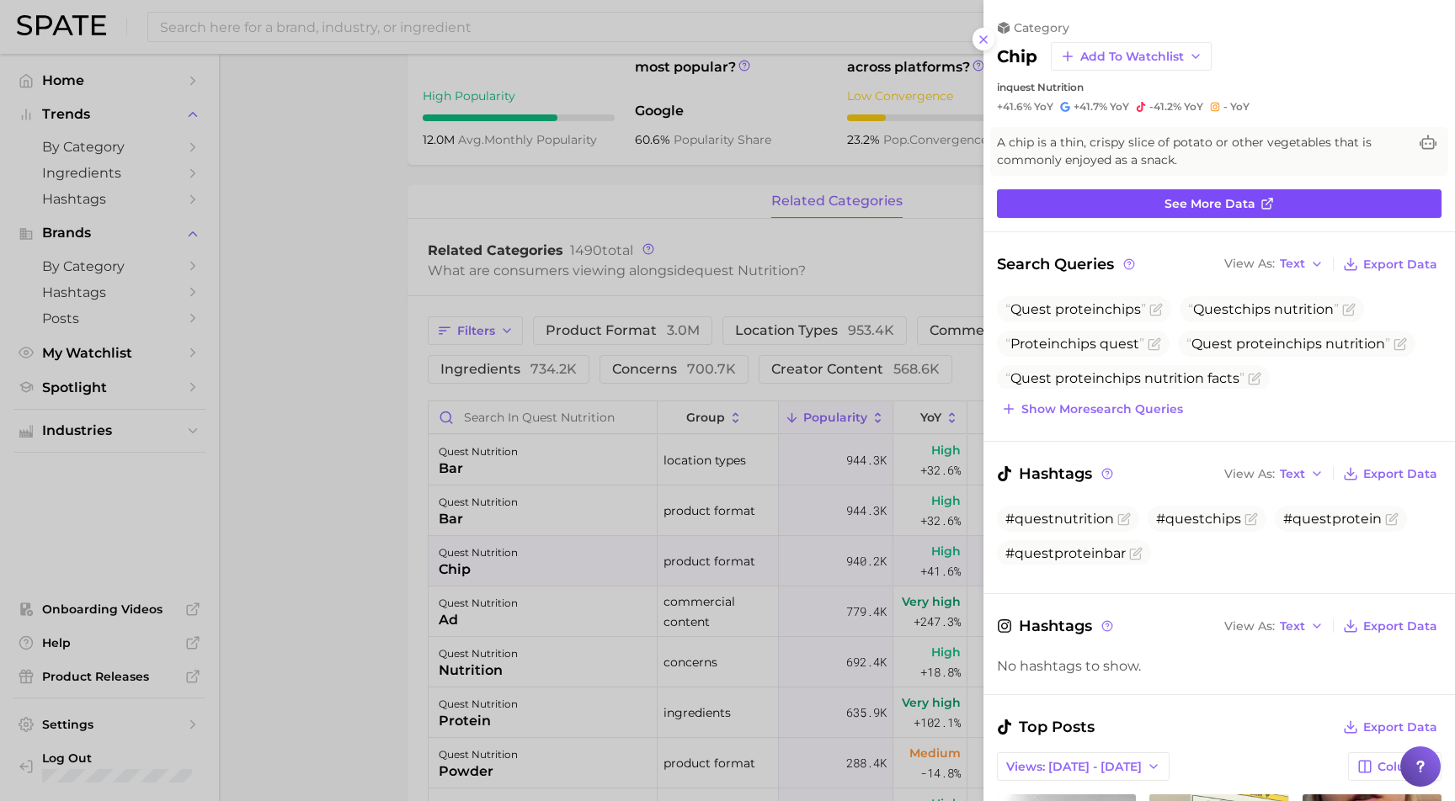
click at [1286, 202] on link "See more data" at bounding box center [1219, 203] width 444 height 29
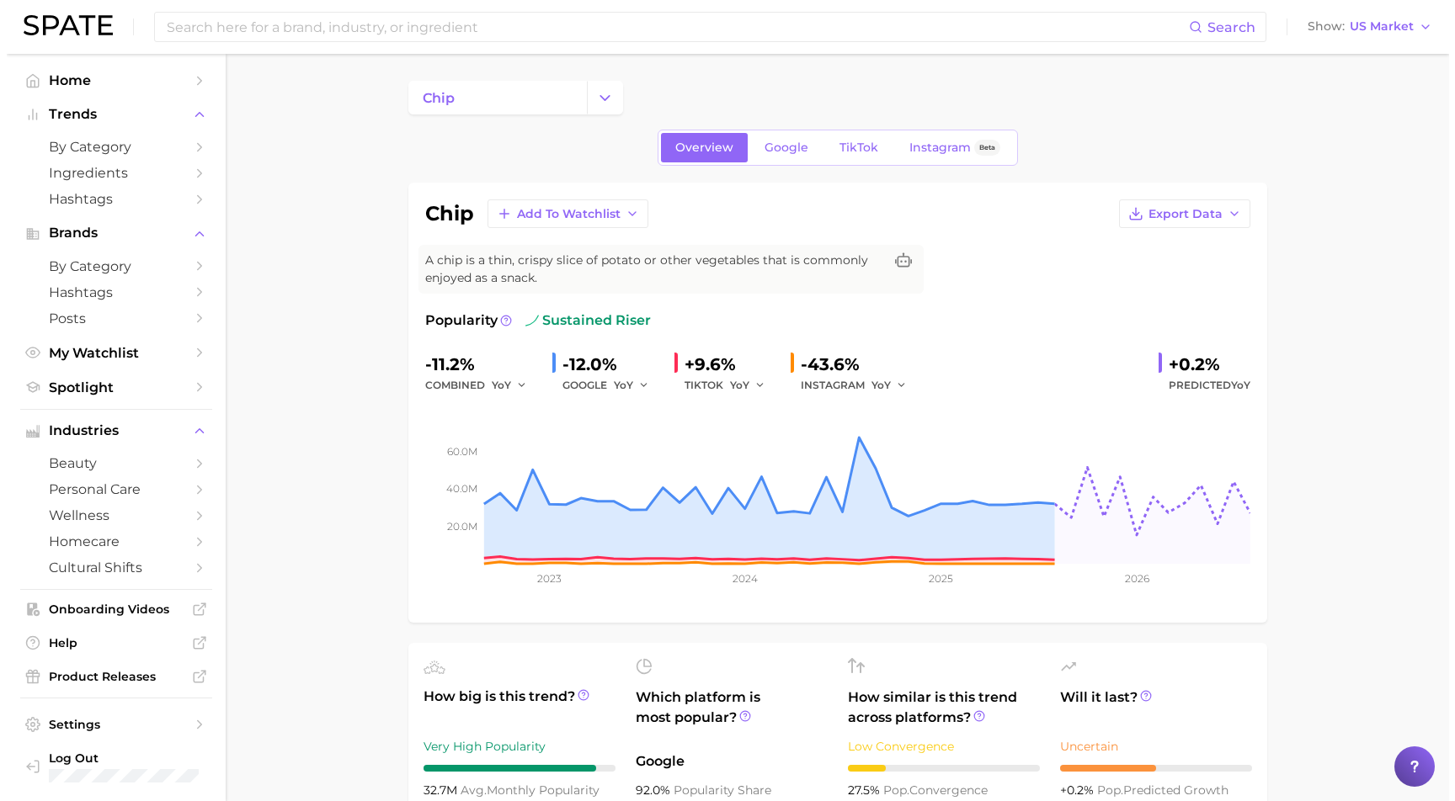
scroll to position [560, 0]
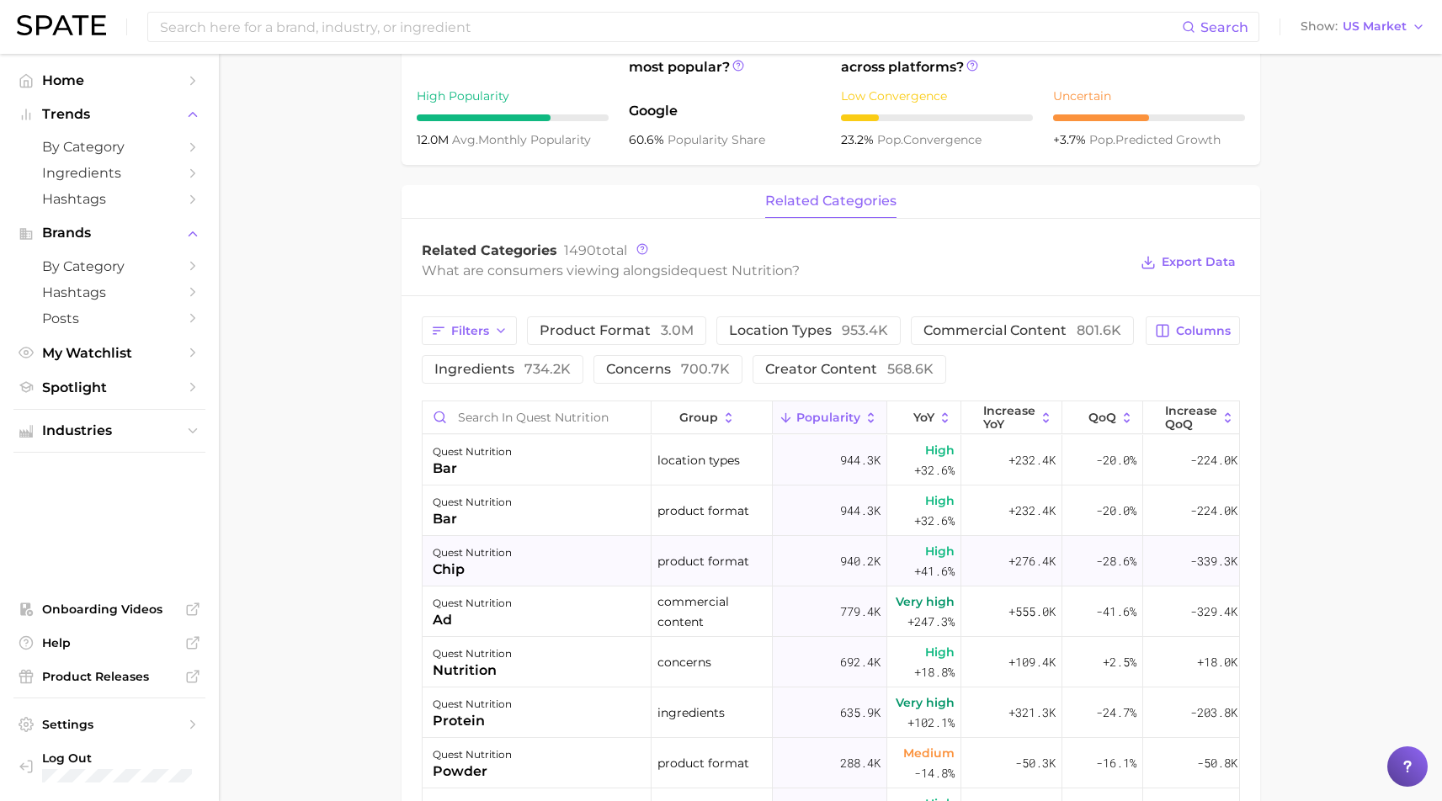
click at [497, 580] on div "chip" at bounding box center [472, 570] width 79 height 20
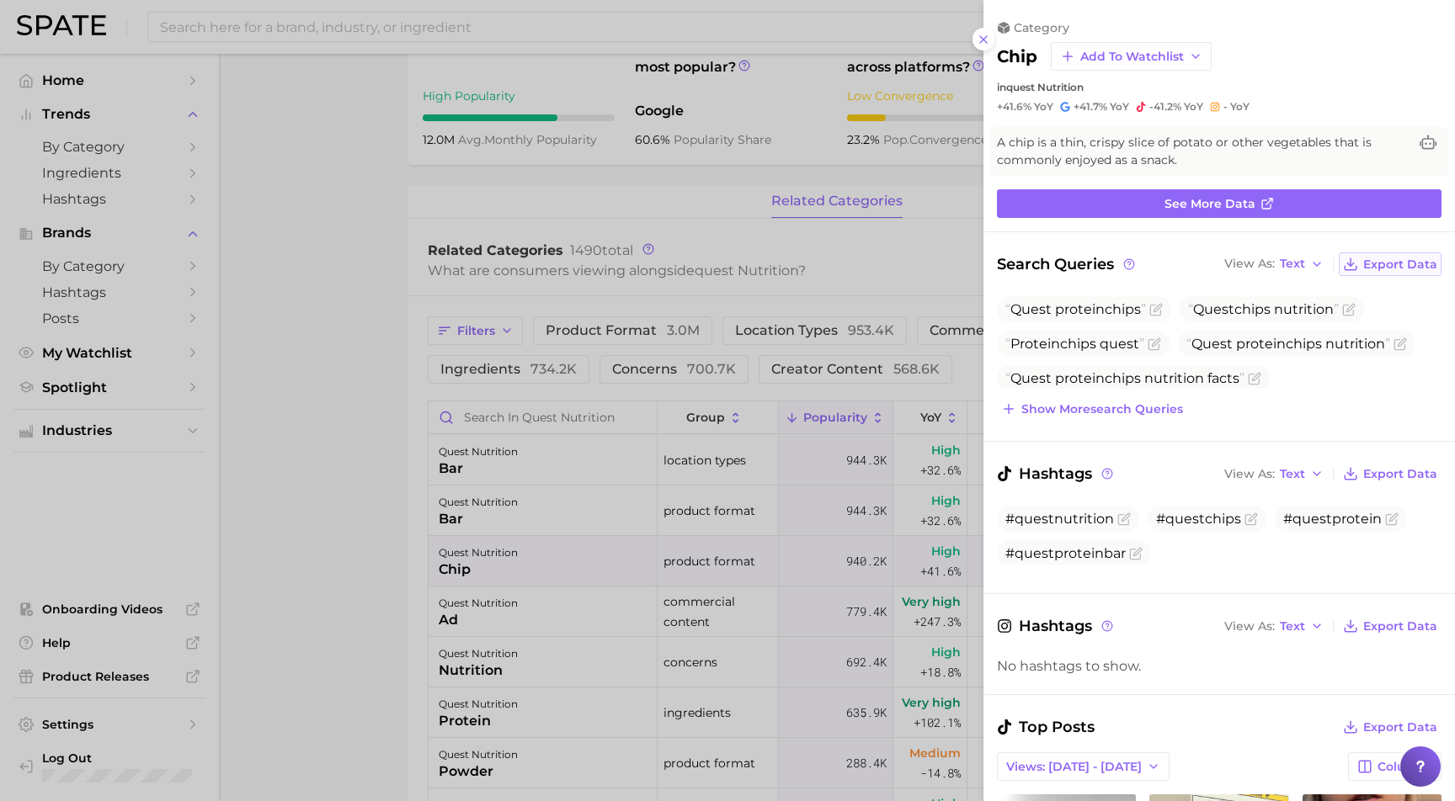
click at [1397, 263] on span "Export Data" at bounding box center [1400, 265] width 74 height 14
click at [1397, 470] on span "Export Data" at bounding box center [1400, 474] width 74 height 14
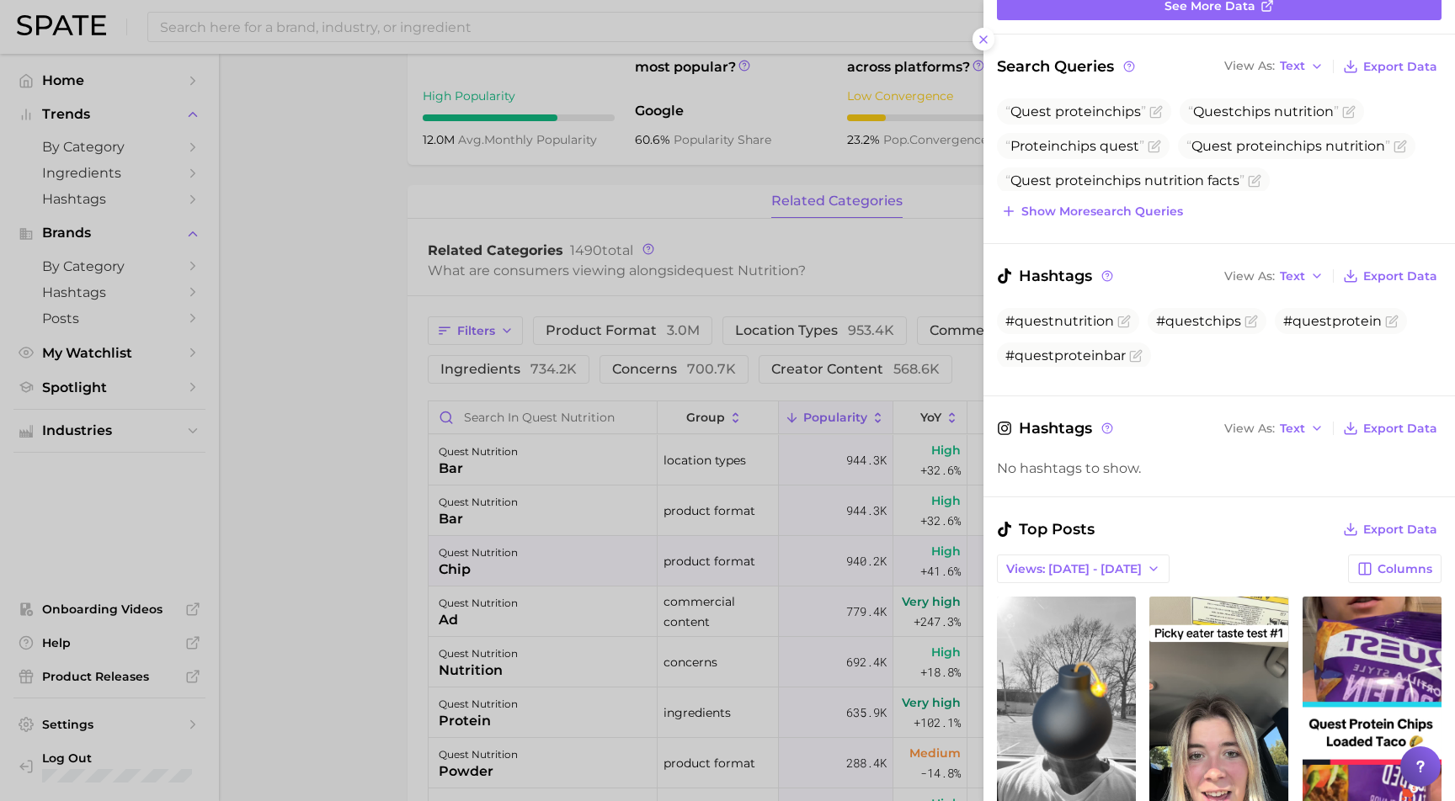
scroll to position [376, 0]
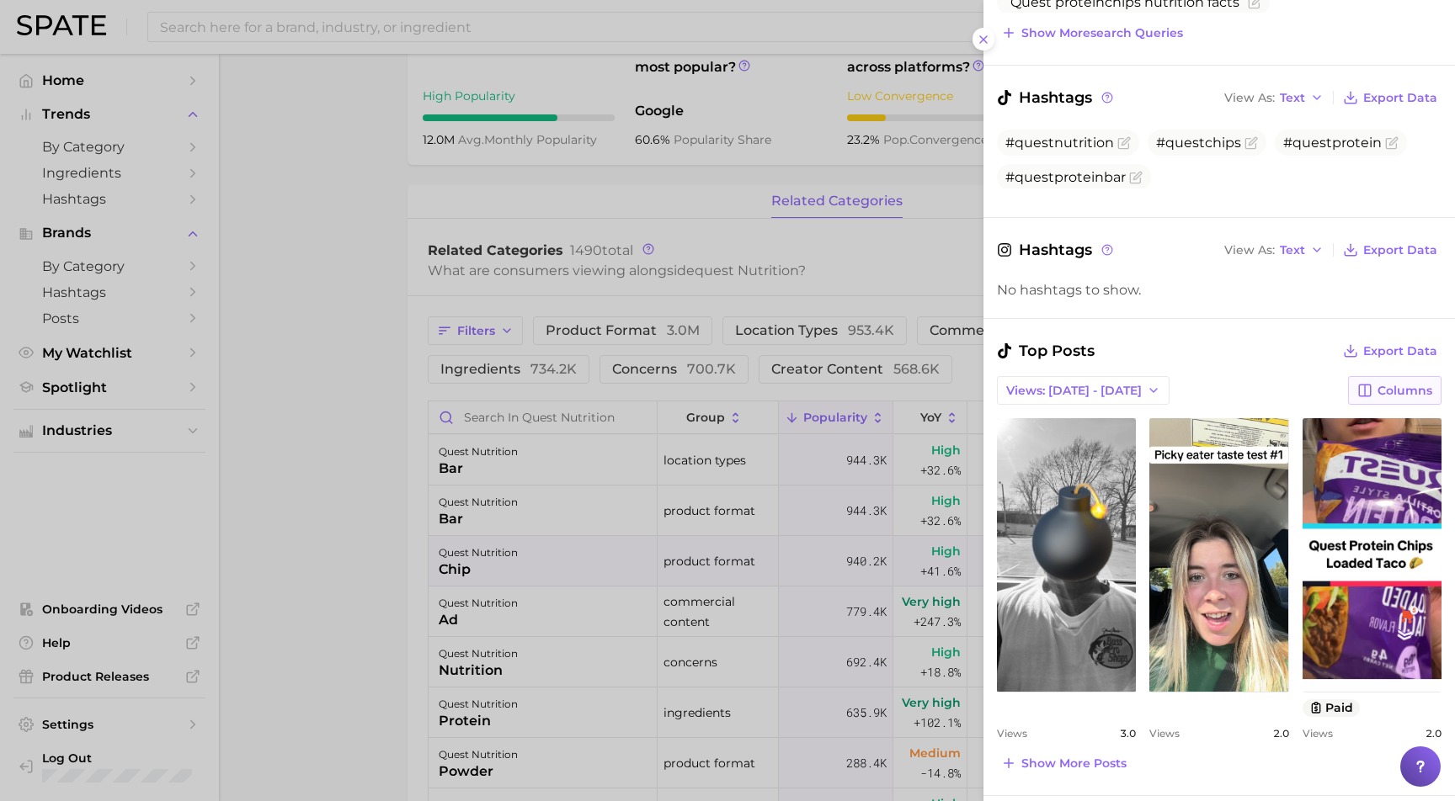
click at [1393, 384] on span "Columns" at bounding box center [1404, 391] width 55 height 14
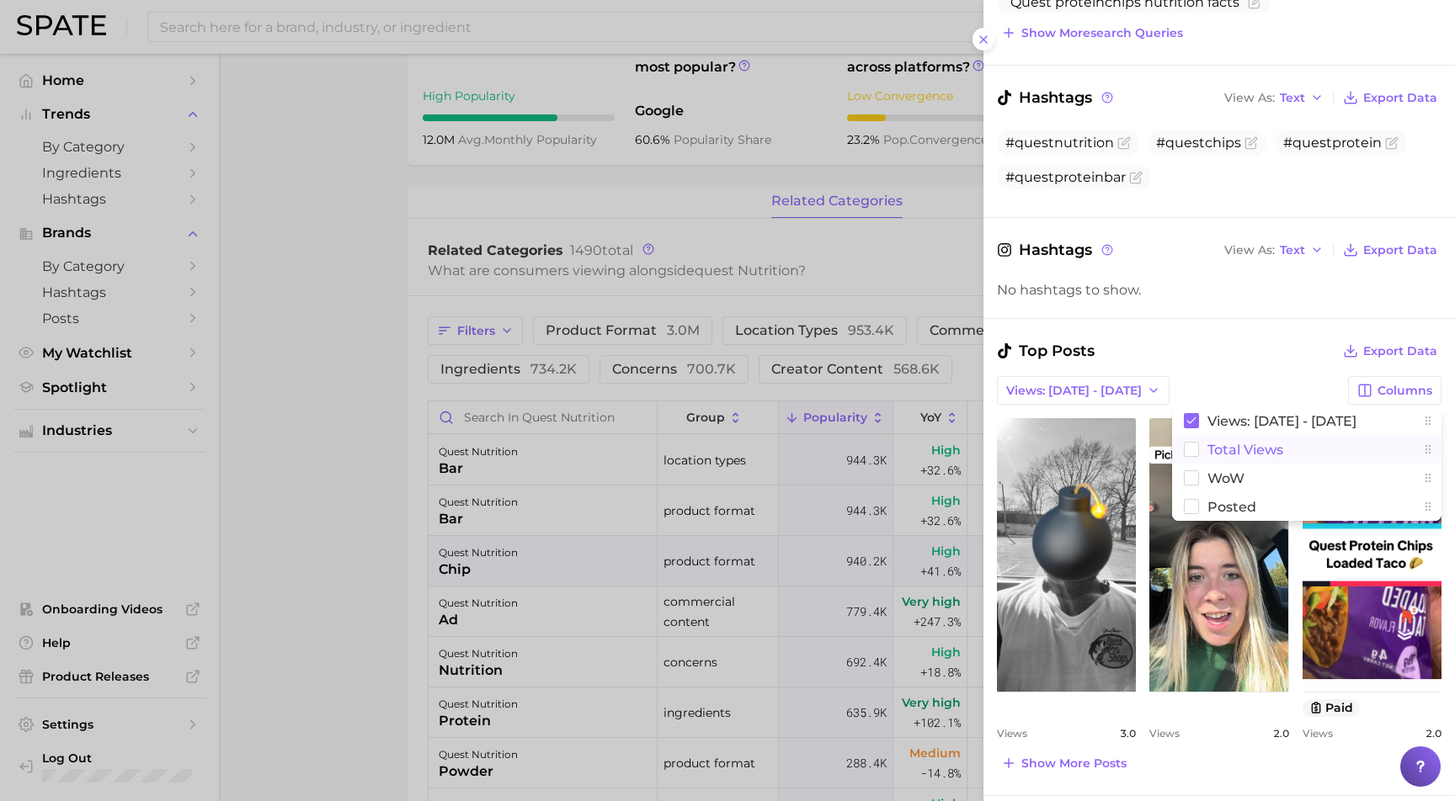
click at [1264, 444] on button "Total Views" at bounding box center [1306, 449] width 269 height 29
click at [1237, 472] on button "WoW" at bounding box center [1306, 478] width 269 height 29
click at [1227, 494] on button "Posted" at bounding box center [1306, 506] width 269 height 29
click at [1257, 349] on div "Top Posts Export Data" at bounding box center [1219, 351] width 444 height 24
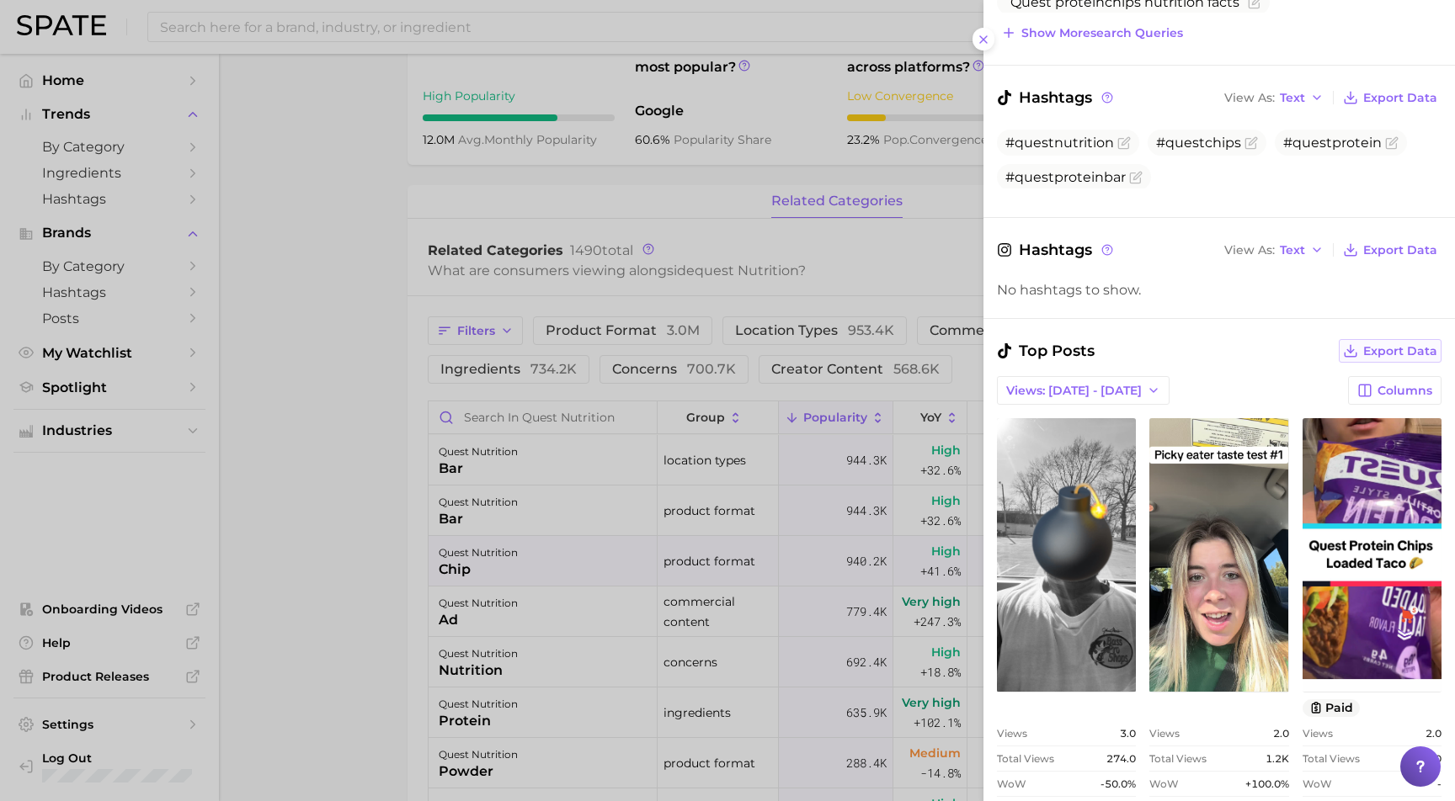
click at [1381, 348] on span "Export Data" at bounding box center [1400, 351] width 74 height 14
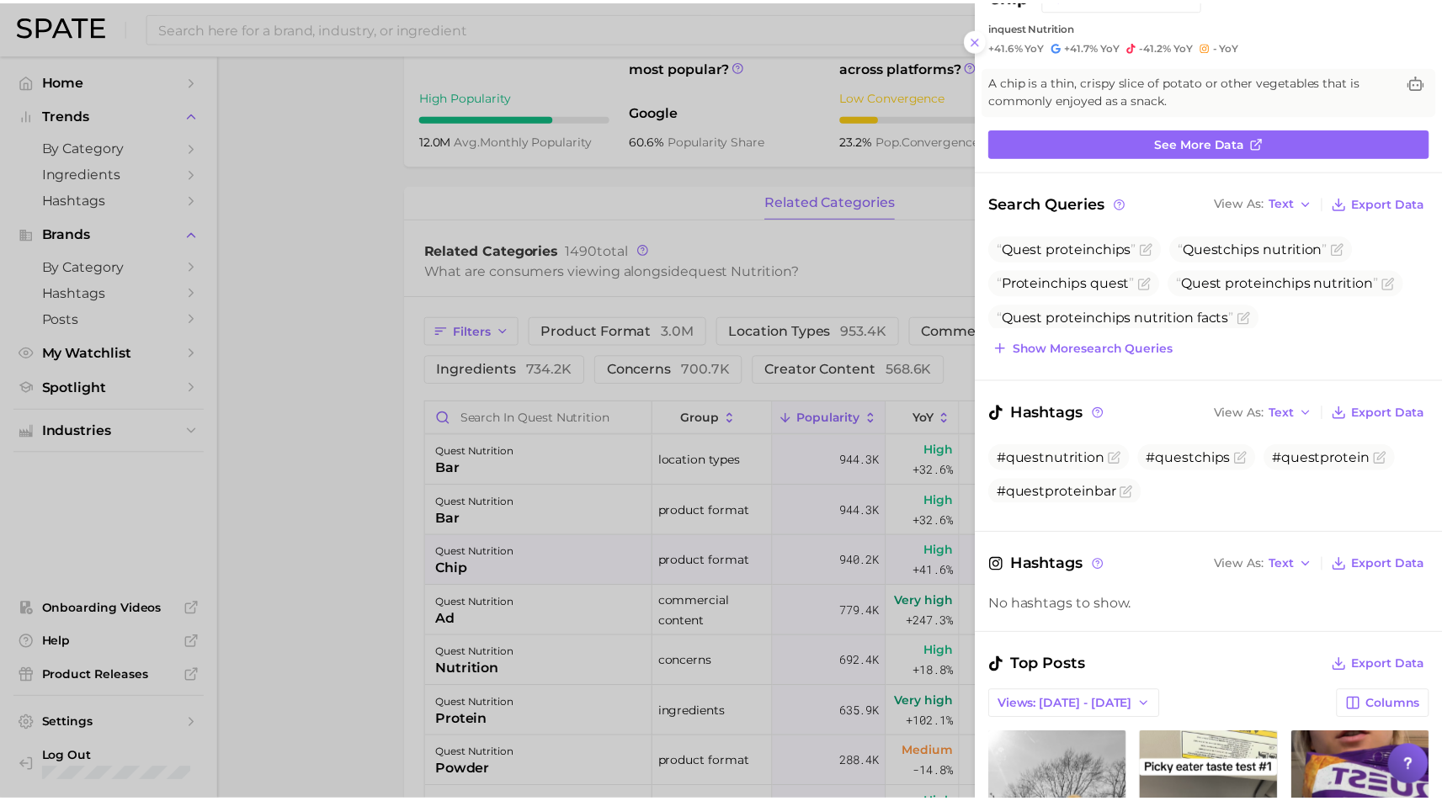
scroll to position [15, 0]
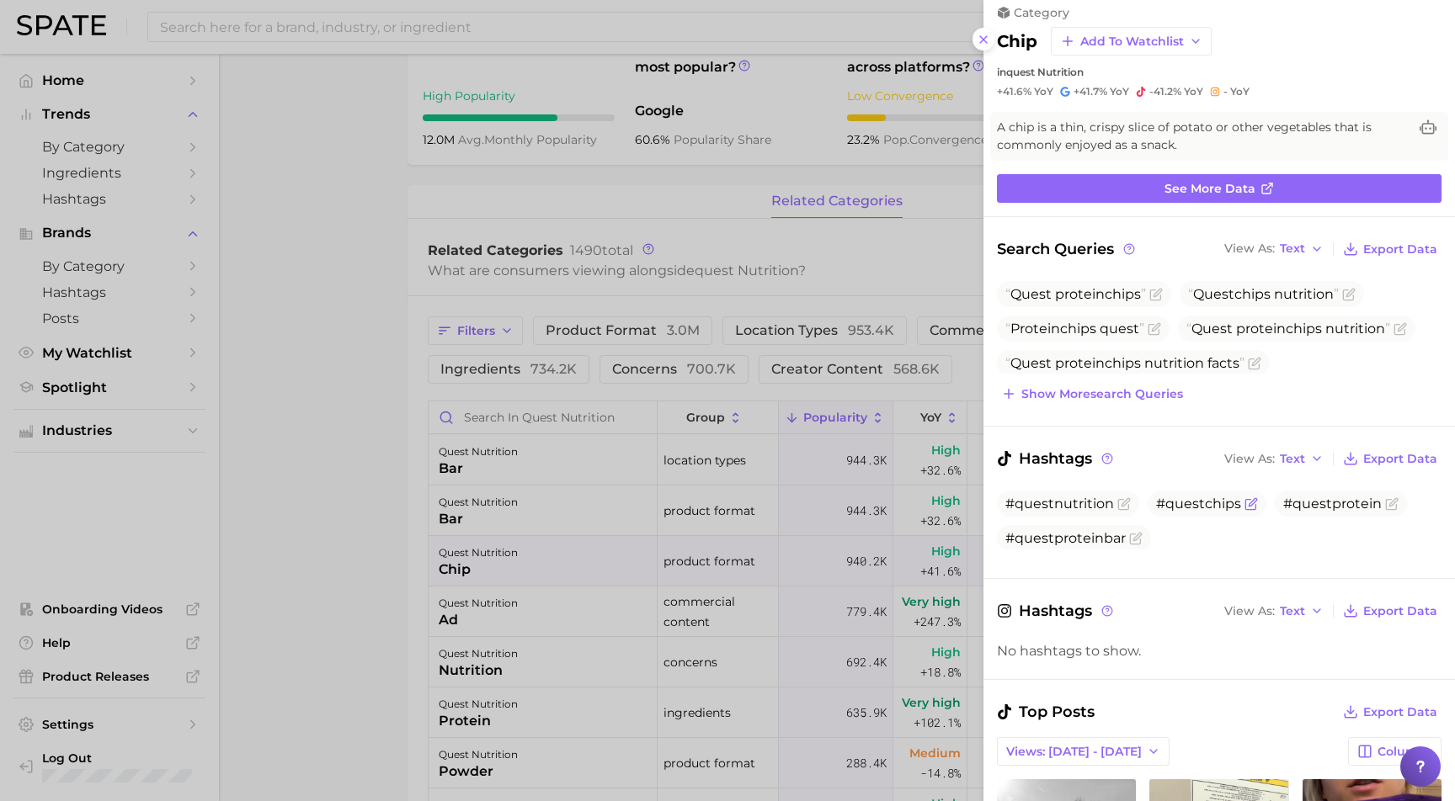
click at [1248, 503] on icon "Flag as miscategorized or irrelevant" at bounding box center [1252, 502] width 8 height 8
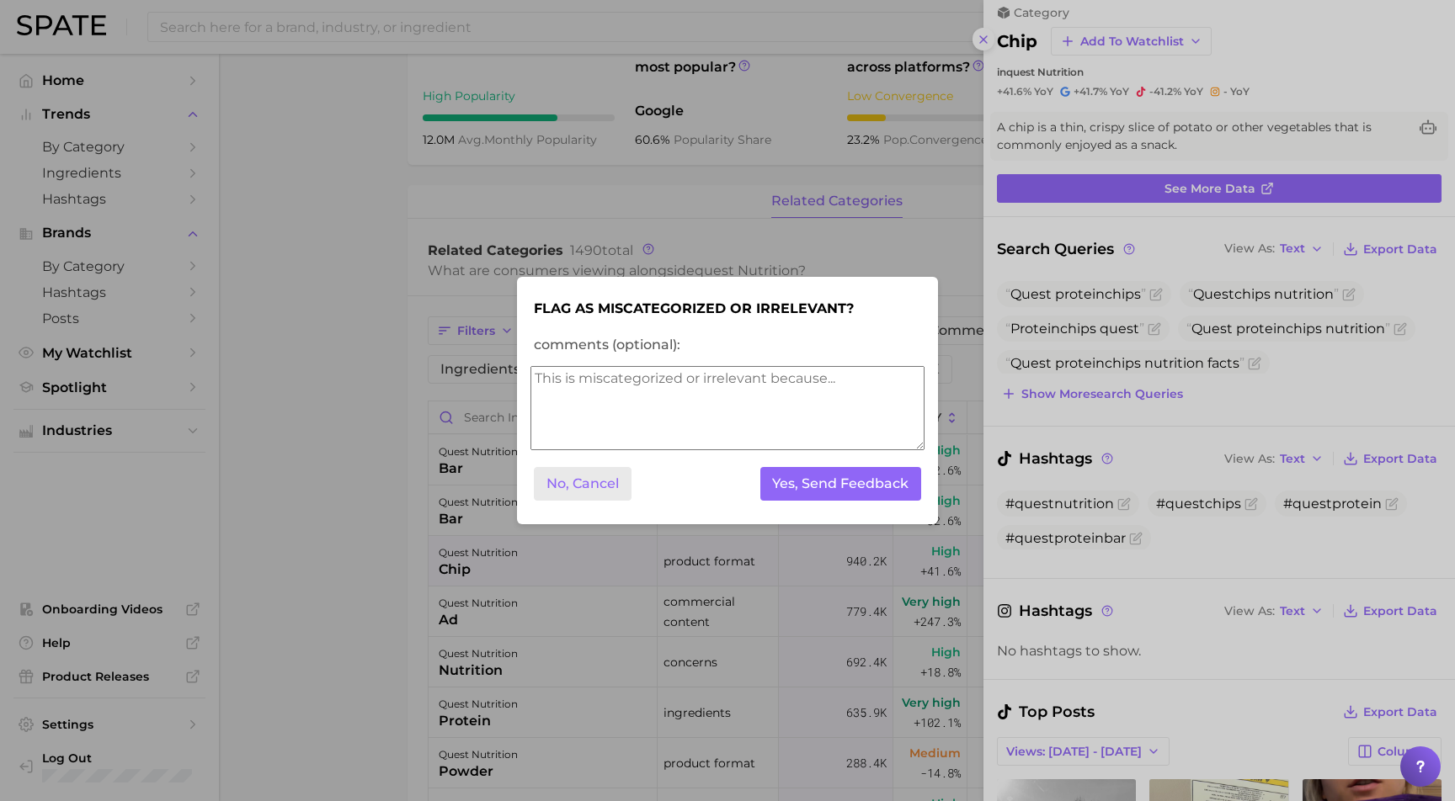
click at [600, 479] on button "No, Cancel" at bounding box center [583, 484] width 98 height 35
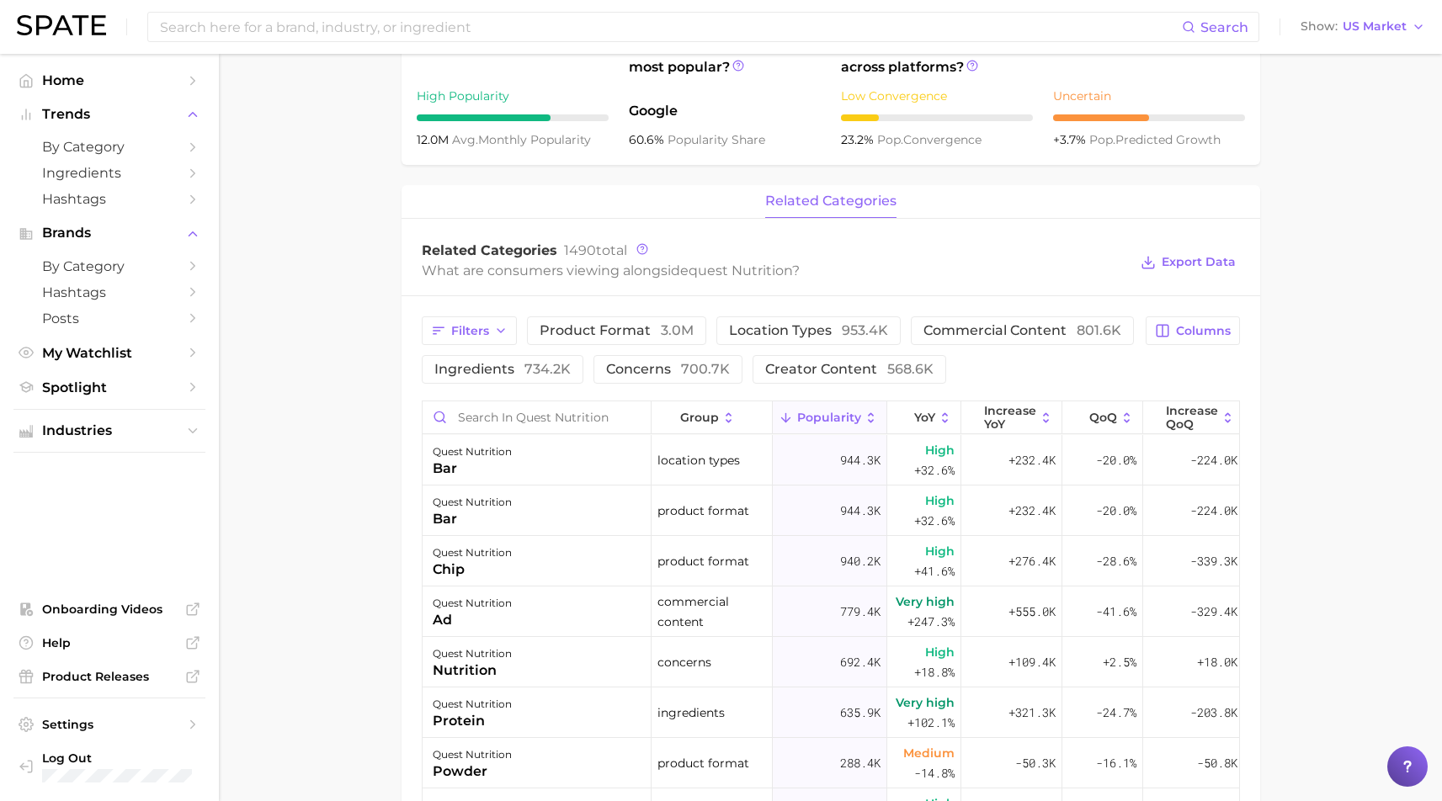
click at [347, 320] on main "Overview Google TikTok Instagram Beta brand quest nutrition Add to Watchlist Ex…" at bounding box center [830, 400] width 1223 height 1812
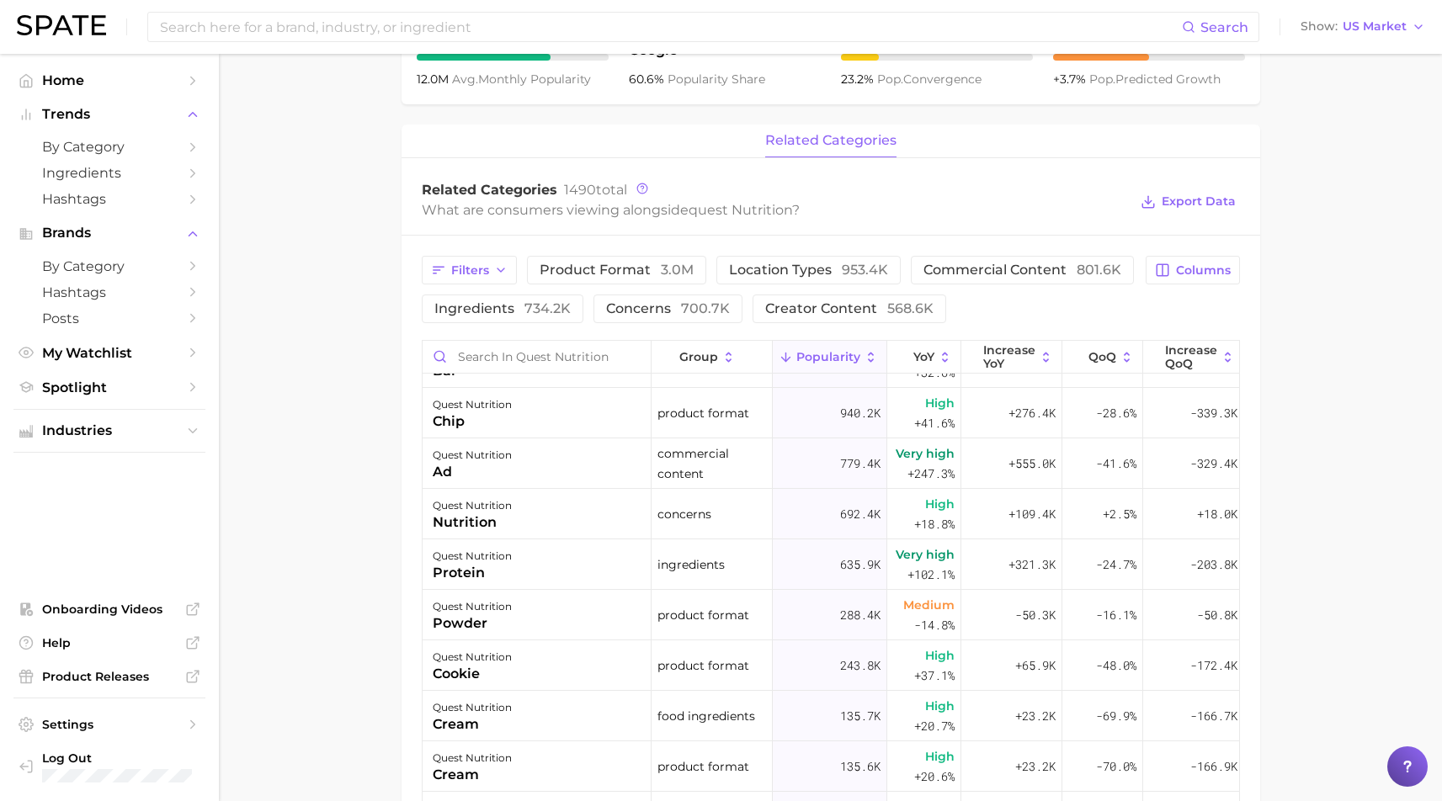
scroll to position [217, 0]
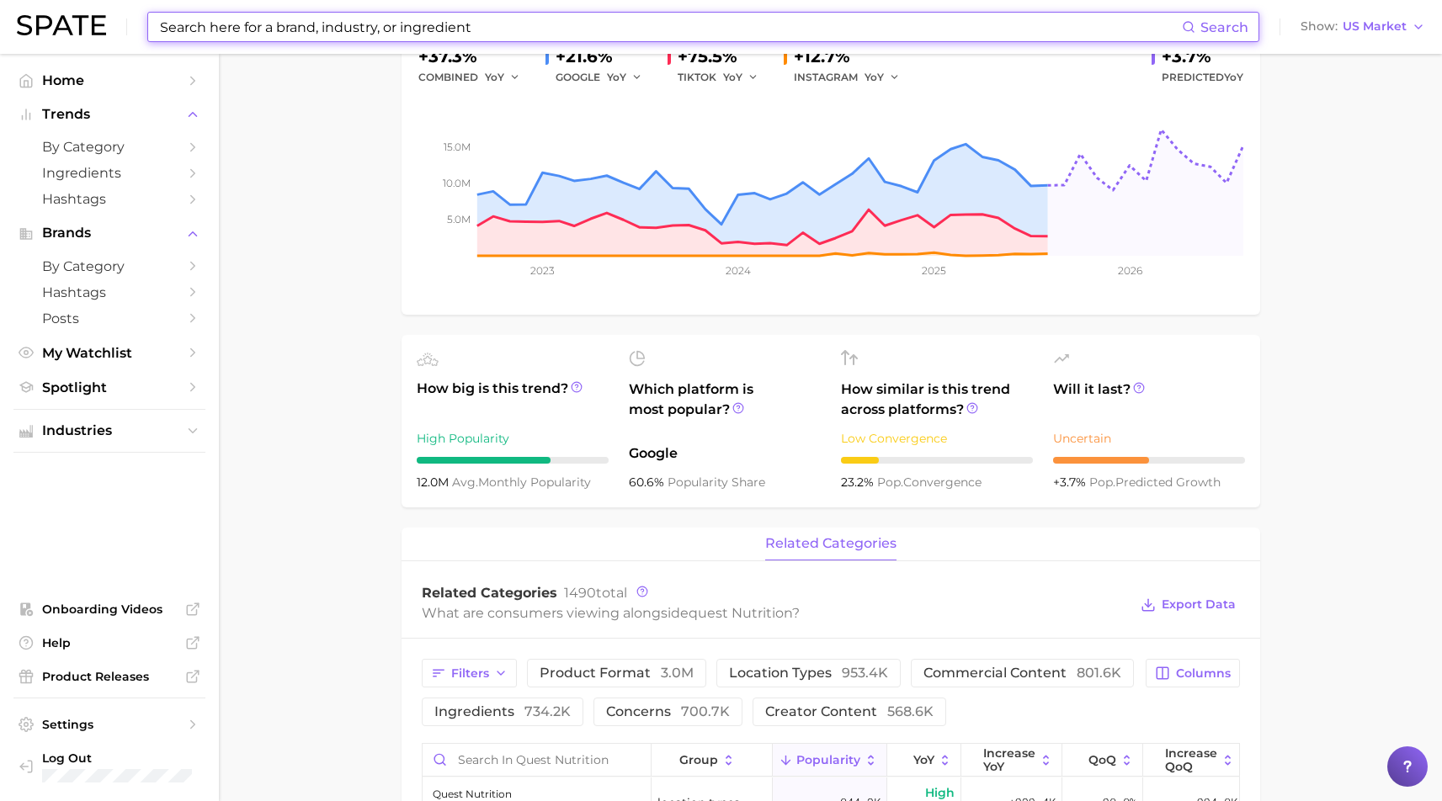
click at [292, 28] on input at bounding box center [670, 27] width 1024 height 29
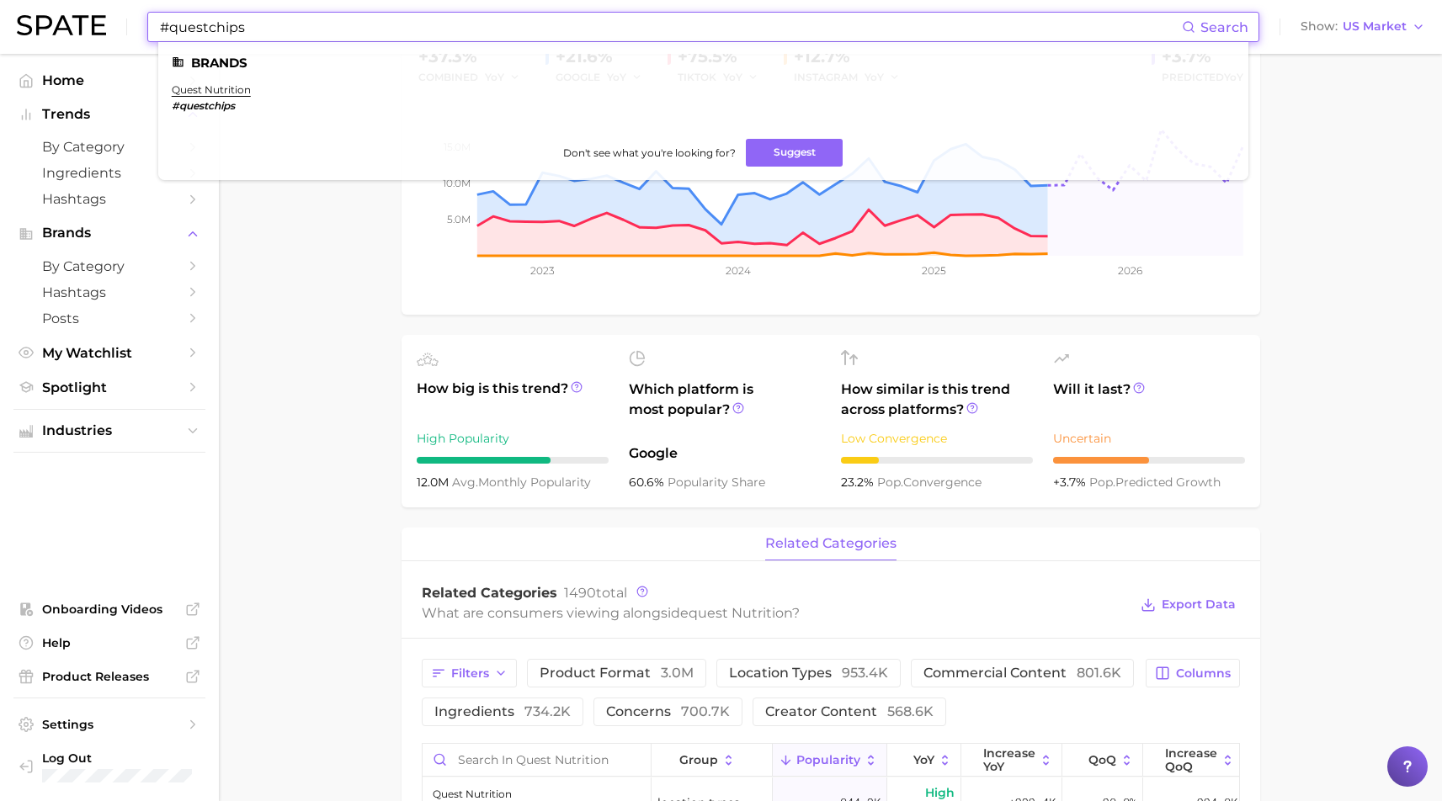
type input "#questchips"
click at [225, 103] on em "#questchips" at bounding box center [203, 105] width 63 height 13
click at [244, 92] on ul "quest nutrition #questchips" at bounding box center [703, 104] width 1063 height 42
click at [212, 89] on link "quest nutrition" at bounding box center [211, 89] width 79 height 13
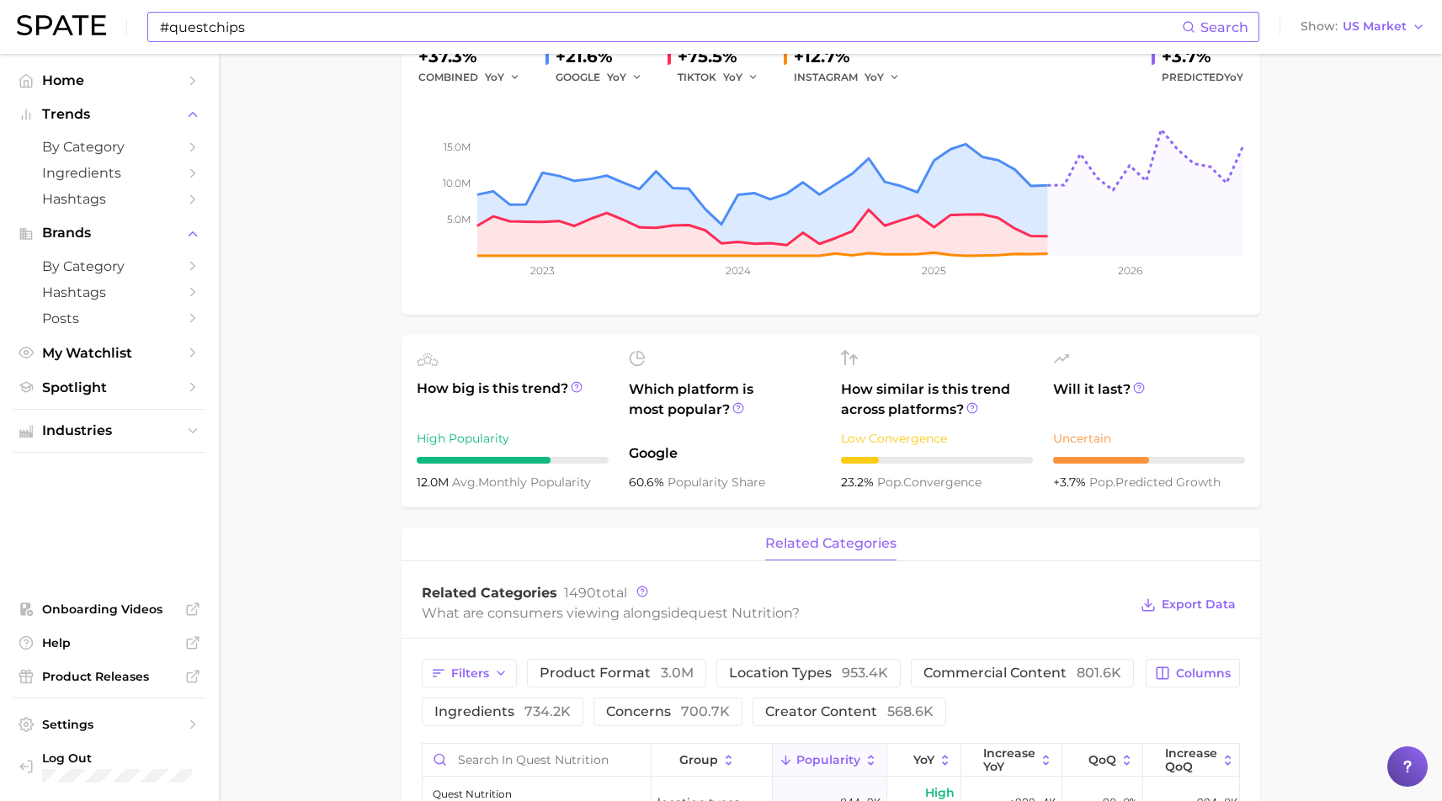
scroll to position [0, 0]
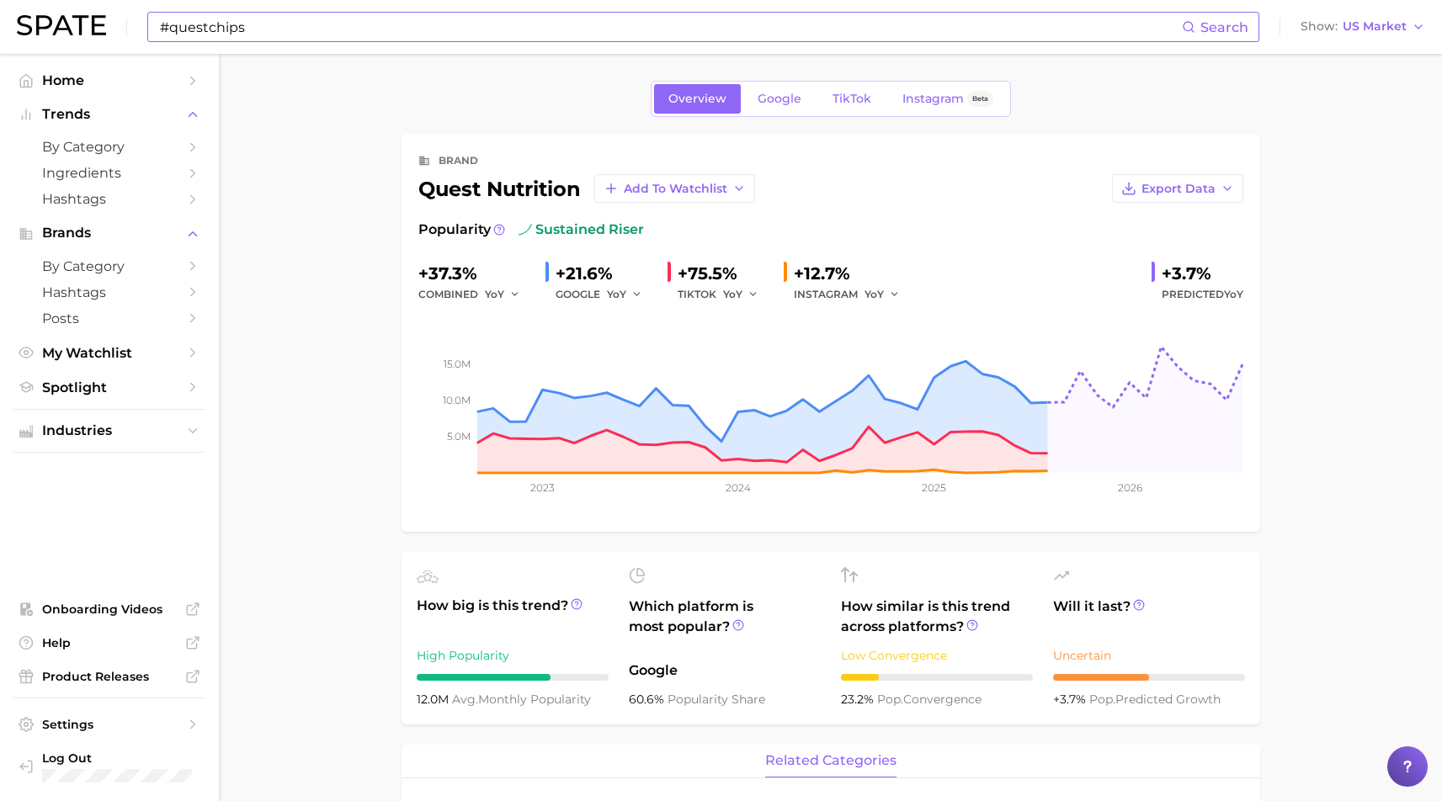
click at [748, 295] on icon "button" at bounding box center [754, 295] width 12 height 12
click at [1007, 219] on div "brand quest nutrition Add to Watchlist Export Data Popularity sustained riser +…" at bounding box center [830, 333] width 825 height 365
click at [860, 97] on span "TikTok" at bounding box center [852, 99] width 39 height 14
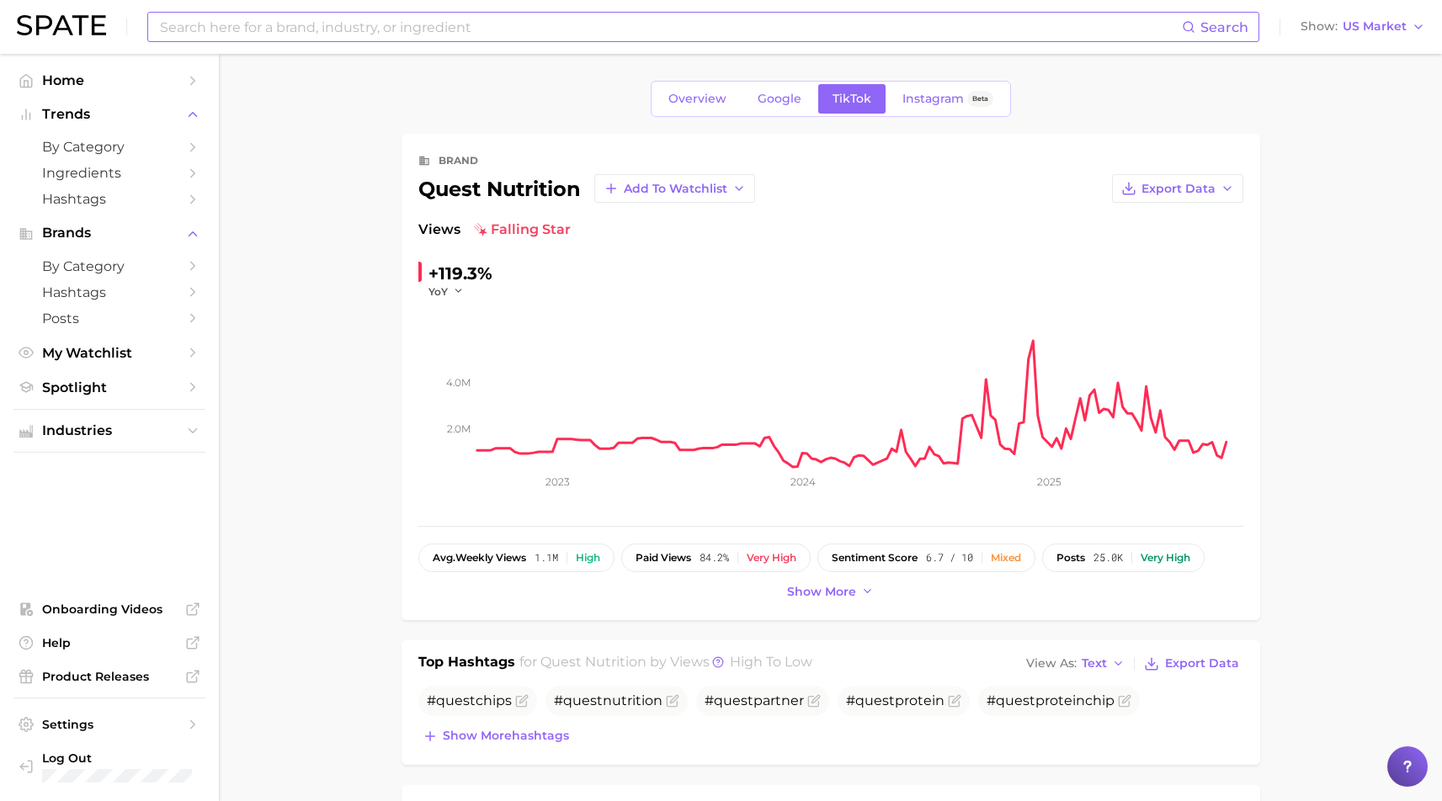
click at [456, 289] on icon "button" at bounding box center [459, 291] width 12 height 12
click at [466, 338] on button "QoQ" at bounding box center [520, 346] width 185 height 30
click at [828, 593] on span "Show more" at bounding box center [821, 592] width 69 height 14
